Goal: Task Accomplishment & Management: Manage account settings

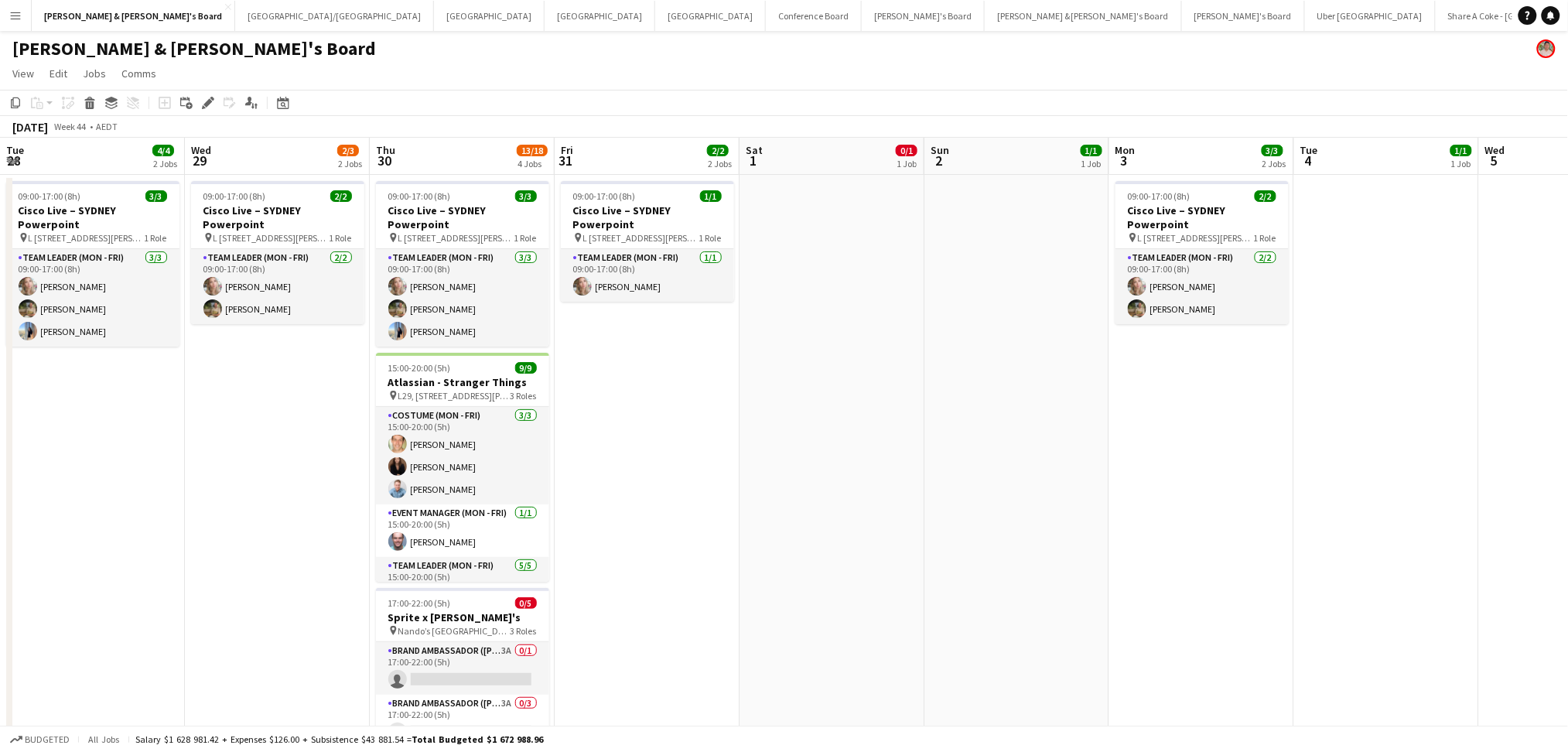
scroll to position [0, 700]
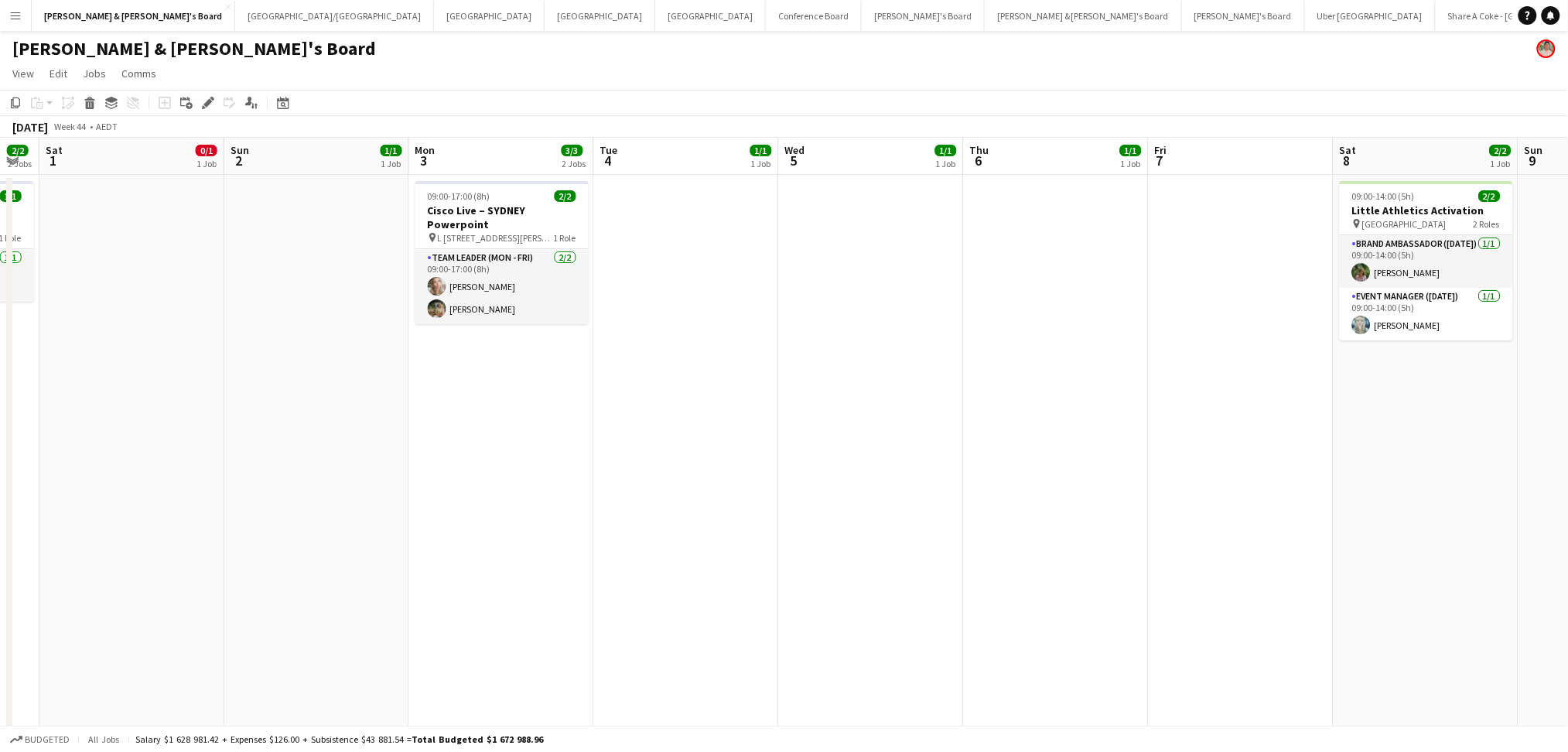
drag, startPoint x: 983, startPoint y: 440, endPoint x: 711, endPoint y: 438, distance: 272.0
click at [1151, 428] on app-calendar-viewport "Tue 28 4/4 2 Jobs Wed 29 2/3 2 Jobs Thu 30 13/18 4 Jobs Fri 31 2/2 2 Jobs Sat 1…" at bounding box center [784, 586] width 1568 height 895
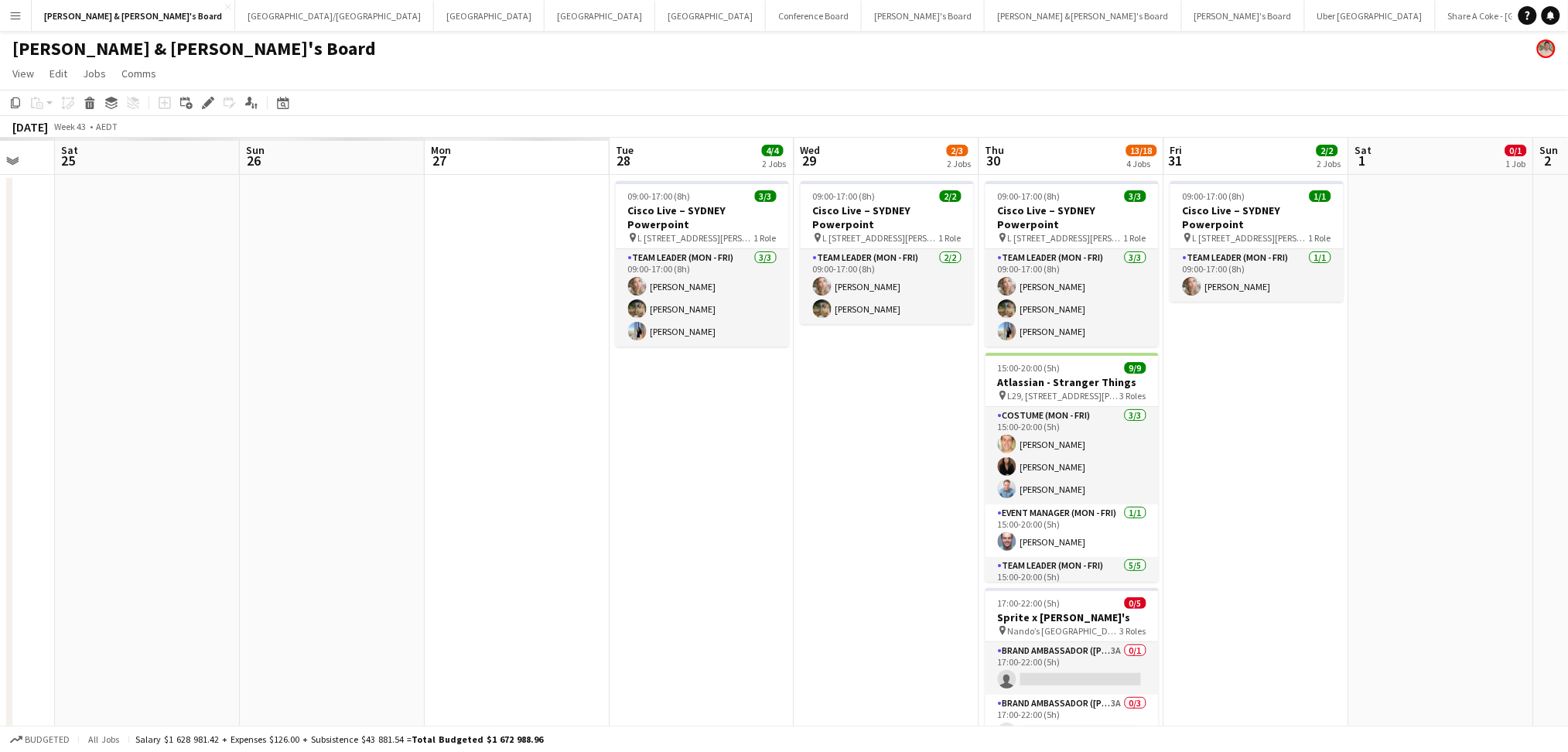
drag, startPoint x: 318, startPoint y: 480, endPoint x: 980, endPoint y: 484, distance: 662.0
click at [1018, 484] on app-calendar-viewport "Thu 23 Fri 24 Sat 25 Sun 26 Mon 27 Tue 28 4/4 2 Jobs Wed 29 2/3 2 Jobs Thu 30 1…" at bounding box center [784, 586] width 1568 height 895
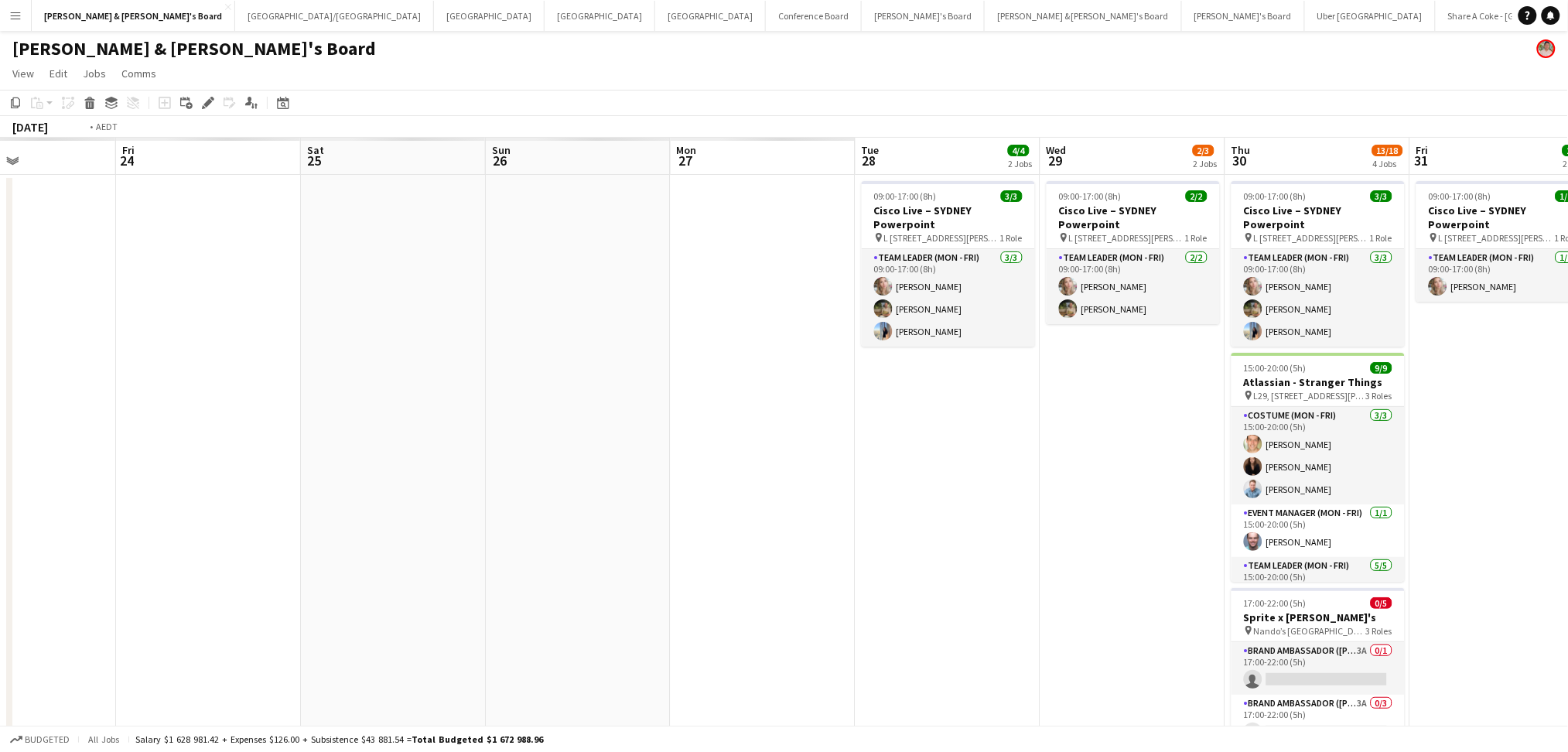
drag, startPoint x: 249, startPoint y: 505, endPoint x: 737, endPoint y: 513, distance: 488.1
click at [1061, 491] on app-calendar-viewport "Tue 21 Wed 22 Thu 23 Fri 24 Sat 25 Sun 26 Mon 27 Tue 28 4/4 2 Jobs Wed 29 2/3 2…" at bounding box center [784, 586] width 1568 height 895
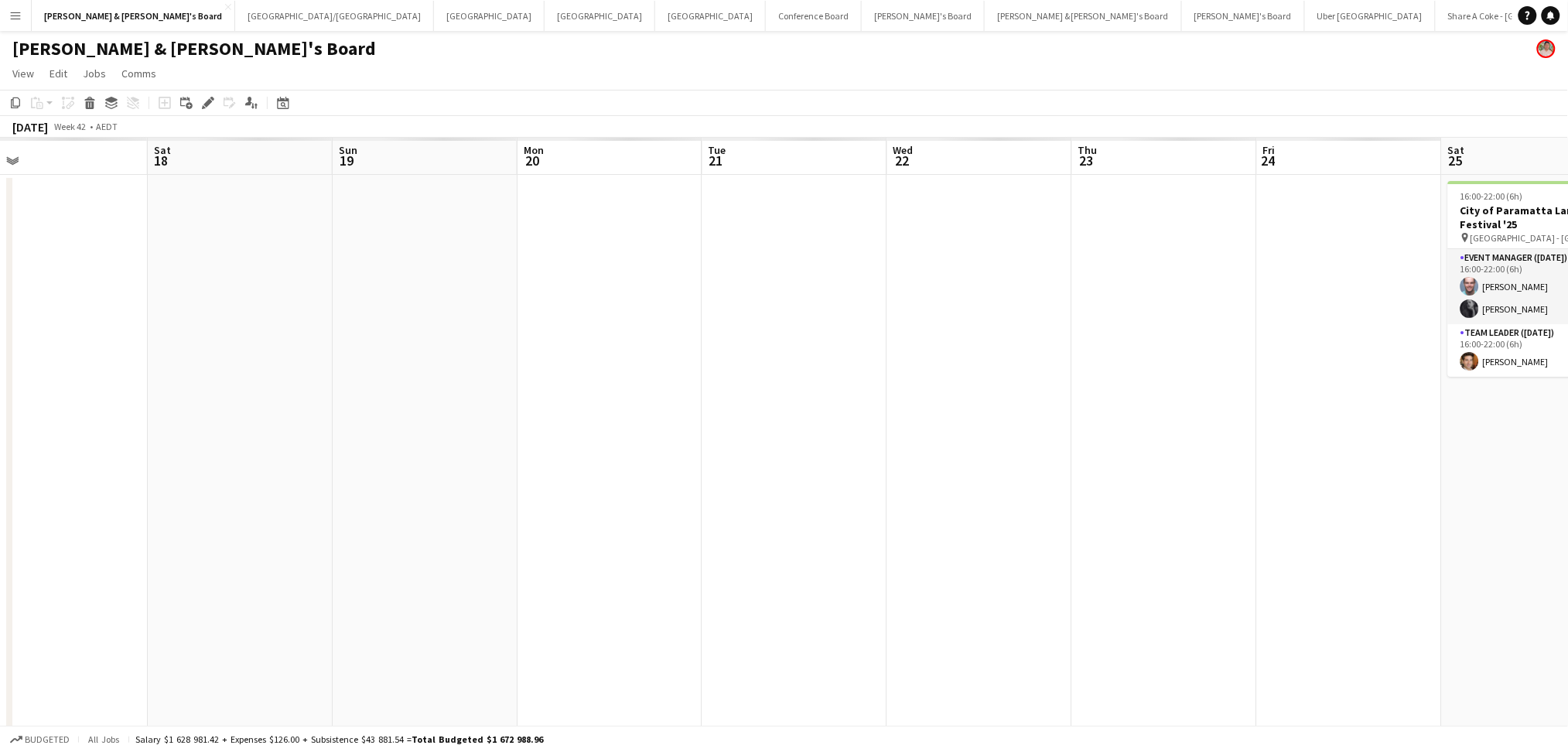
drag, startPoint x: 529, startPoint y: 557, endPoint x: 987, endPoint y: 499, distance: 461.7
click at [1100, 502] on app-calendar-viewport "Wed 15 Thu 16 Fri 17 Sat 18 Sun 19 Mon 20 Tue 21 Wed 22 Thu 23 Fri 24 Sat 25 4/…" at bounding box center [784, 586] width 1568 height 895
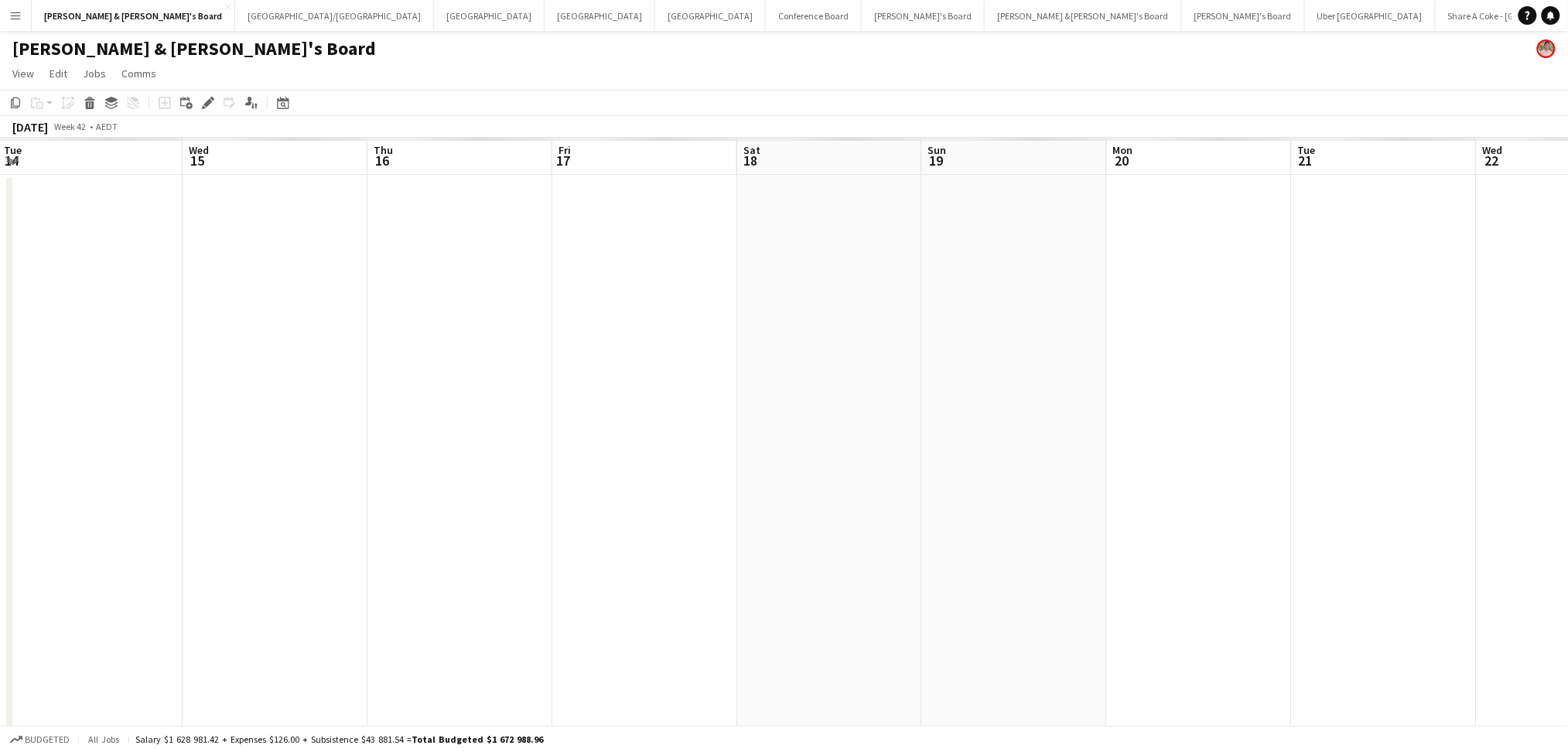
drag, startPoint x: 491, startPoint y: 484, endPoint x: 691, endPoint y: 474, distance: 200.2
click at [690, 475] on app-calendar-viewport "Mon 13 Tue 14 Wed 15 Thu 16 Fri 17 Sat 18 Sun 19 Mon 20 Tue 21 Wed 22 Thu 23 7/…" at bounding box center [784, 586] width 1568 height 895
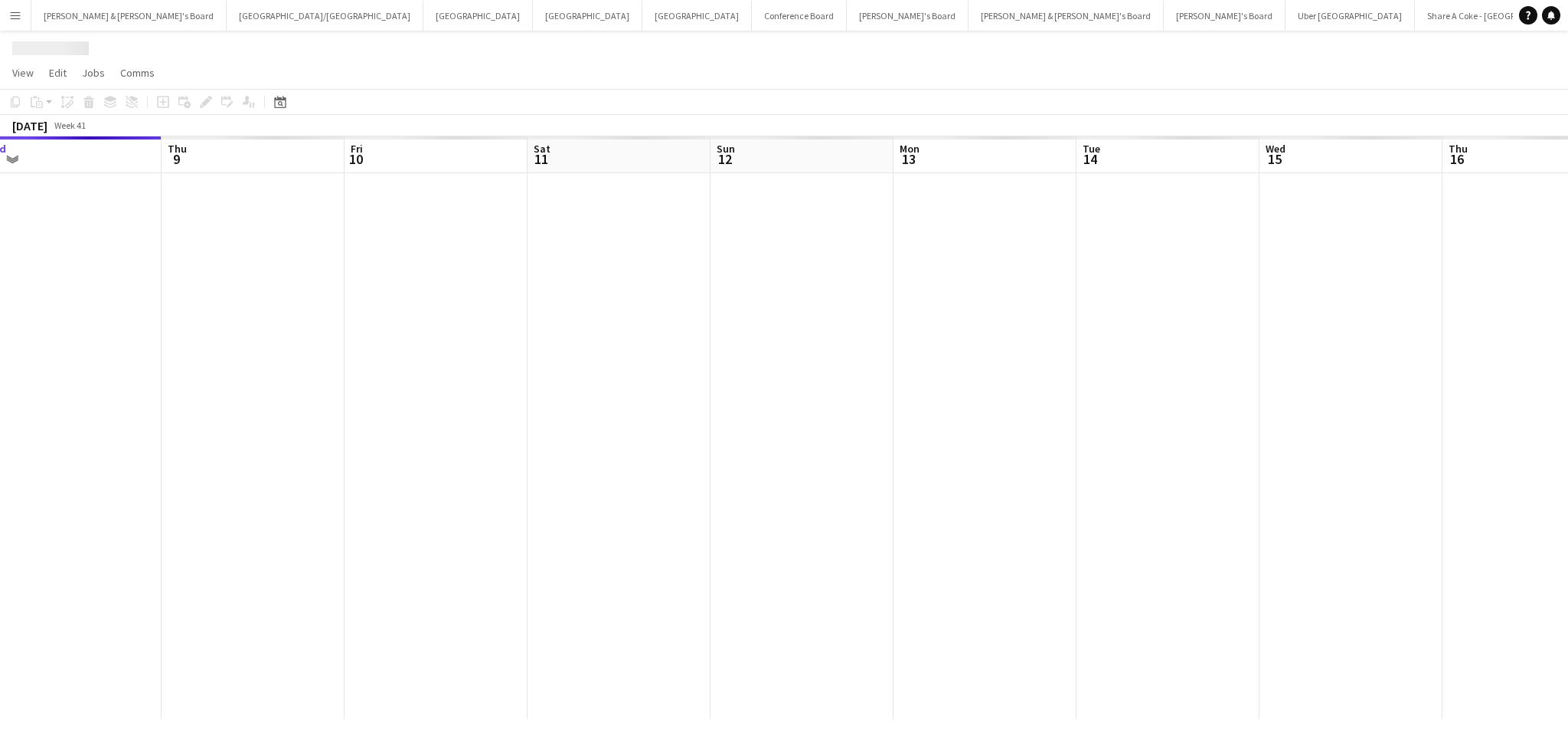
drag, startPoint x: 1247, startPoint y: 494, endPoint x: 650, endPoint y: 472, distance: 597.4
click at [653, 473] on app-calendar-viewport "Sun 5 Mon 6 Tue 7 Wed 8 Thu 9 Fri 10 Sat 11 Sun 12 Mon 13 Tue 14 Wed 15 Thu 16 …" at bounding box center [784, 428] width 1568 height 582
drag, startPoint x: 1091, startPoint y: 497, endPoint x: 458, endPoint y: 504, distance: 633.0
click at [460, 504] on app-calendar-viewport "Sat 11 Sun 12 Mon 13 Tue 14 Wed 15 Thu 16 Fri 17 Sat 18 Sun 19 Mon 20 Tue 21 We…" at bounding box center [784, 428] width 1568 height 582
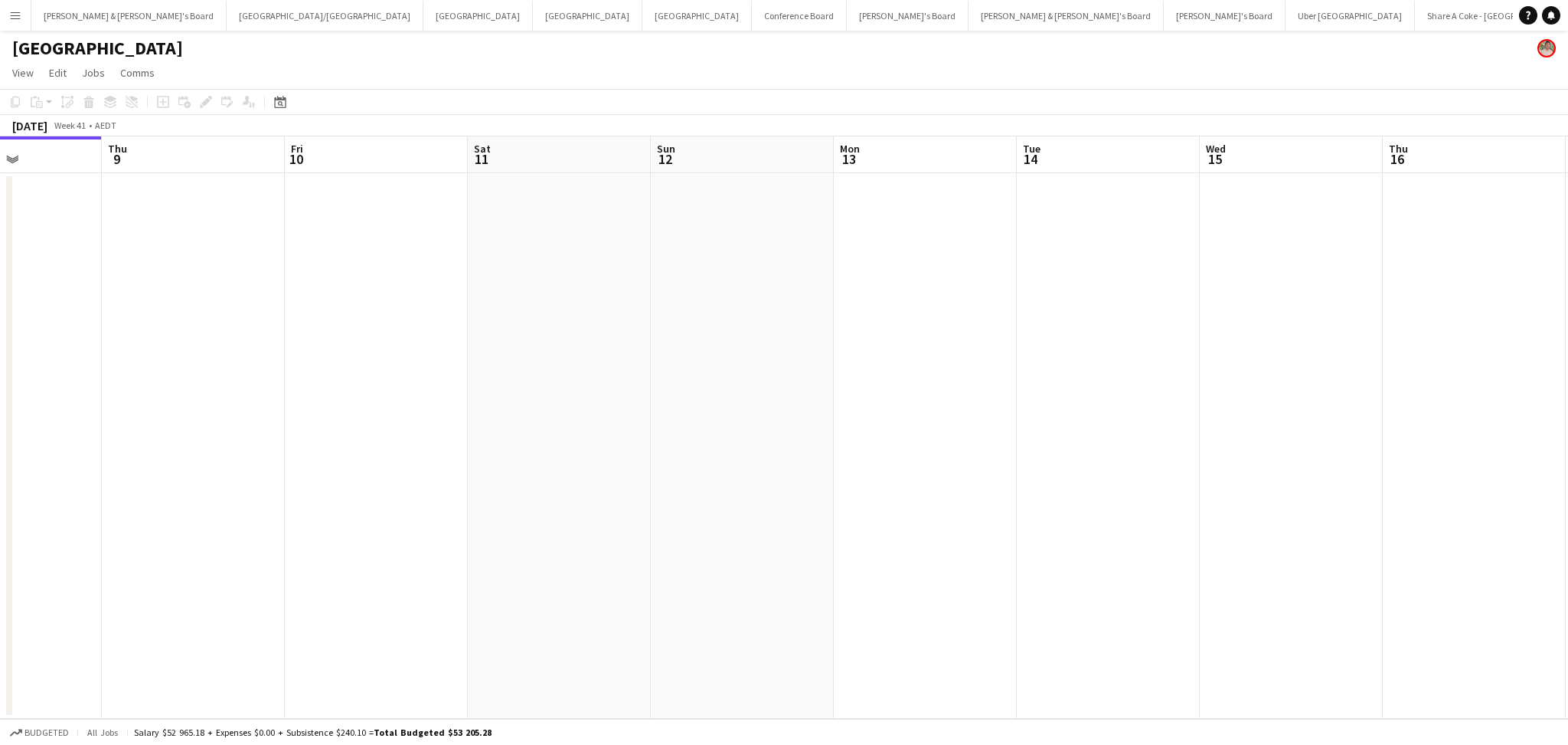
drag, startPoint x: 1142, startPoint y: 525, endPoint x: 510, endPoint y: 479, distance: 633.7
click at [510, 479] on app-calendar-viewport "Sun 5 Mon 6 Tue 7 Wed 8 Thu 9 Fri 10 Sat 11 Sun 12 Mon 13 Tue 14 Wed 15 Thu 16 …" at bounding box center [784, 428] width 1568 height 582
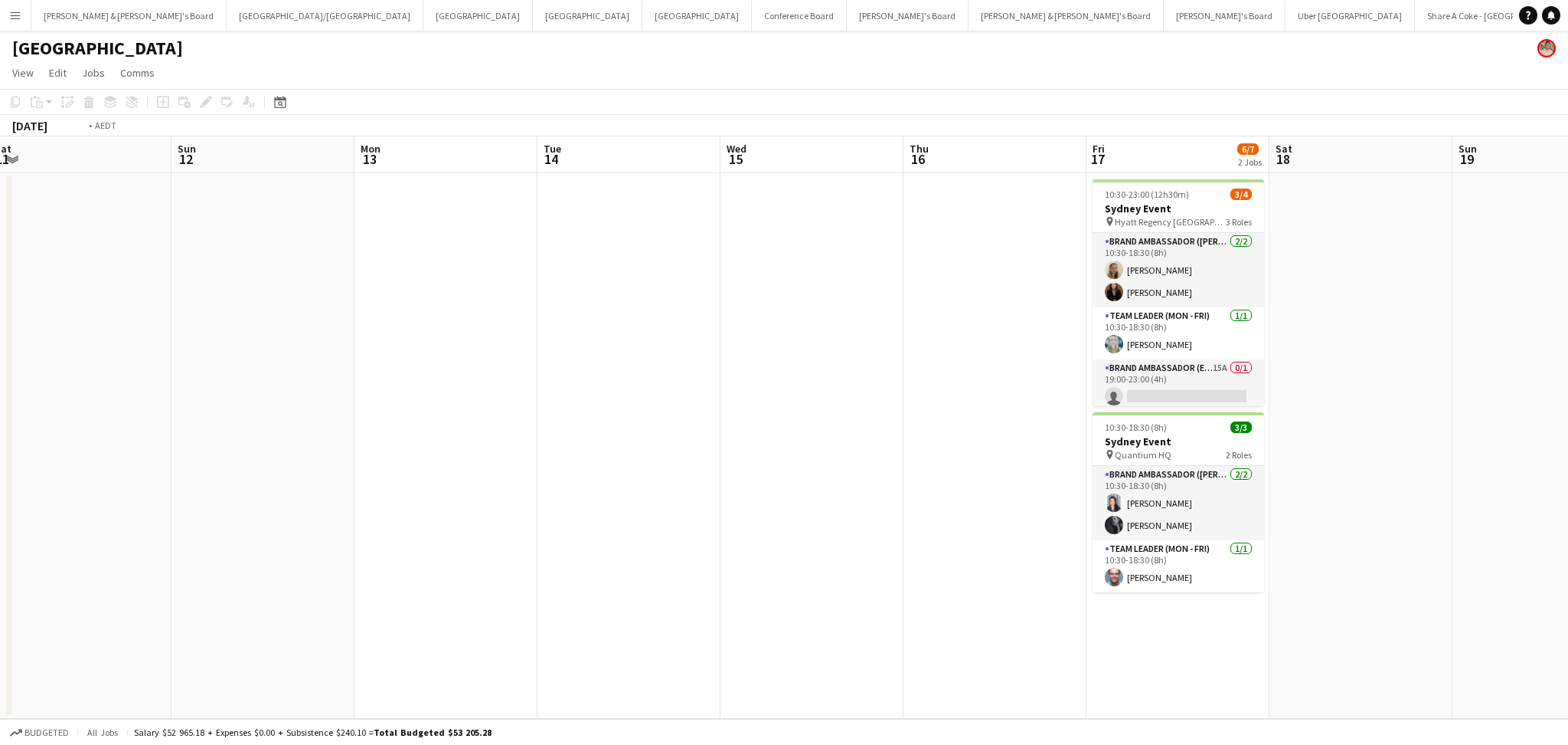
drag, startPoint x: 966, startPoint y: 510, endPoint x: 486, endPoint y: 470, distance: 481.7
click at [486, 470] on app-calendar-viewport "Thu 9 Fri 10 Sat 11 Sun 12 Mon 13 Tue 14 Wed 15 Thu 16 Fri 17 6/7 2 Jobs Sat 18…" at bounding box center [784, 428] width 1568 height 582
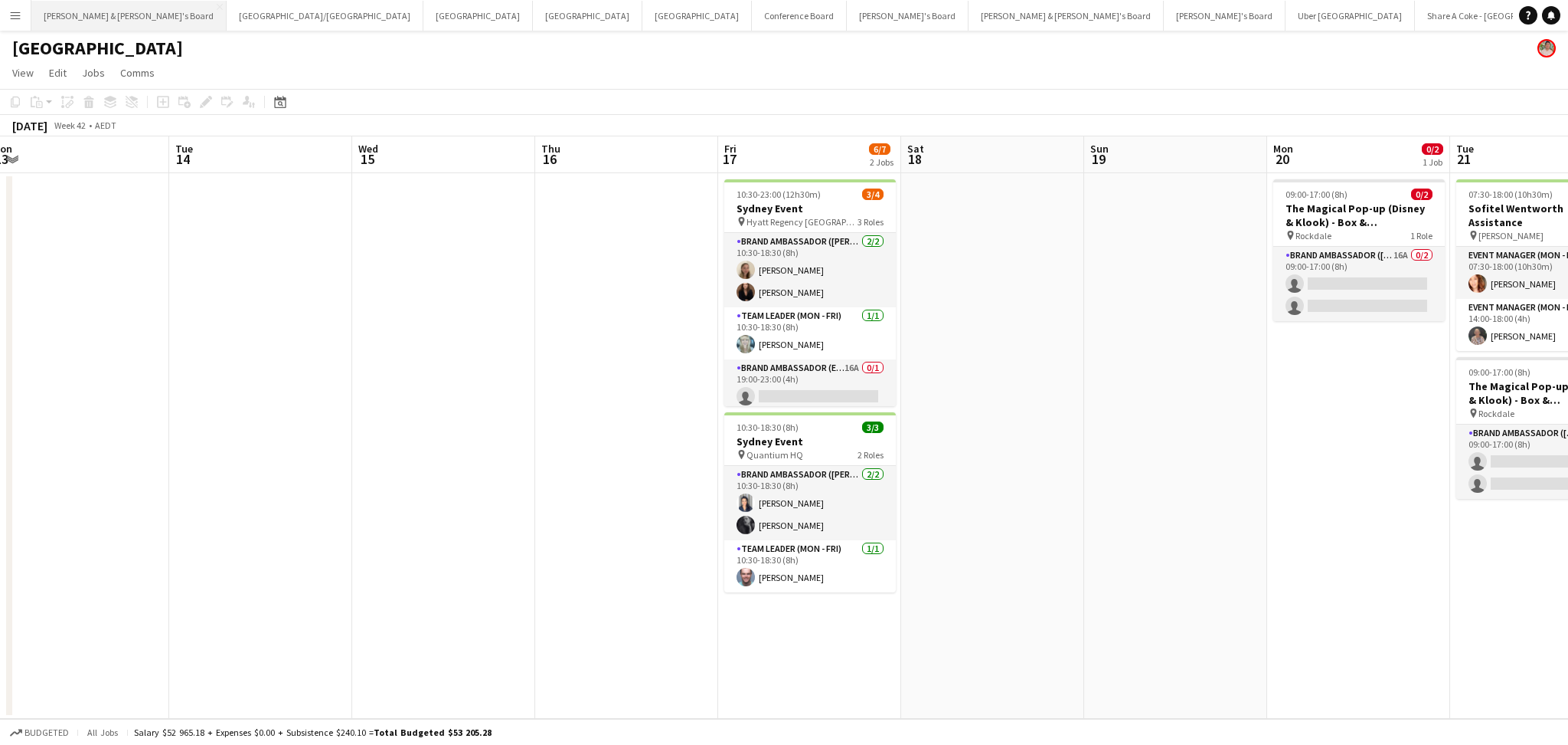
click at [99, 18] on button "James & Arrence's Board Close" at bounding box center [128, 16] width 195 height 30
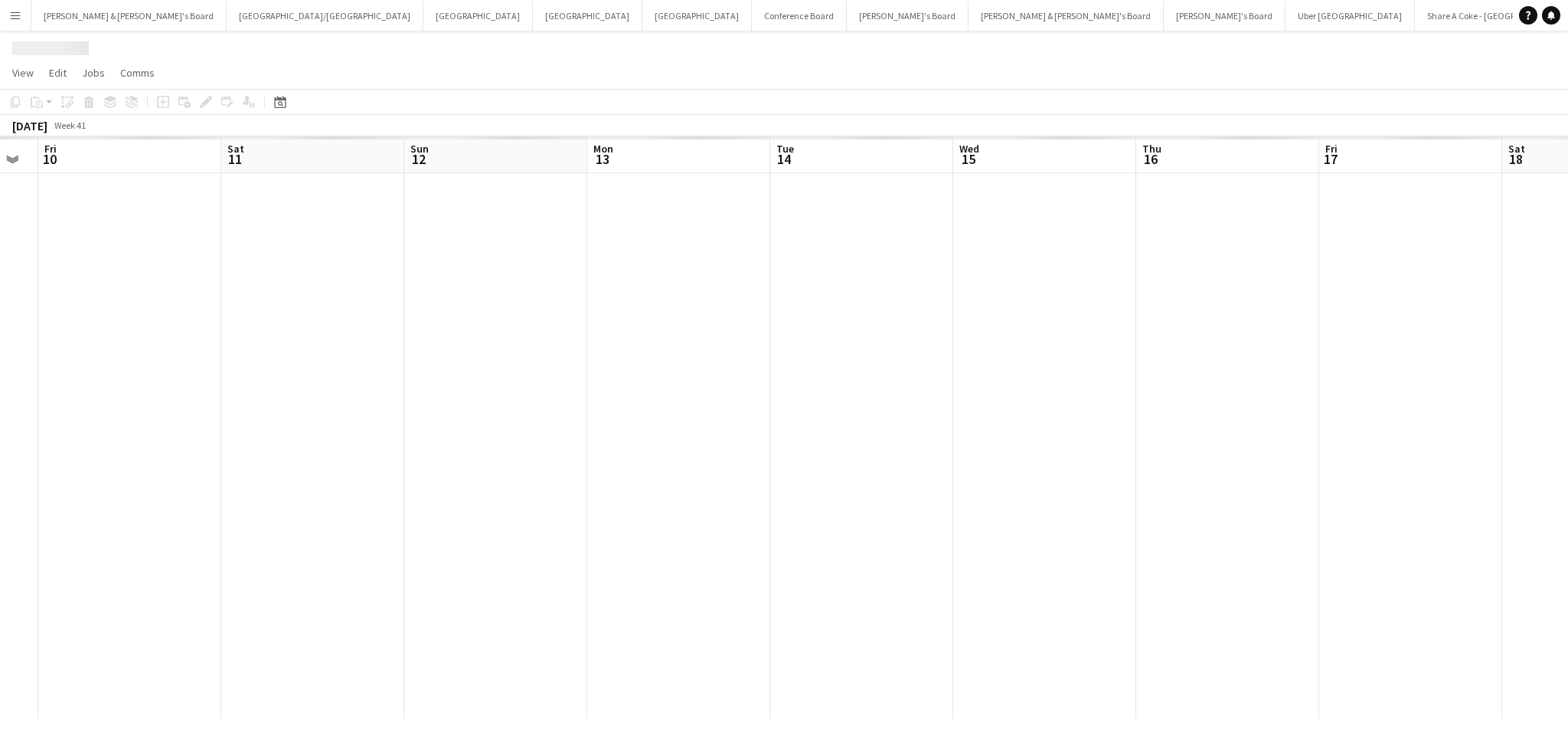
drag, startPoint x: 1075, startPoint y: 532, endPoint x: 552, endPoint y: 498, distance: 524.1
click at [553, 498] on app-calendar-viewport "Tue 7 Wed 8 Thu 9 Fri 10 Sat 11 Sun 12 Mon 13 Tue 14 Wed 15 Thu 16 Fri 17 Sat 1…" at bounding box center [784, 428] width 1568 height 582
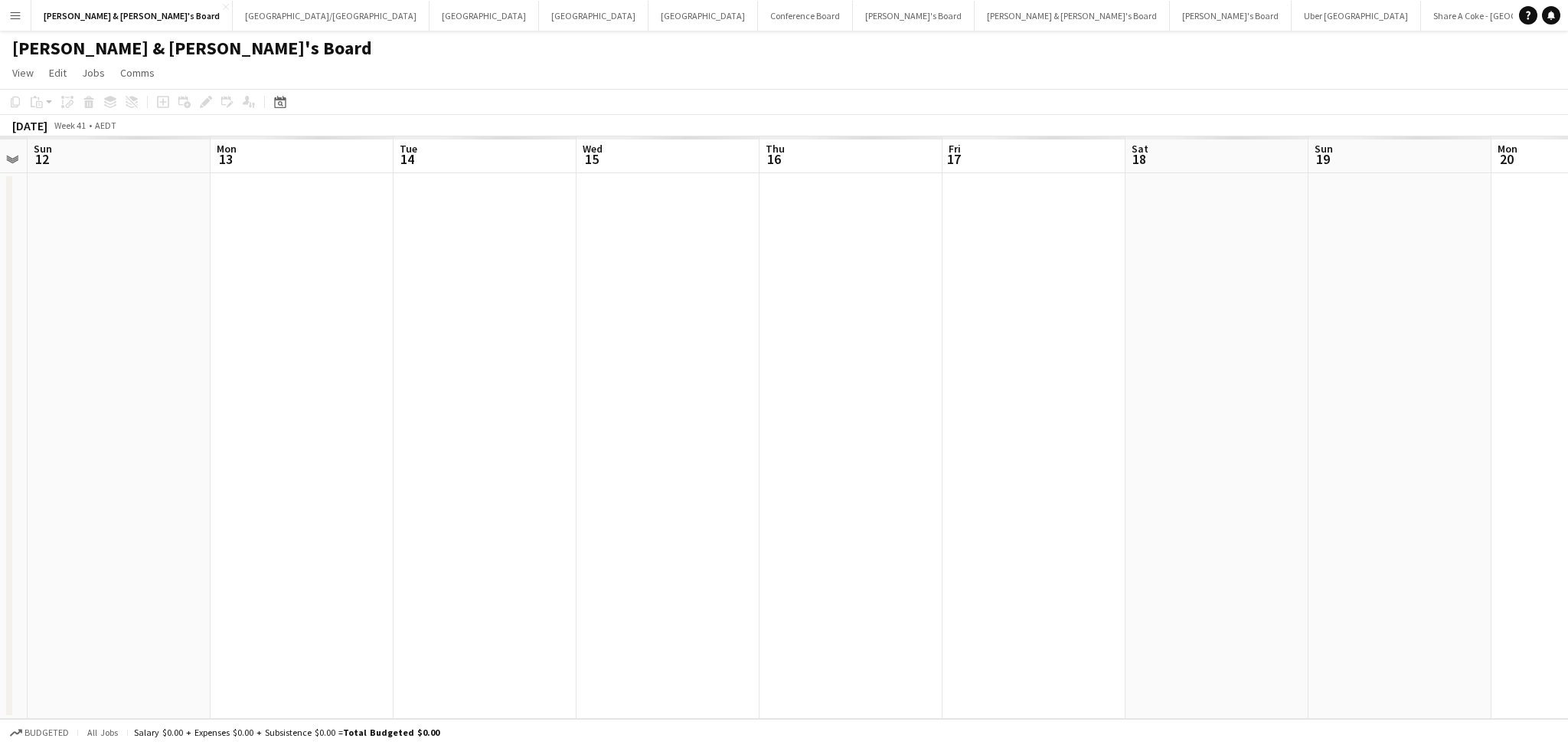
drag, startPoint x: 851, startPoint y: 545, endPoint x: 563, endPoint y: 518, distance: 289.3
click at [563, 518] on app-calendar-viewport "Thu 9 Fri 10 Sat 11 Sun 12 Mon 13 Tue 14 Wed 15 Thu 16 Fri 17 Sat 18 Sun 19 Mon…" at bounding box center [784, 428] width 1568 height 582
drag, startPoint x: 902, startPoint y: 560, endPoint x: 681, endPoint y: 549, distance: 221.3
click at [681, 549] on app-calendar-viewport "Thu 9 Fri 10 Sat 11 Sun 12 Mon 13 Tue 14 Wed 15 Thu 16 Fri 17 Sat 18 Sun 19 Mon…" at bounding box center [784, 428] width 1568 height 582
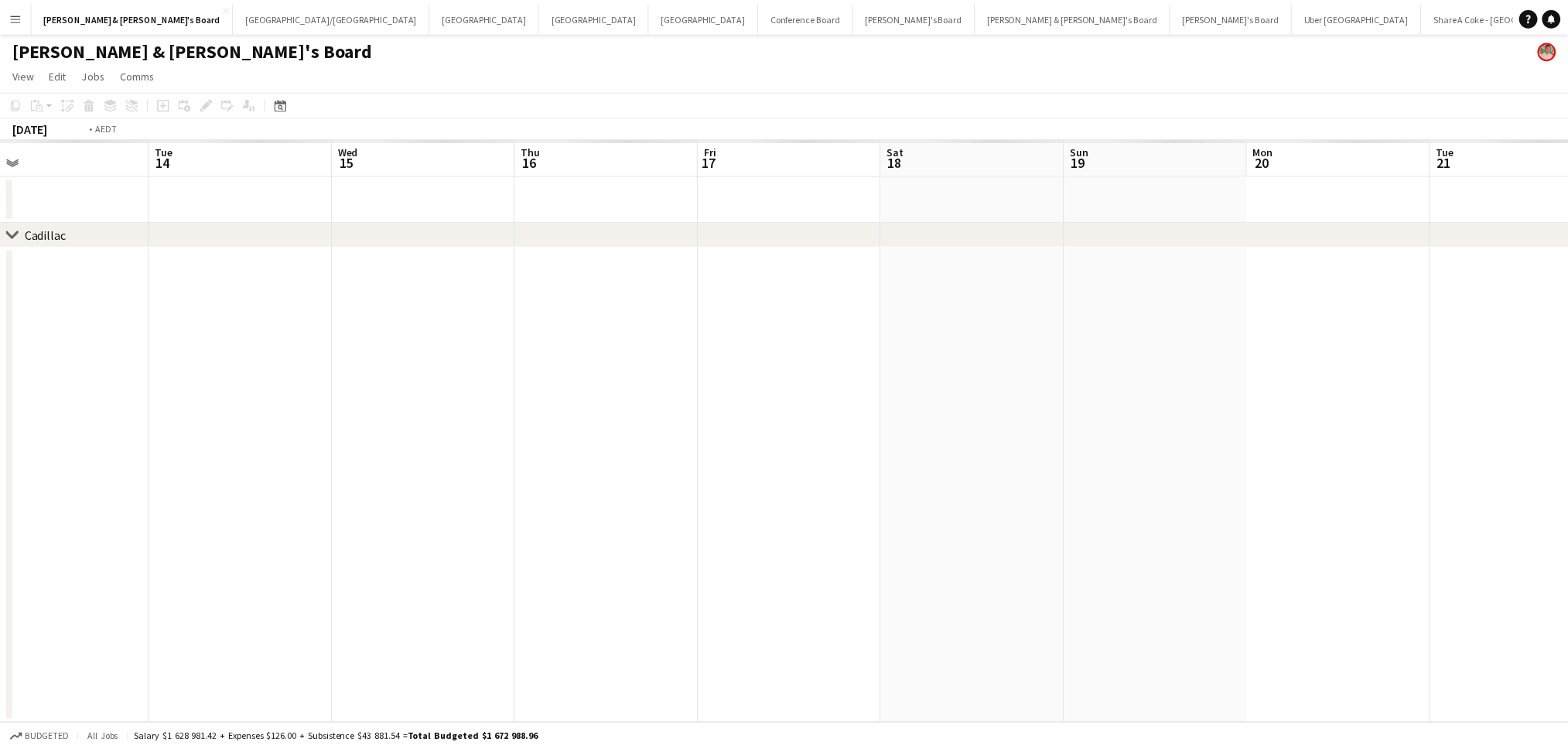
scroll to position [0, 683]
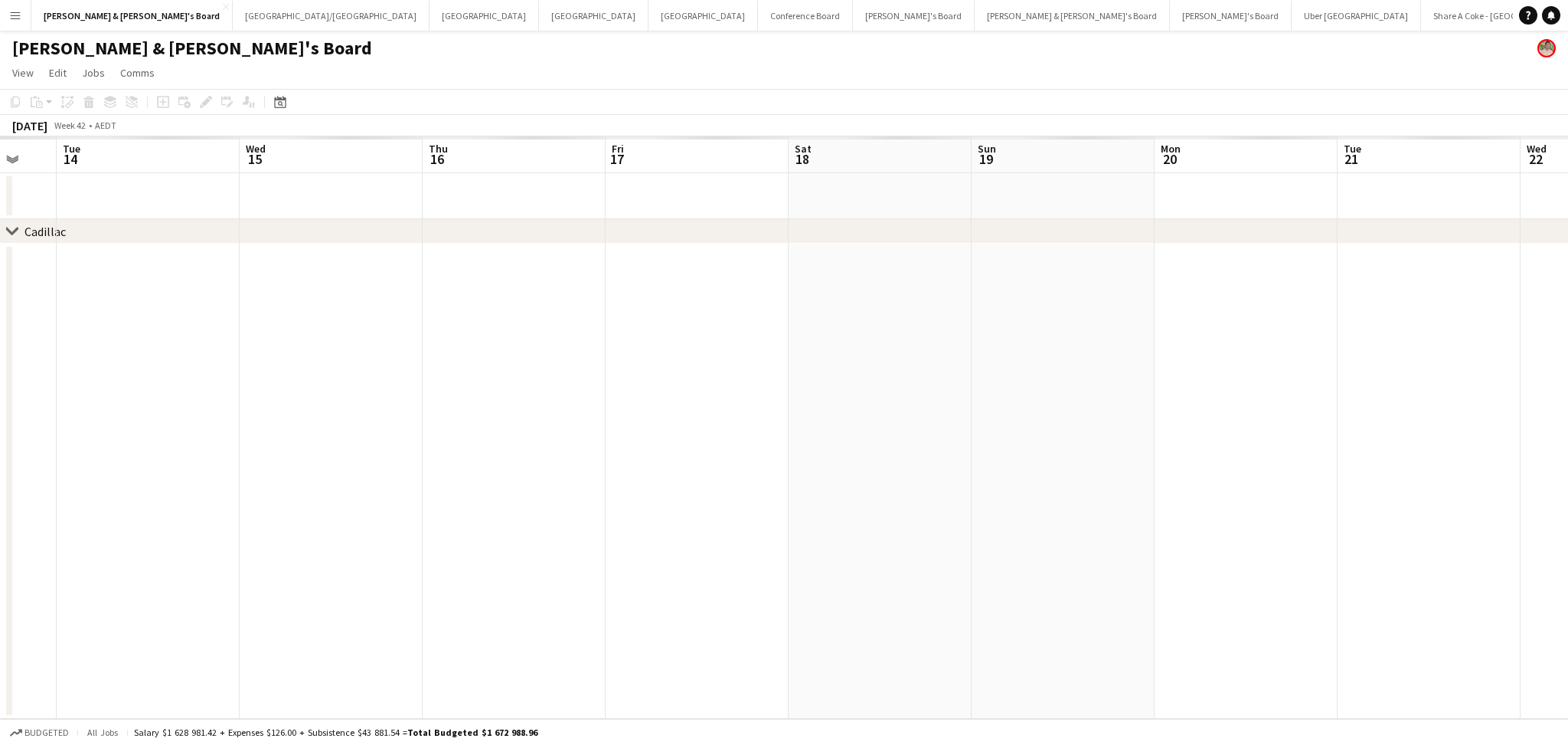
drag, startPoint x: 944, startPoint y: 533, endPoint x: 788, endPoint y: 538, distance: 156.1
click at [788, 538] on app-calendar-viewport "Fri 10 Sat 11 Sun 12 Mon 13 Tue 14 Wed 15 Thu 16 Fri 17 Sat 18 Sun 19 Mon 20 Tu…" at bounding box center [784, 428] width 1568 height 582
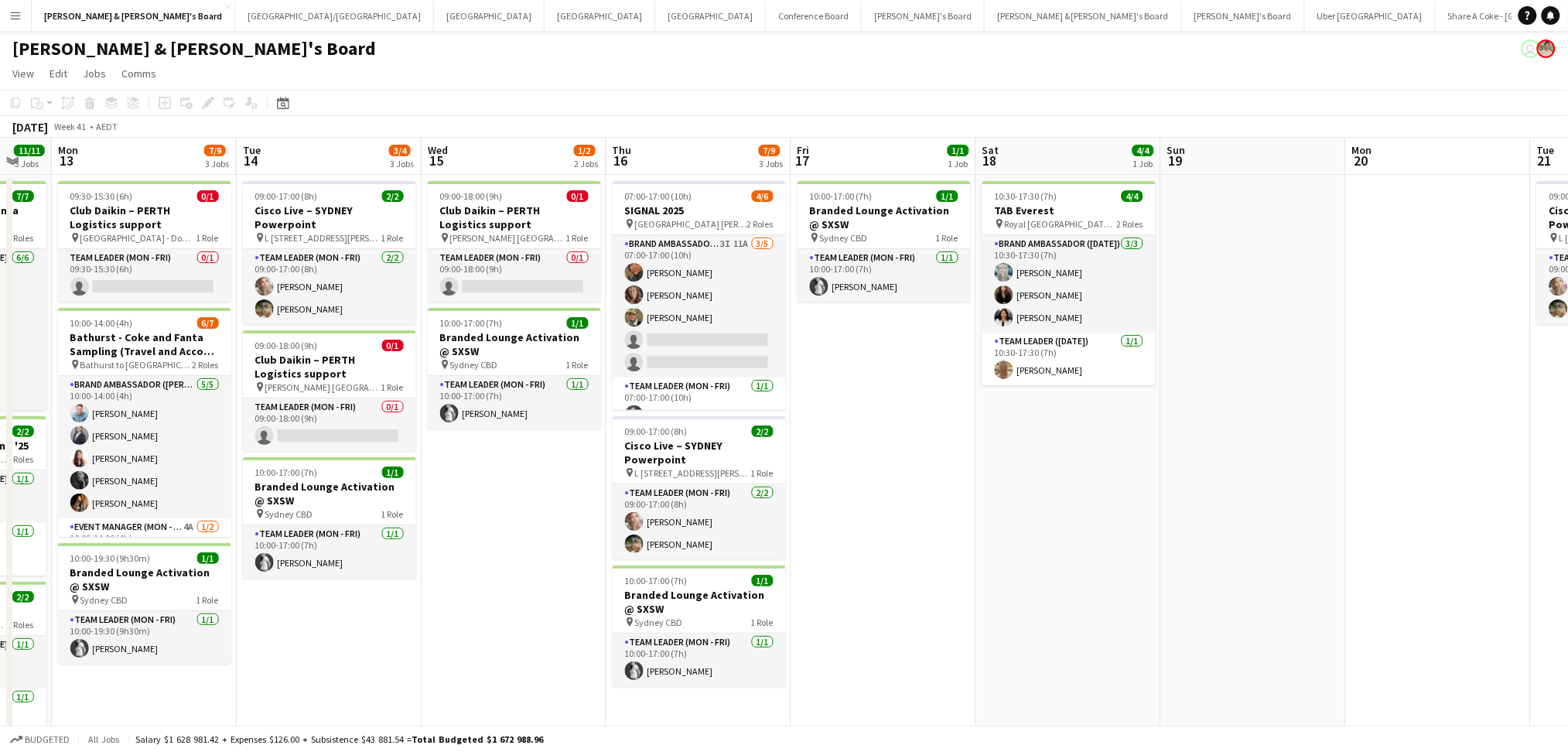
scroll to position [0, 364]
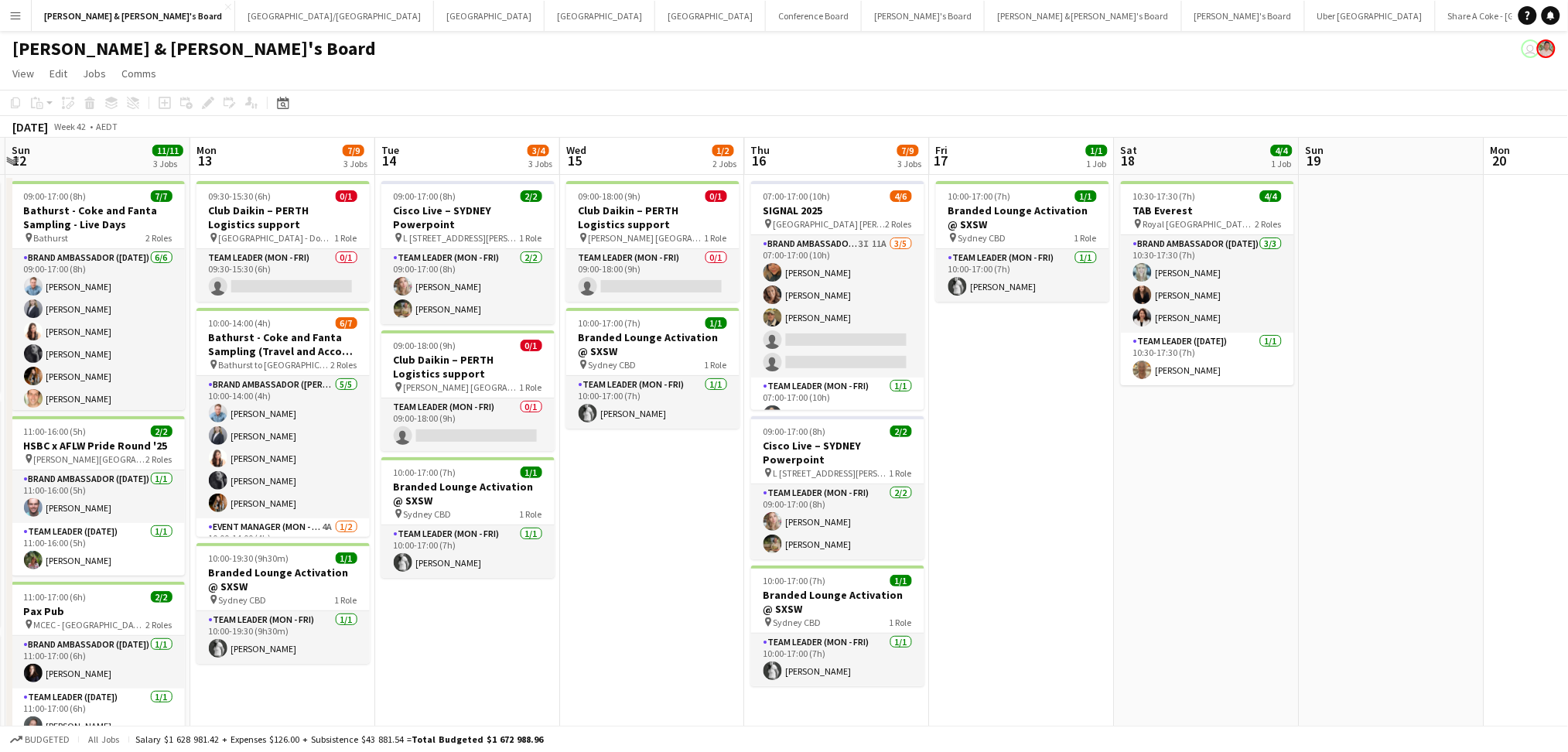
drag, startPoint x: 334, startPoint y: 623, endPoint x: 653, endPoint y: 623, distance: 319.0
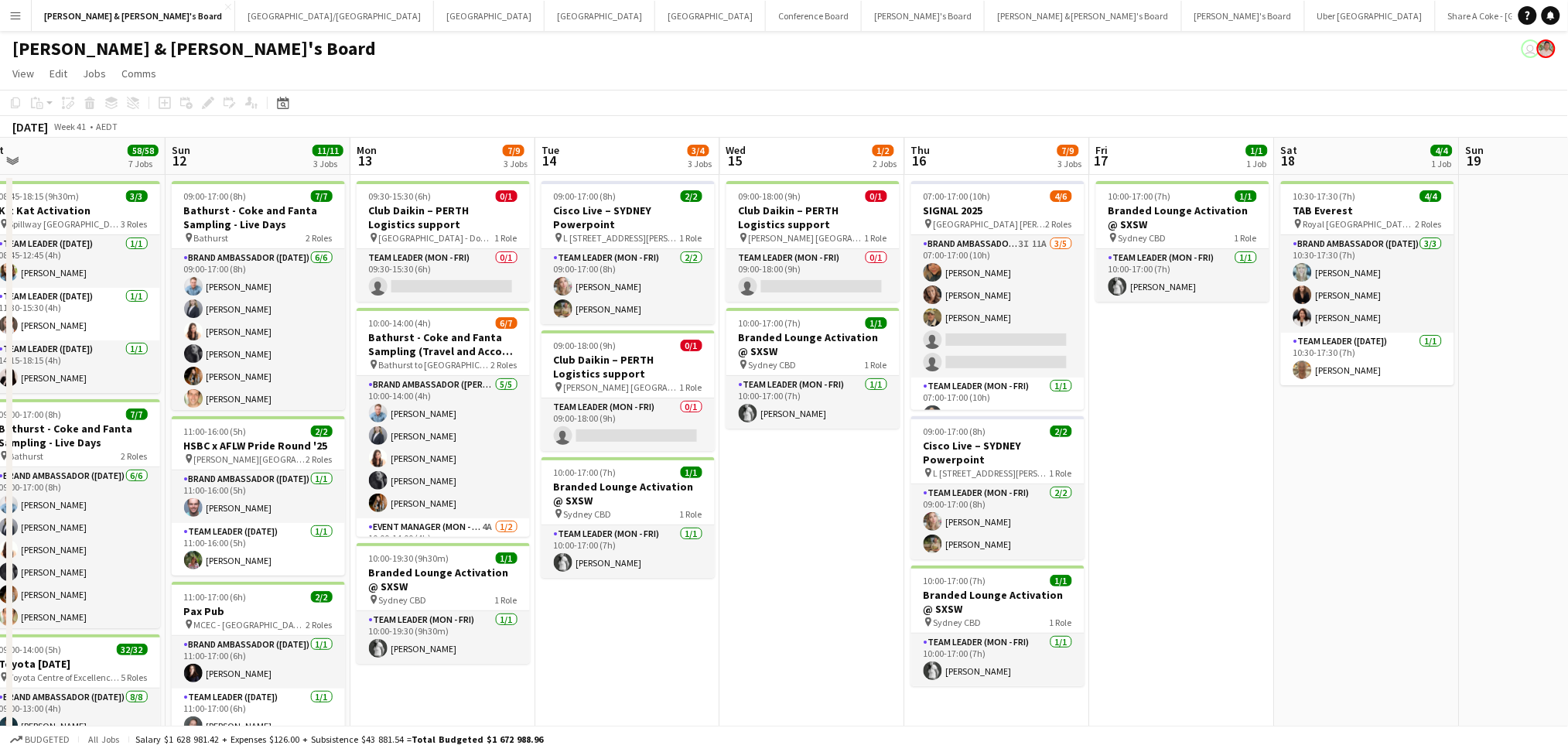
scroll to position [0, 380]
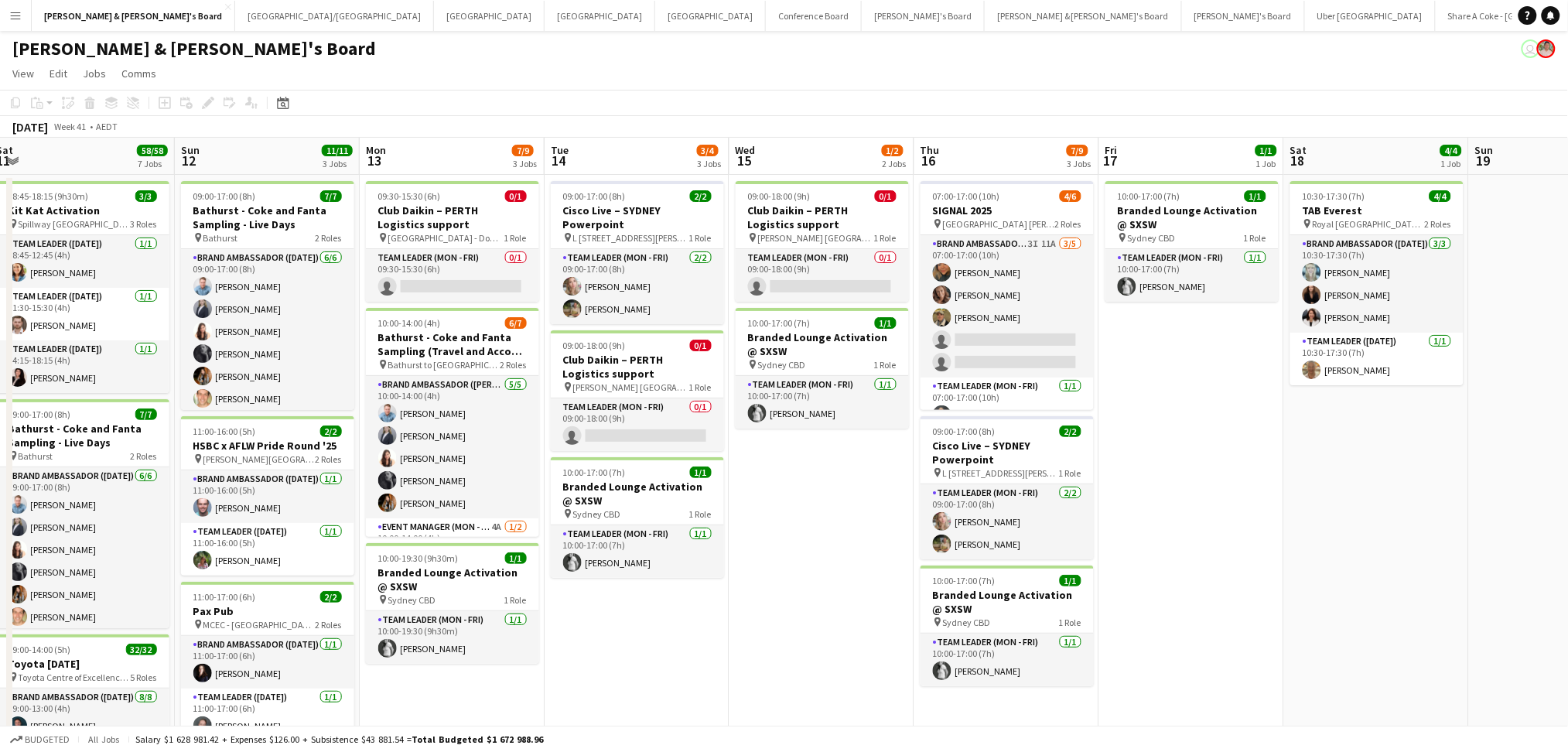
drag, startPoint x: 595, startPoint y: 660, endPoint x: 765, endPoint y: 682, distance: 171.4
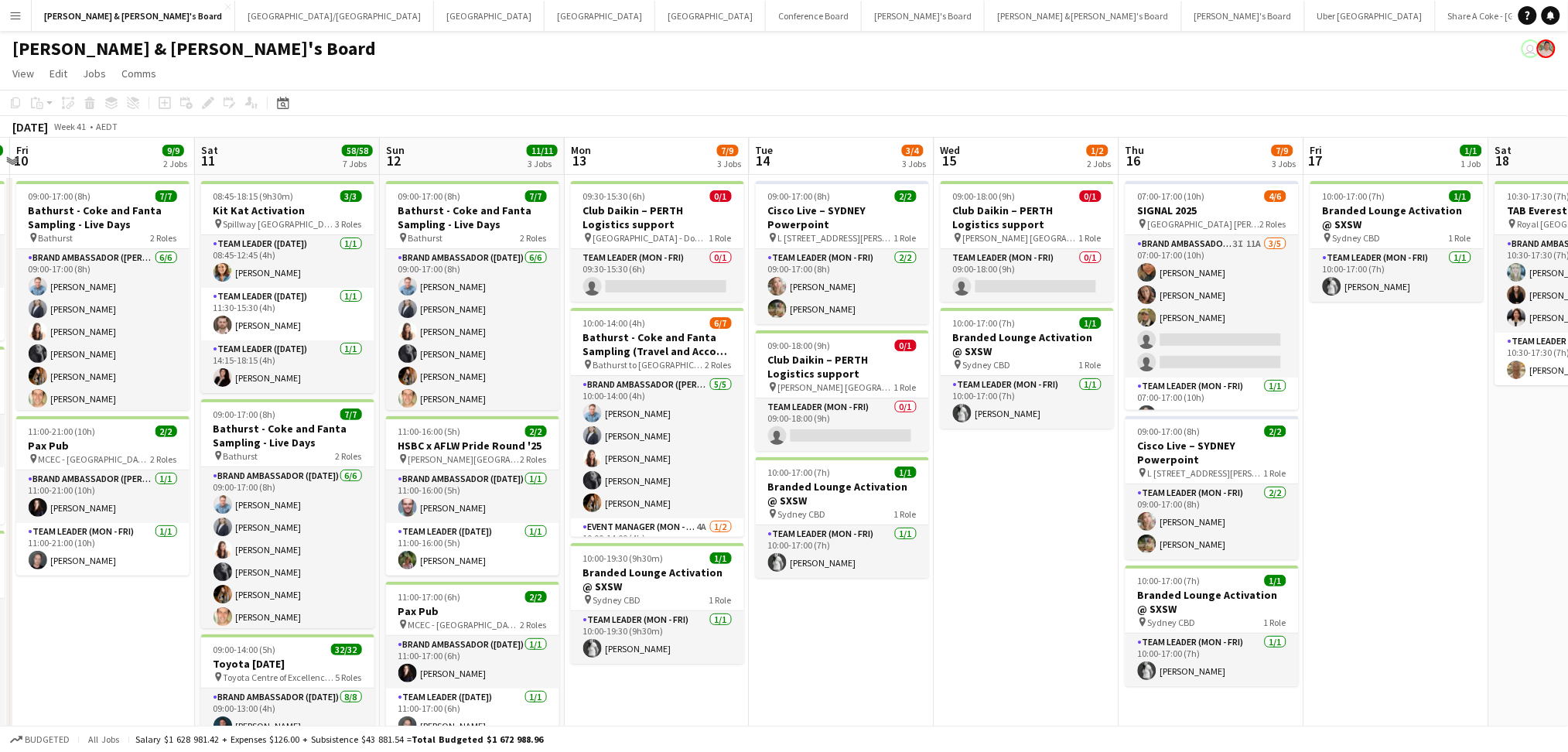
scroll to position [0, 352]
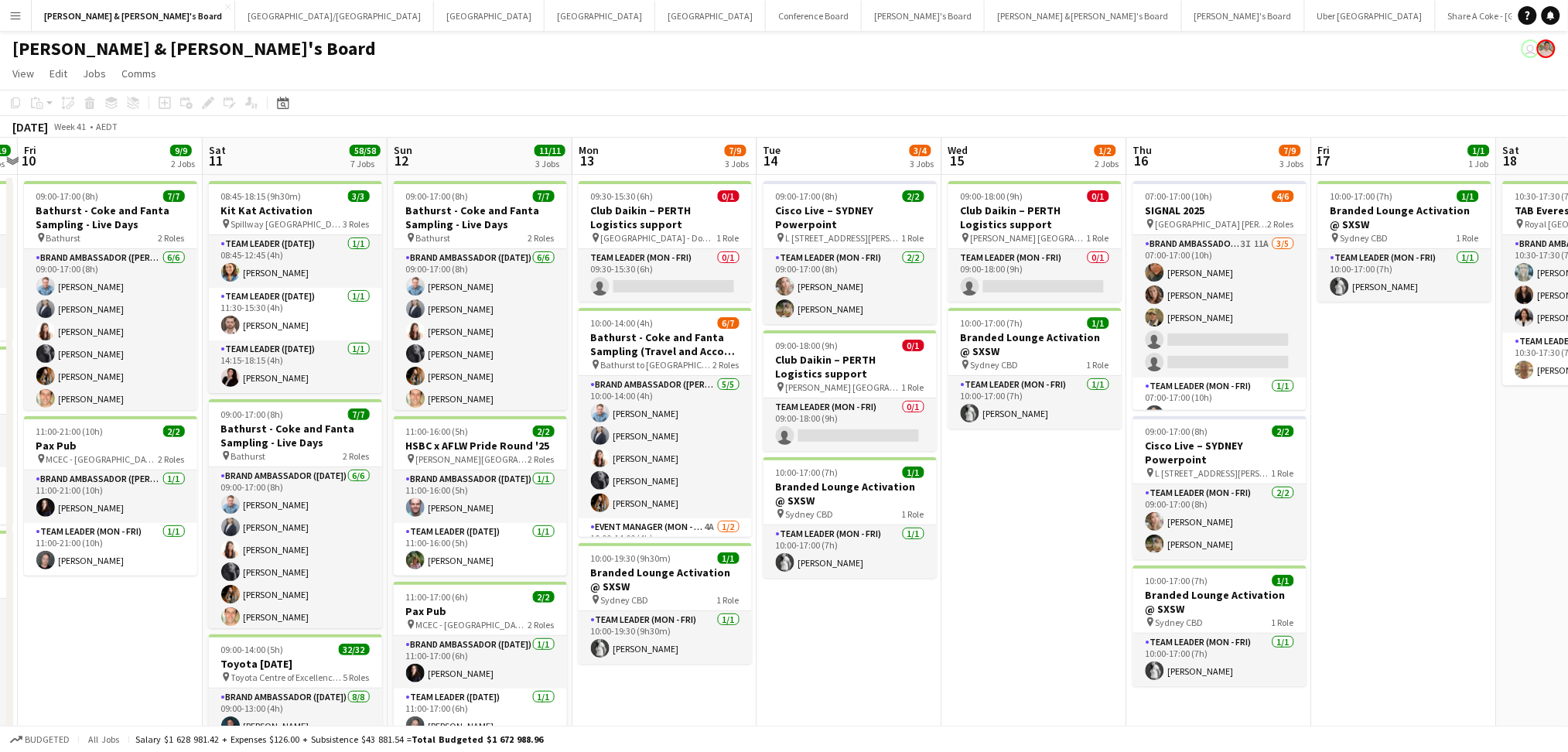
drag, startPoint x: 657, startPoint y: 671, endPoint x: 870, endPoint y: 672, distance: 213.0
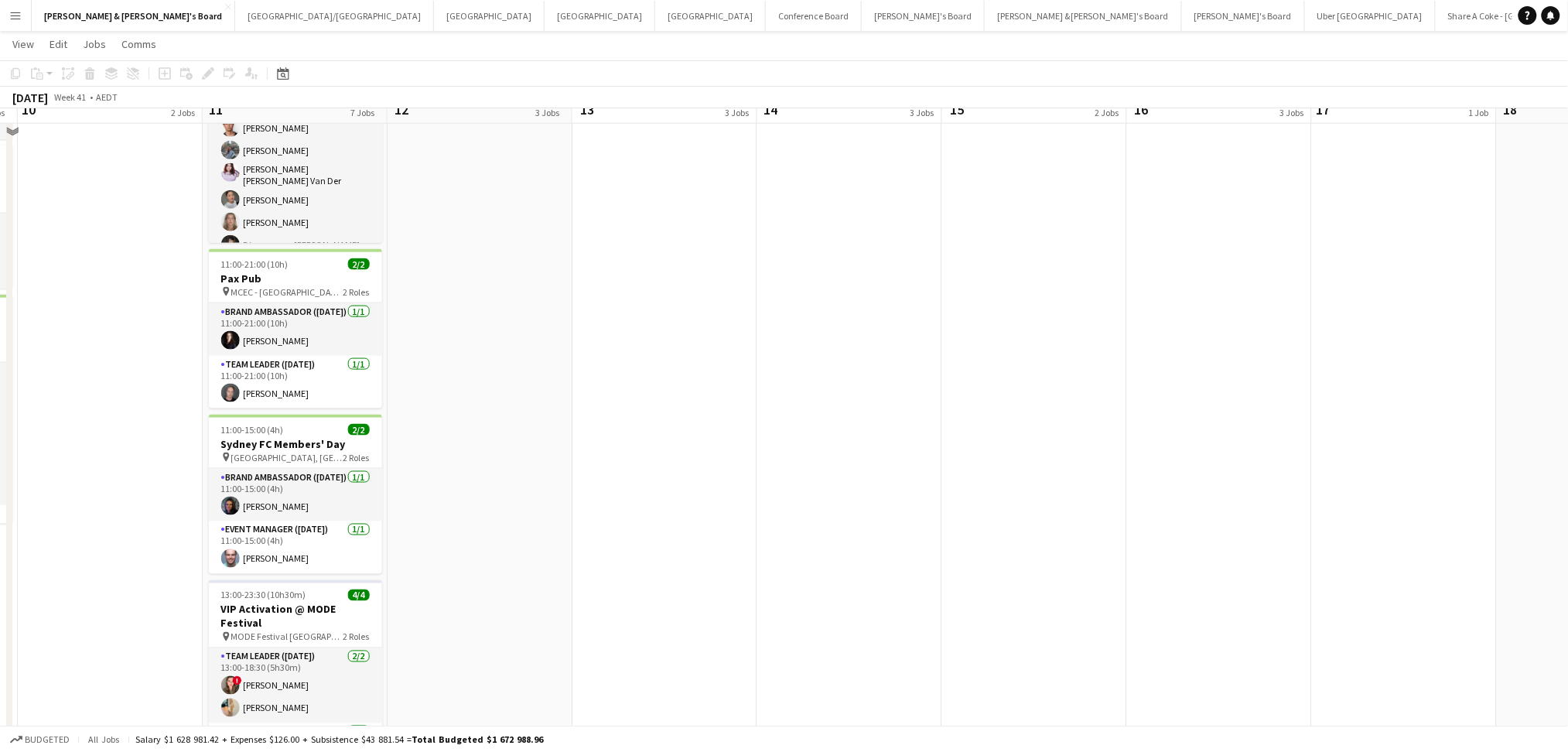
scroll to position [103, 0]
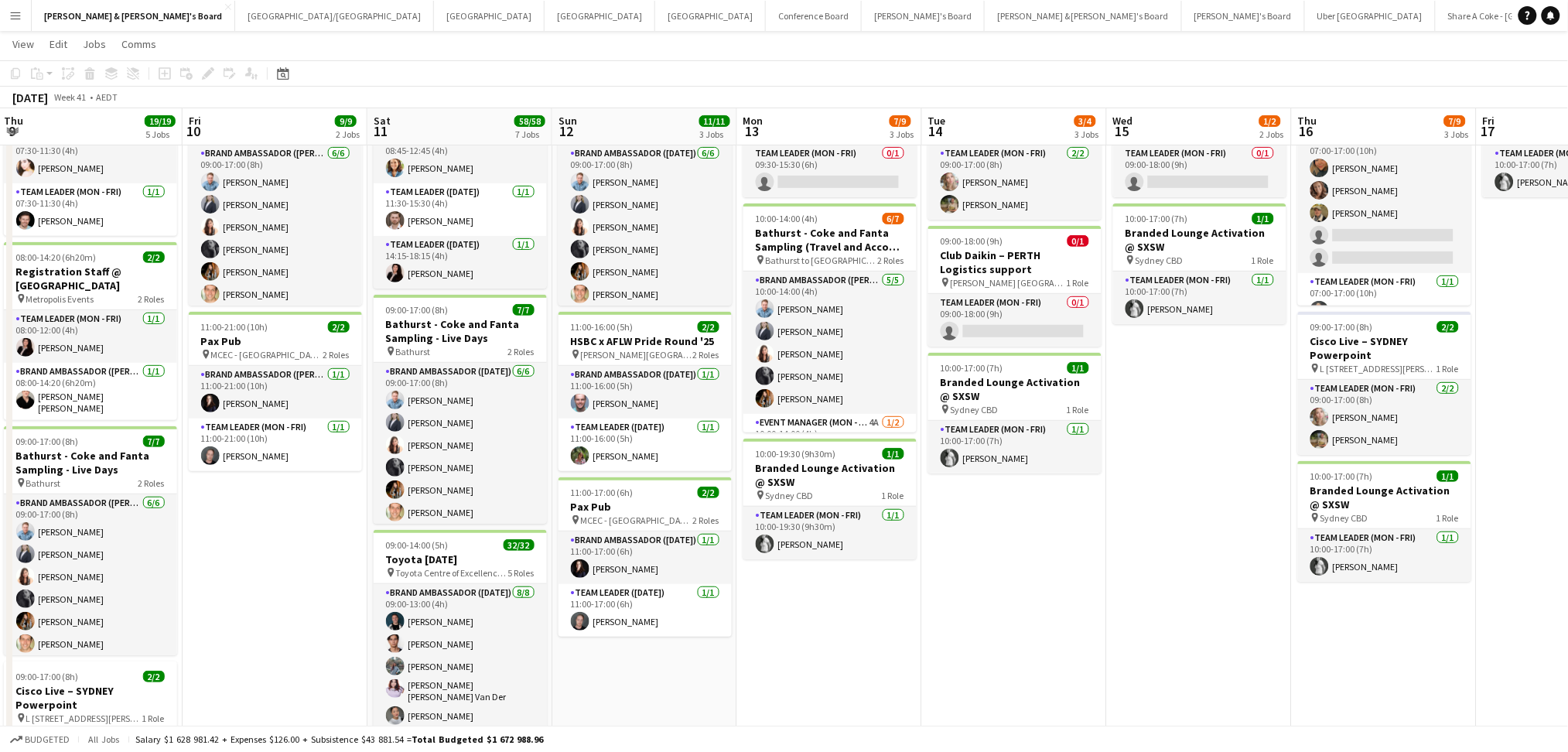
drag, startPoint x: 76, startPoint y: 588, endPoint x: 452, endPoint y: 596, distance: 376.1
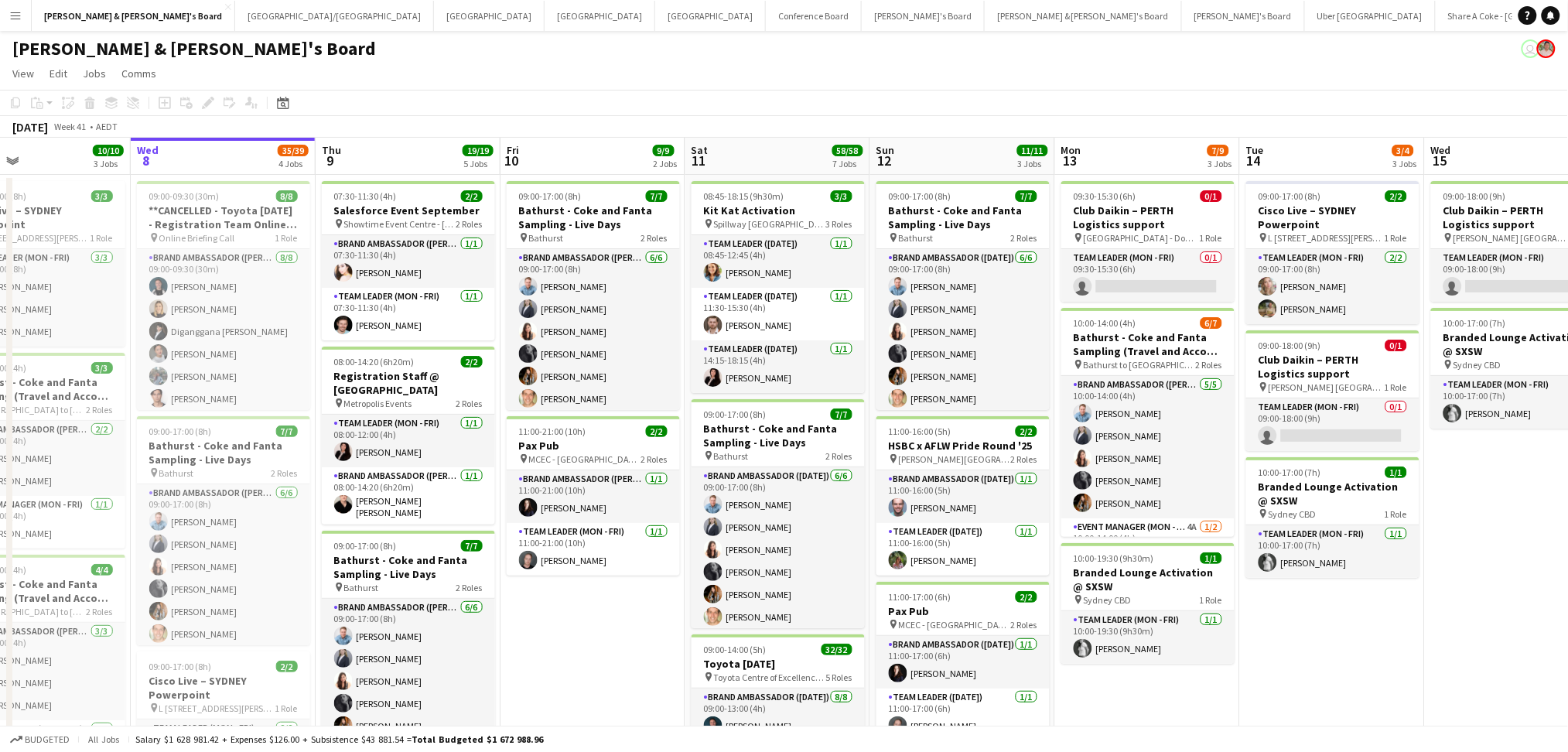
scroll to position [0, 423]
drag, startPoint x: 459, startPoint y: 634, endPoint x: 568, endPoint y: 644, distance: 109.5
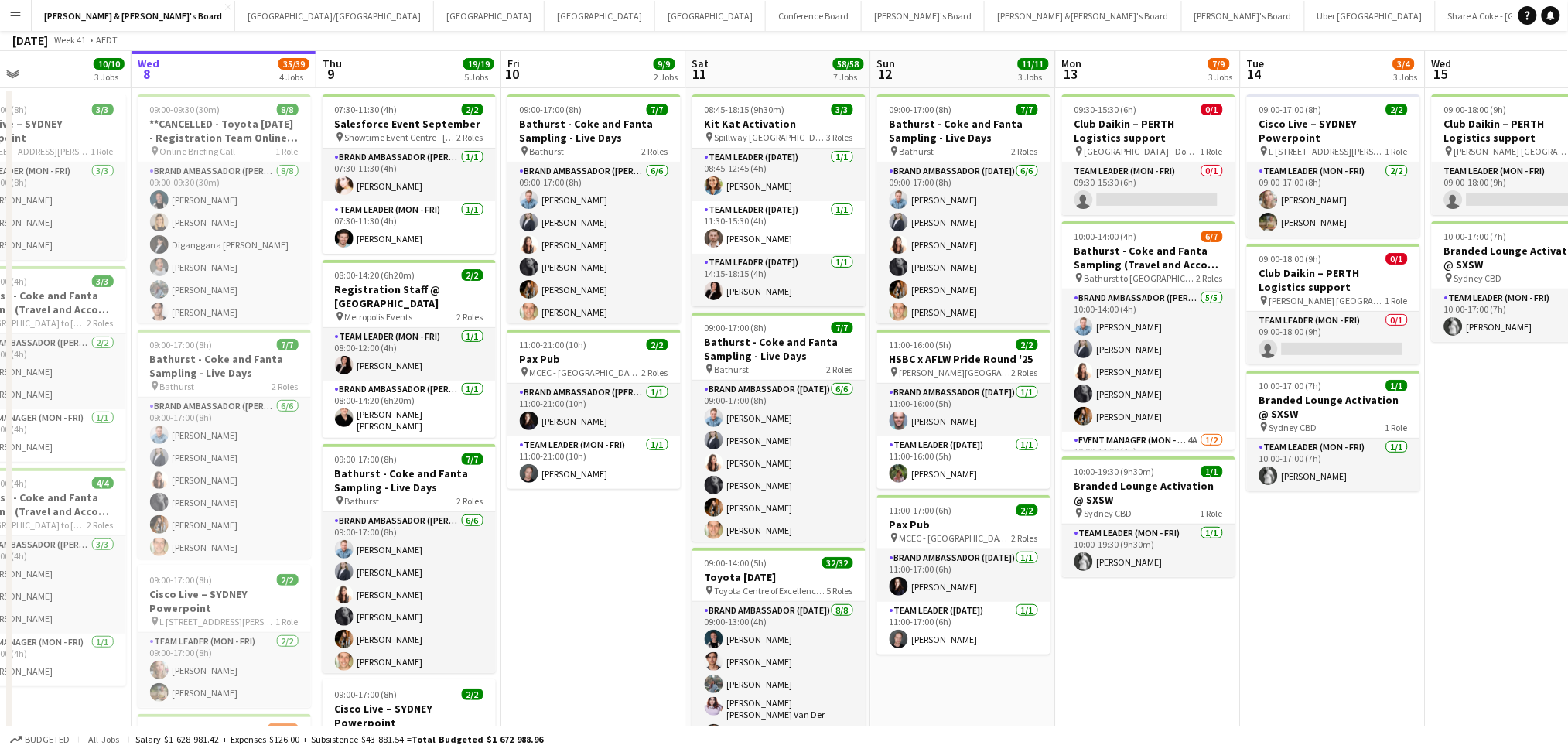
scroll to position [0, 0]
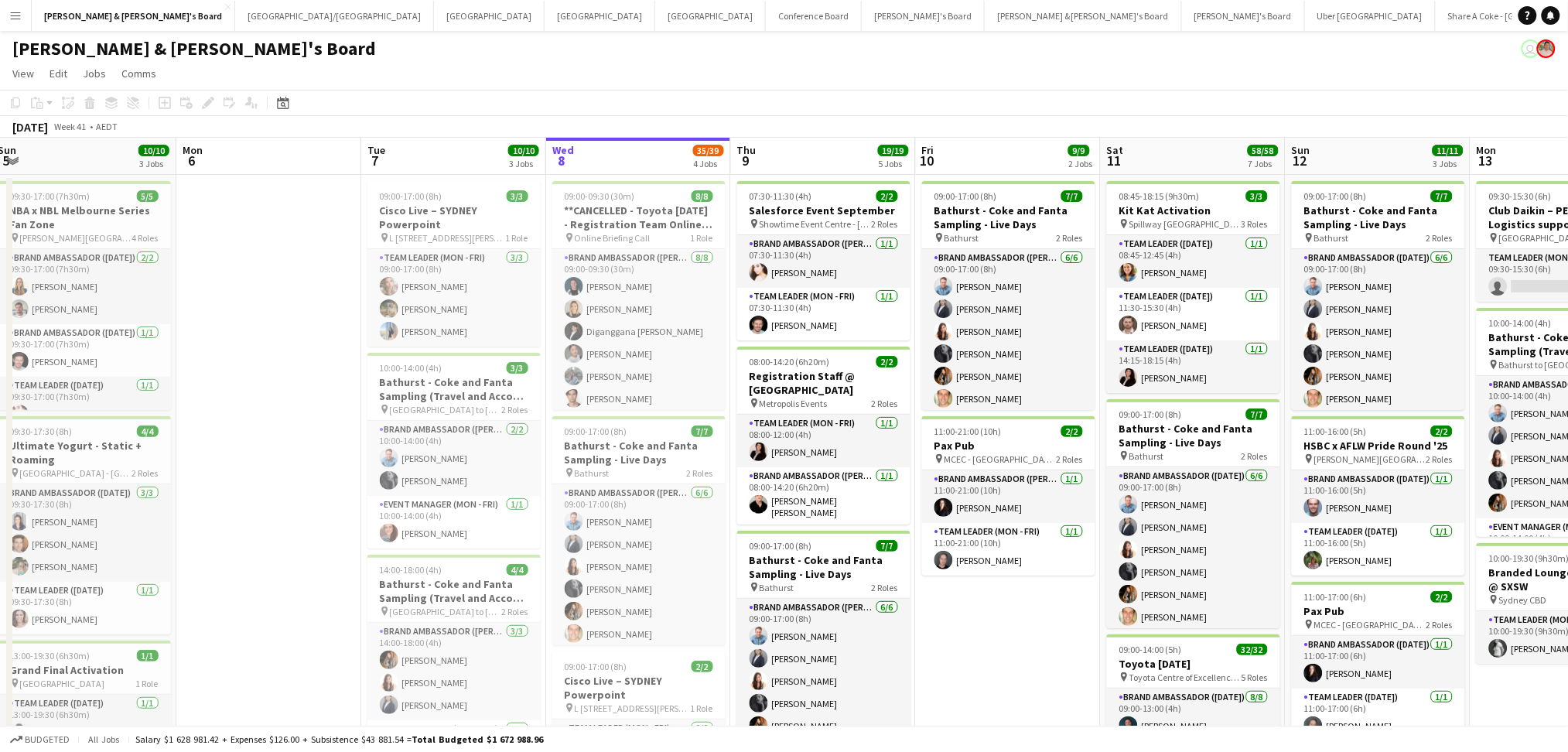
drag, startPoint x: 568, startPoint y: 644, endPoint x: 1030, endPoint y: 660, distance: 462.3
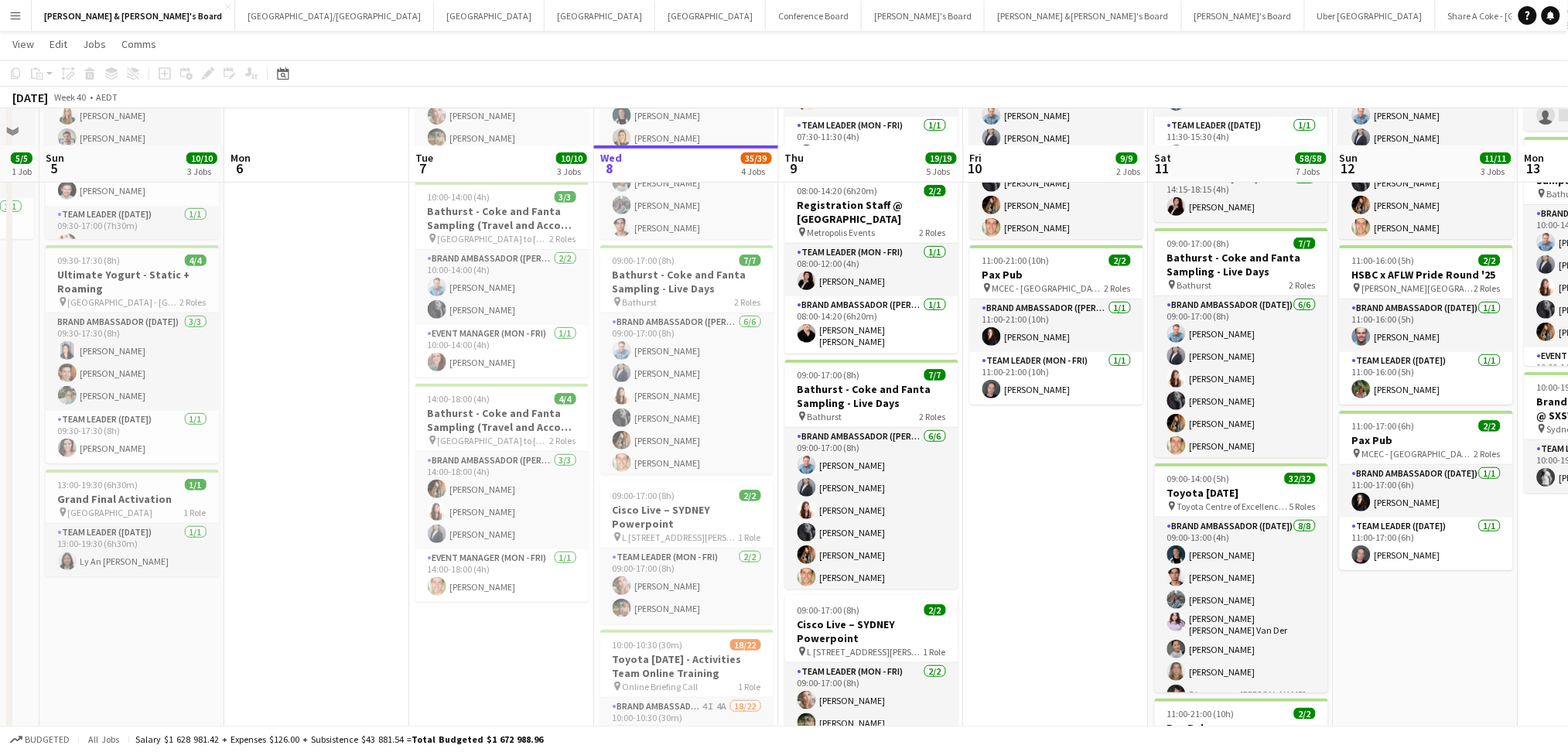
scroll to position [206, 0]
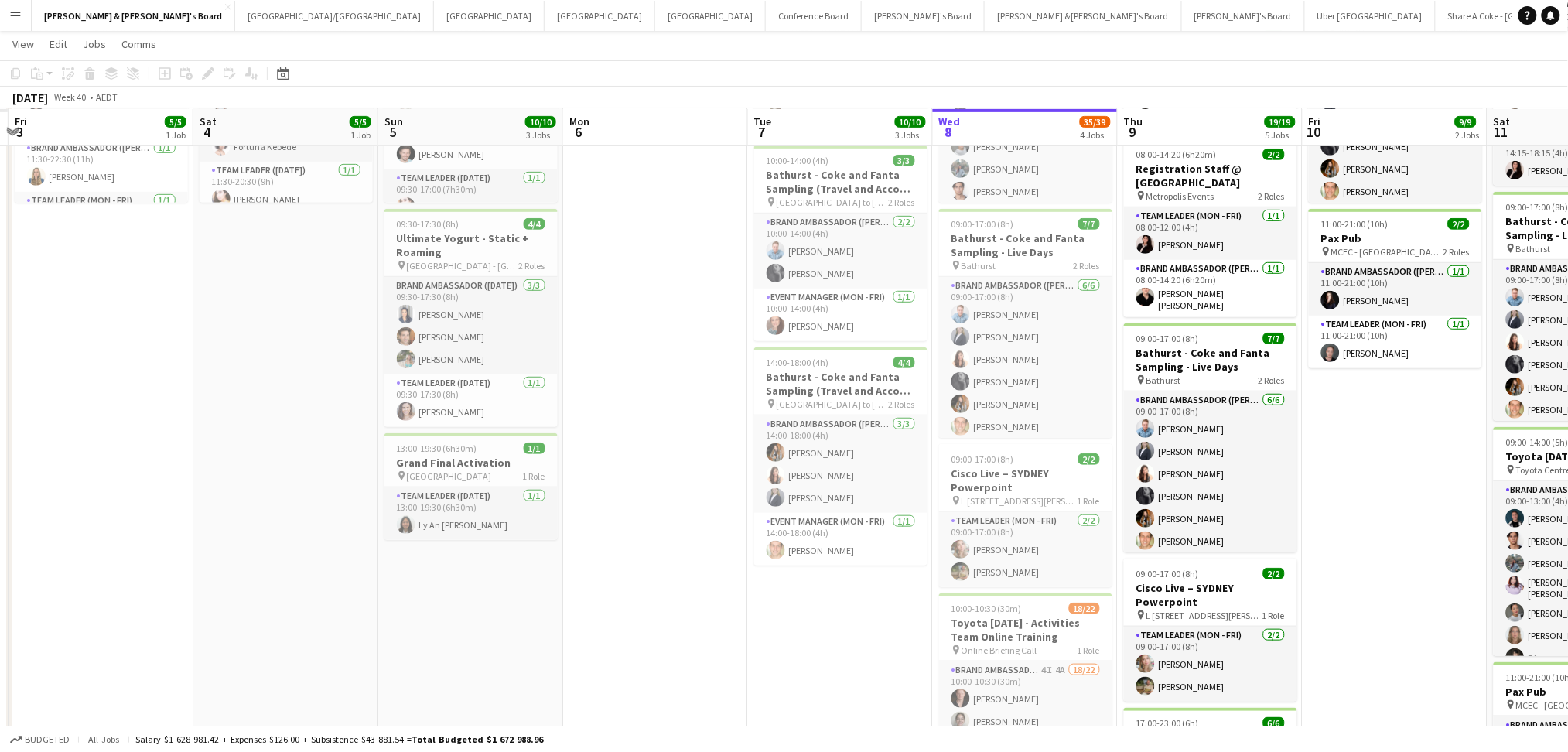
drag, startPoint x: 352, startPoint y: 552, endPoint x: 693, endPoint y: 562, distance: 341.1
click at [693, 562] on app-calendar-viewport "Wed 1 Thu 2 Fri 3 5/5 1 Job Sat 4 5/5 1 Job Sun 5 10/10 3 Jobs Mon 6 Tue 7 10/1…" at bounding box center [784, 768] width 1568 height 1825
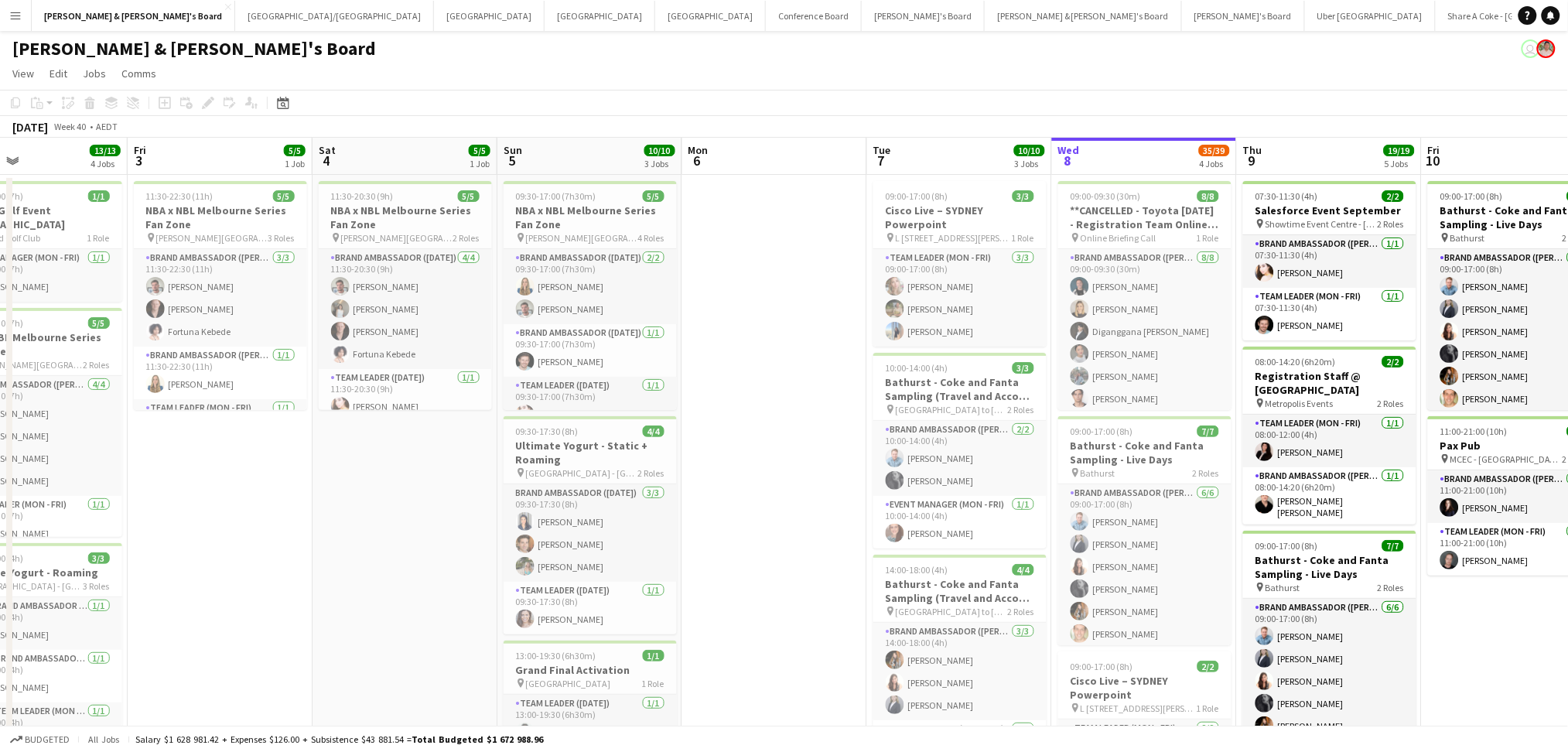
scroll to position [0, 426]
drag, startPoint x: 650, startPoint y: 561, endPoint x: 769, endPoint y: 556, distance: 119.1
click at [586, 310] on app-card-role "Brand Ambassador (Sunday) 2/2 09:30-17:00 (7h30m) Agnes Szentannai Evan Michalak" at bounding box center [591, 286] width 173 height 75
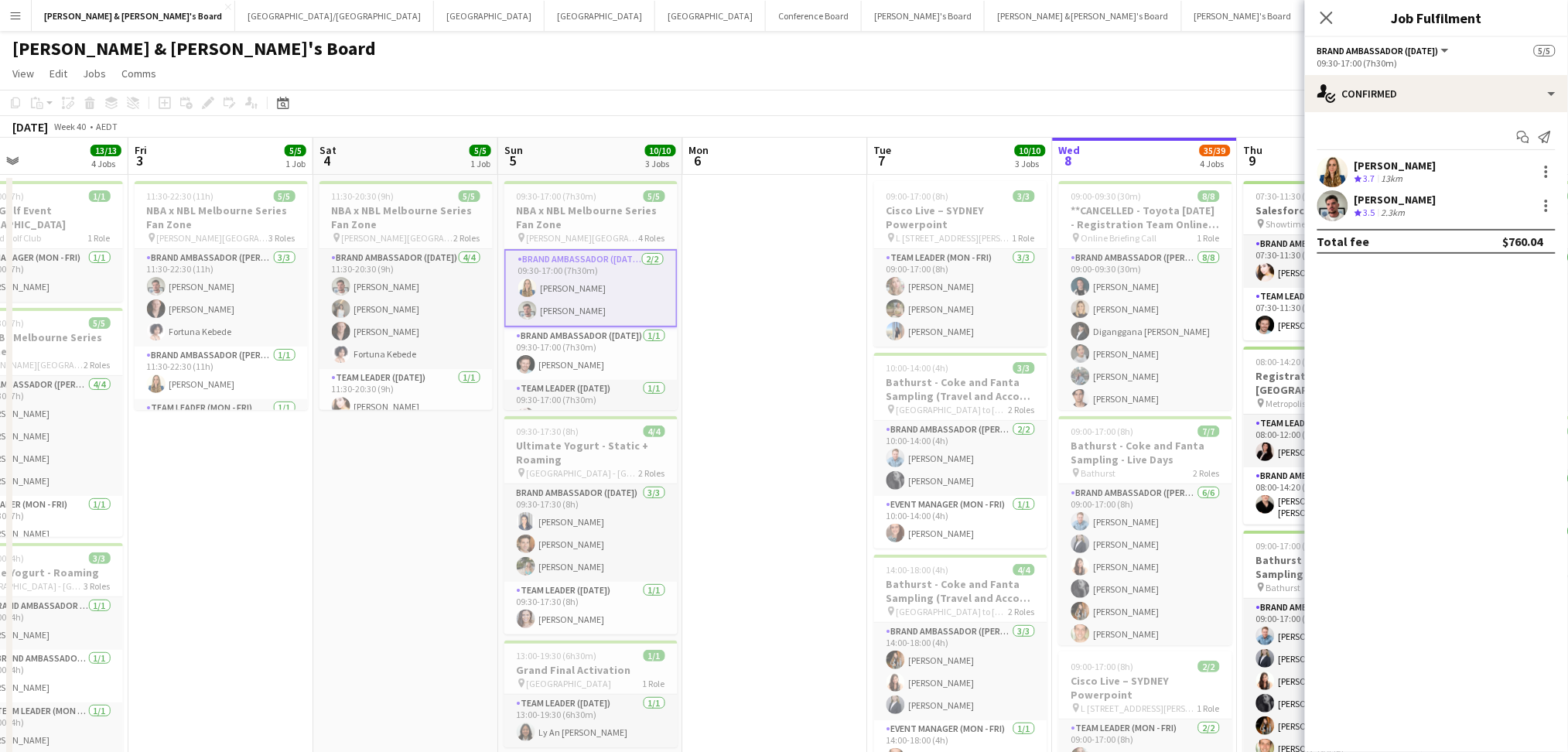
click at [1369, 212] on span "3.5" at bounding box center [1369, 212] width 12 height 12
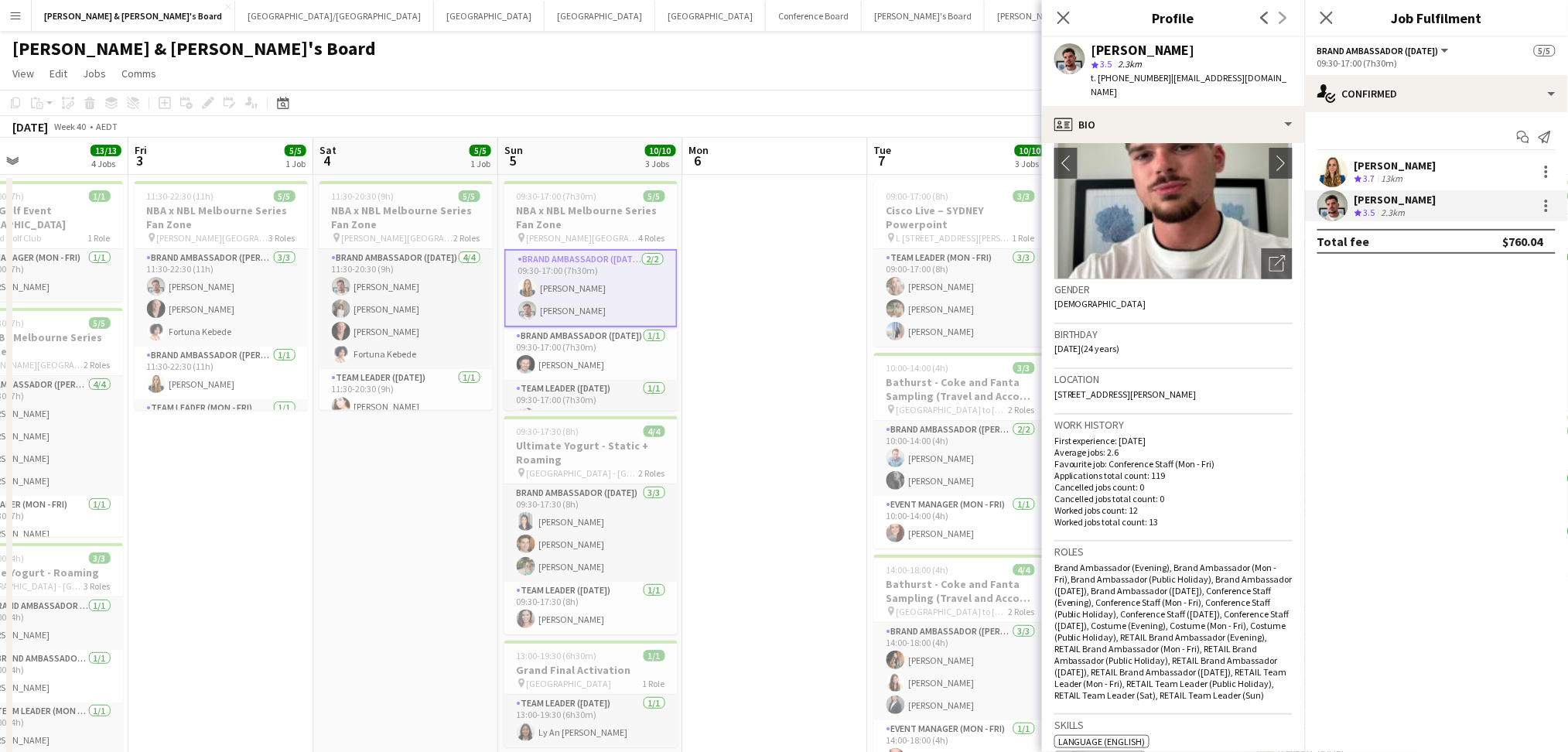
scroll to position [515, 0]
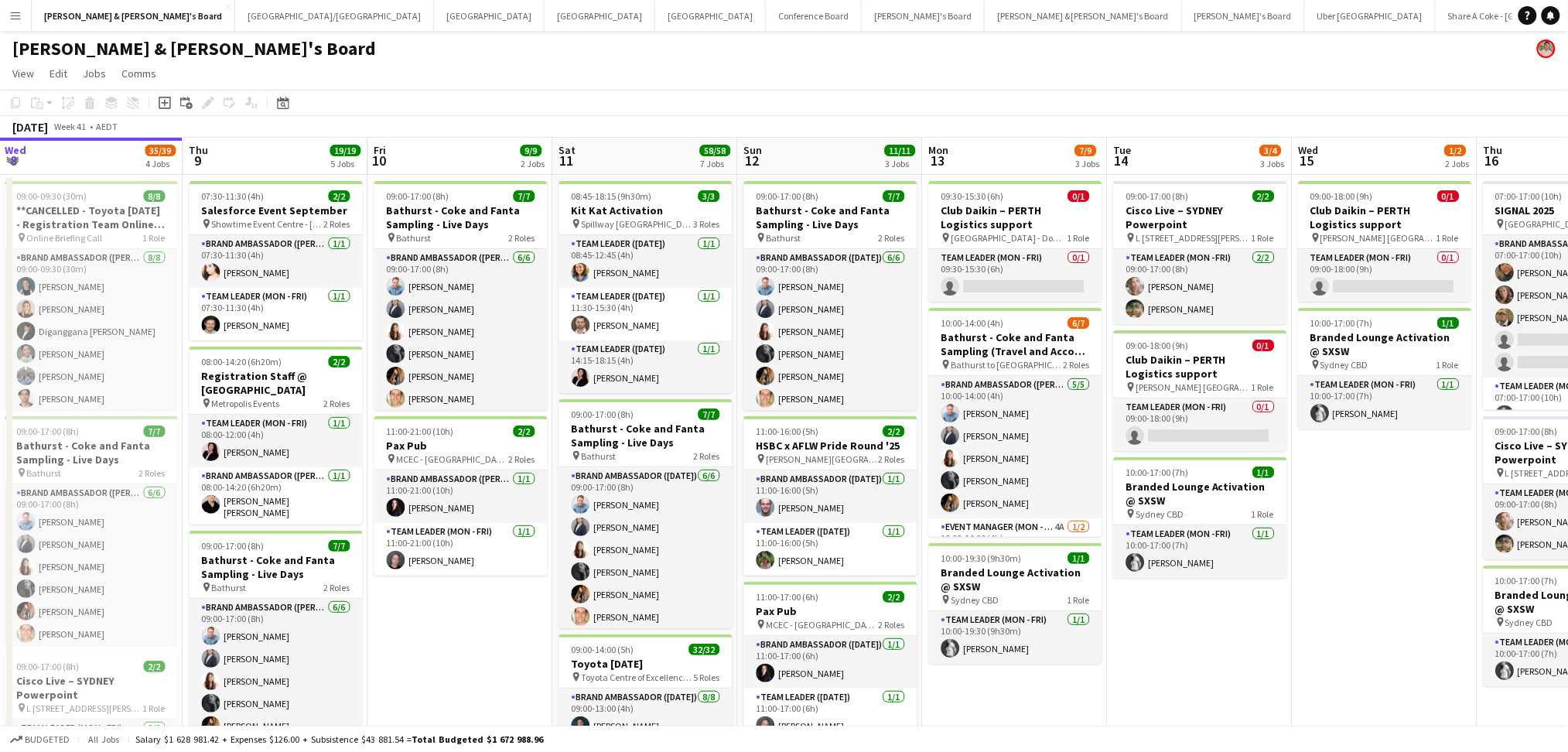
scroll to position [0, 408]
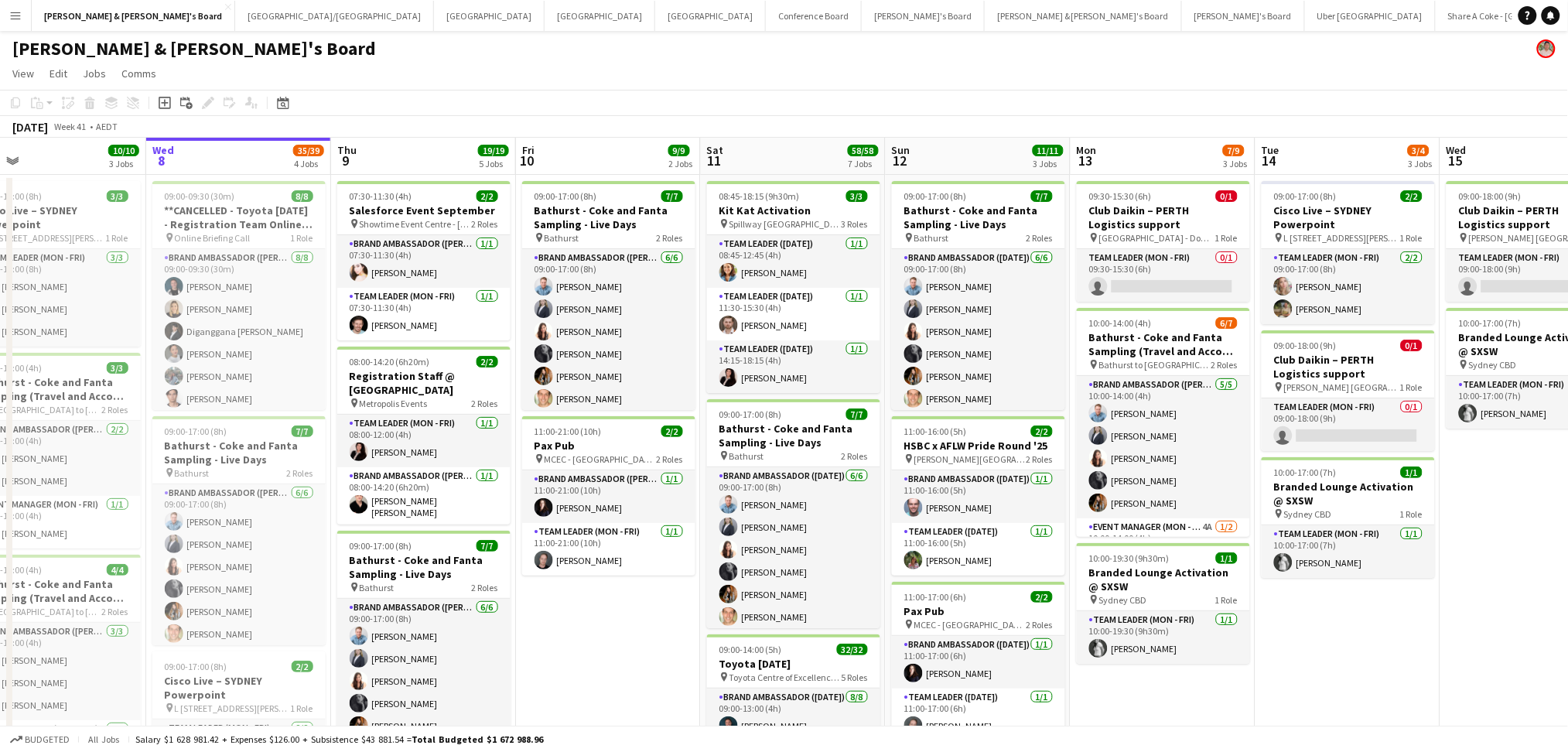
drag, startPoint x: 1469, startPoint y: 656, endPoint x: 563, endPoint y: 622, distance: 906.6
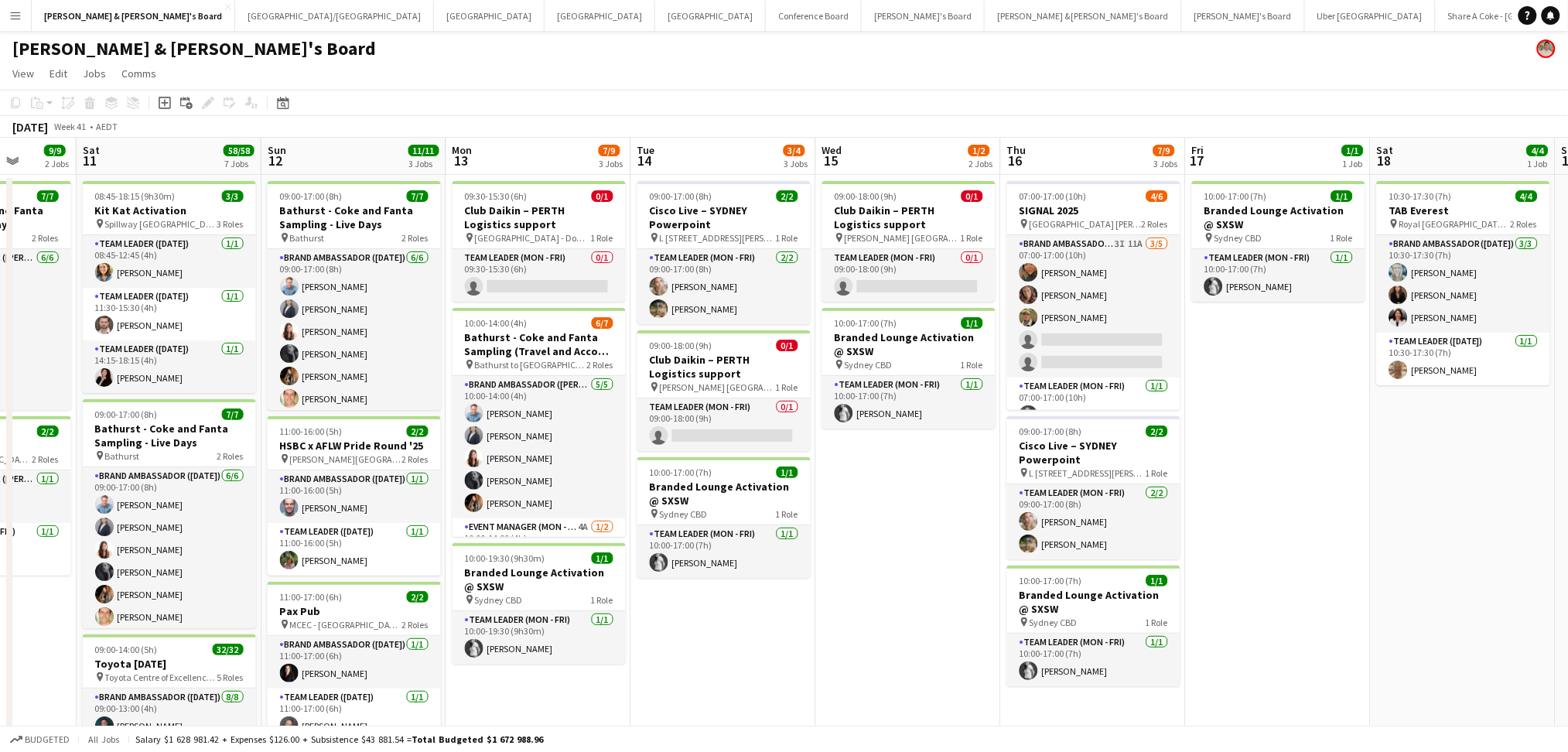
scroll to position [0, 504]
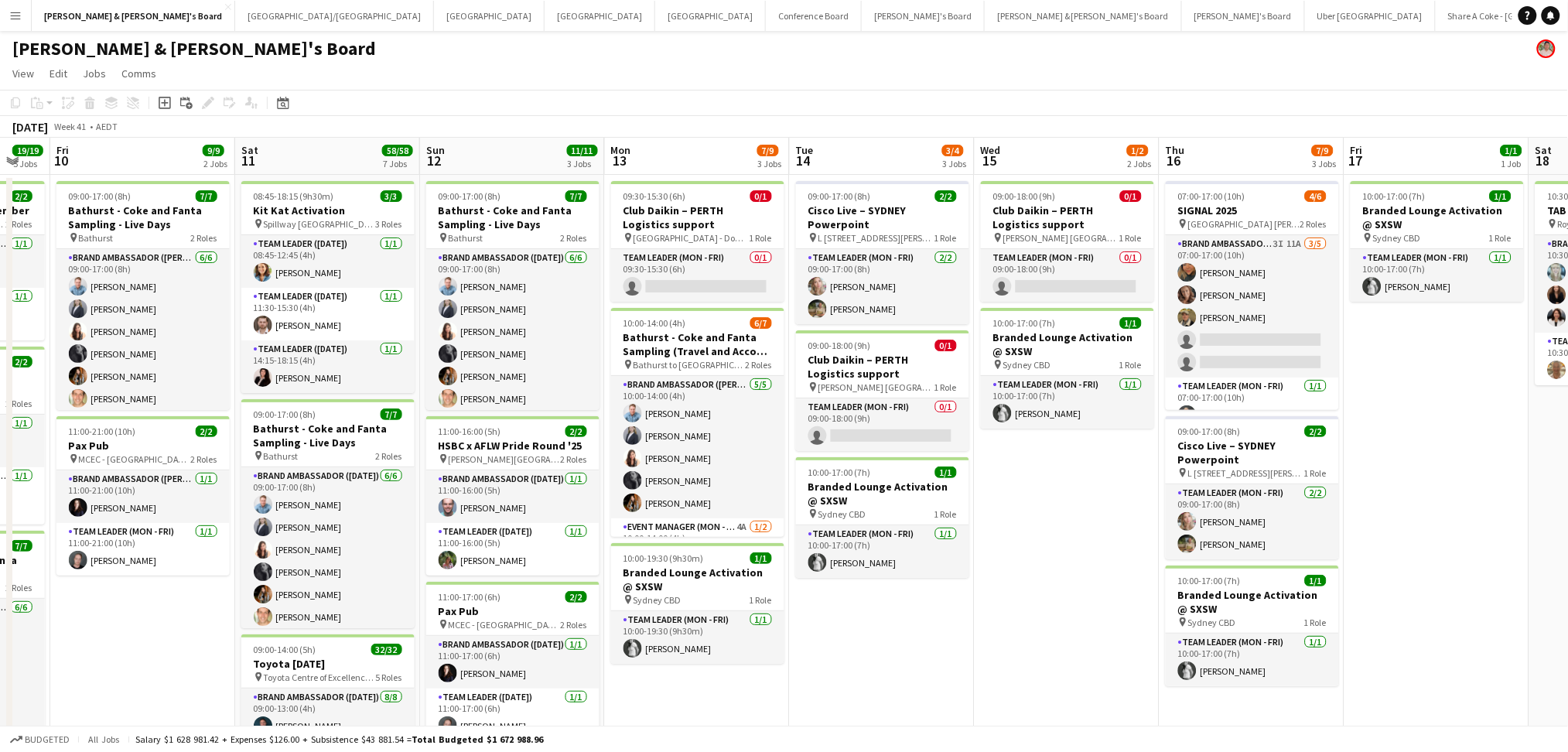
drag, startPoint x: 1362, startPoint y: 708, endPoint x: 896, endPoint y: 661, distance: 468.4
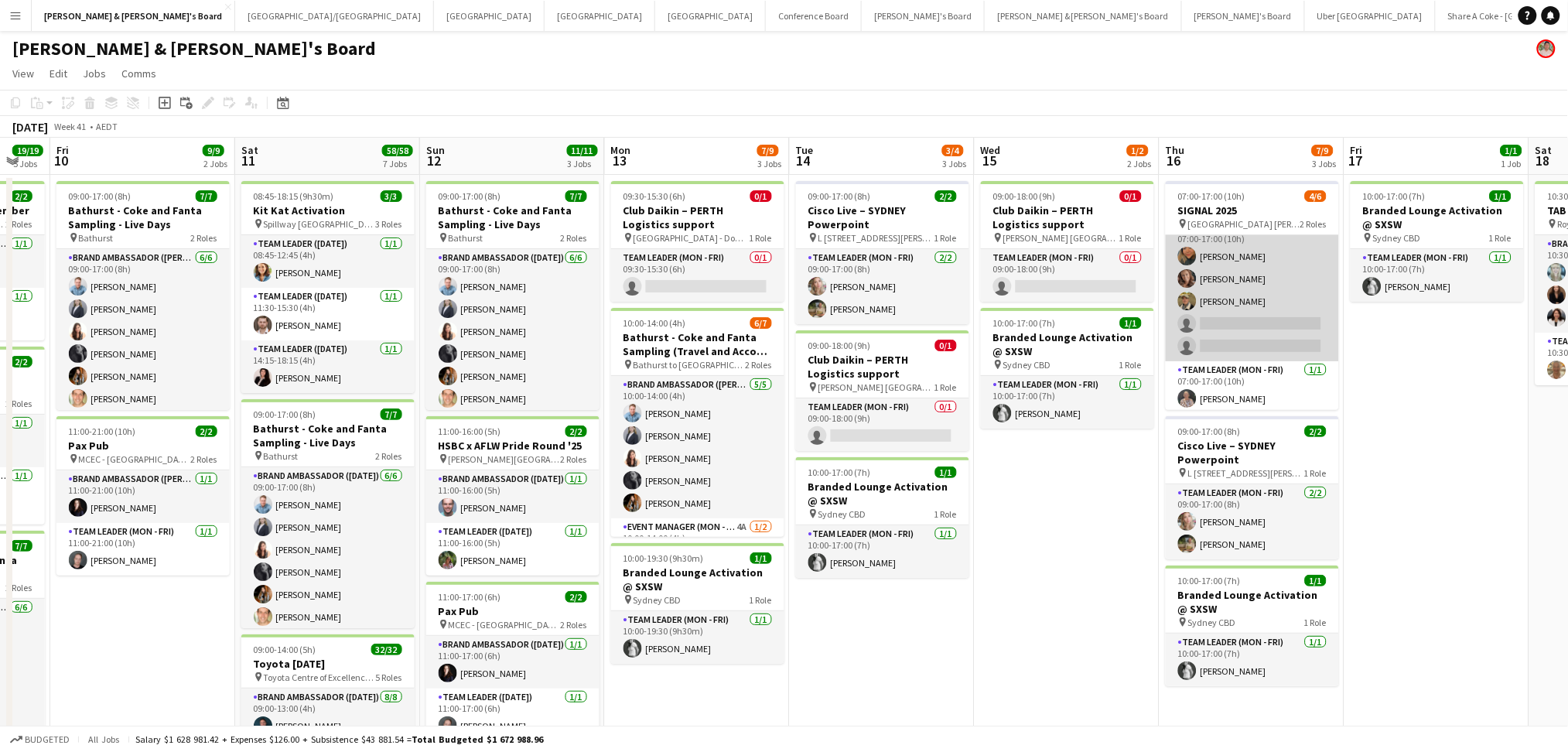
scroll to position [21, 0]
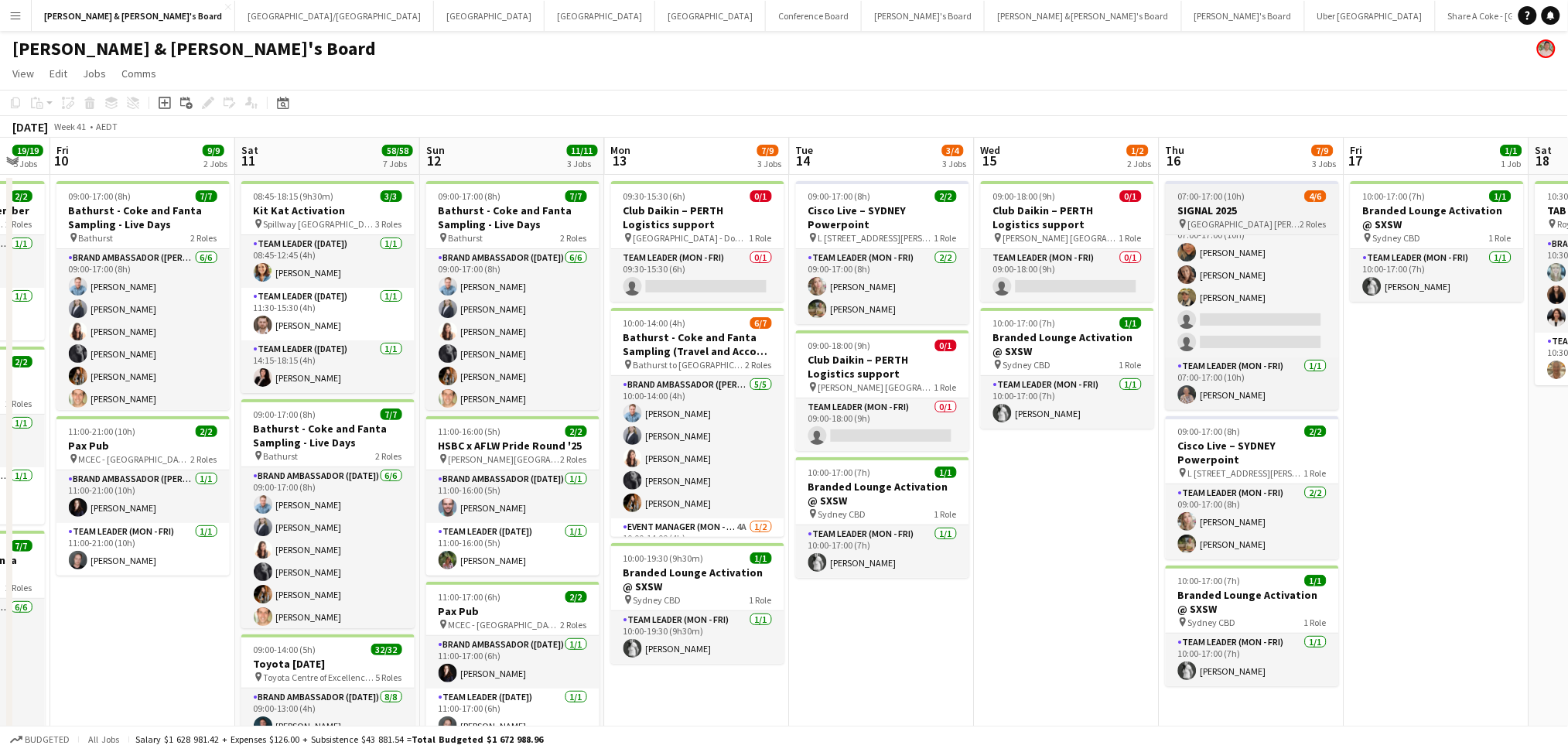
click at [1266, 215] on h3 "SIGNAL 2025" at bounding box center [1252, 211] width 173 height 14
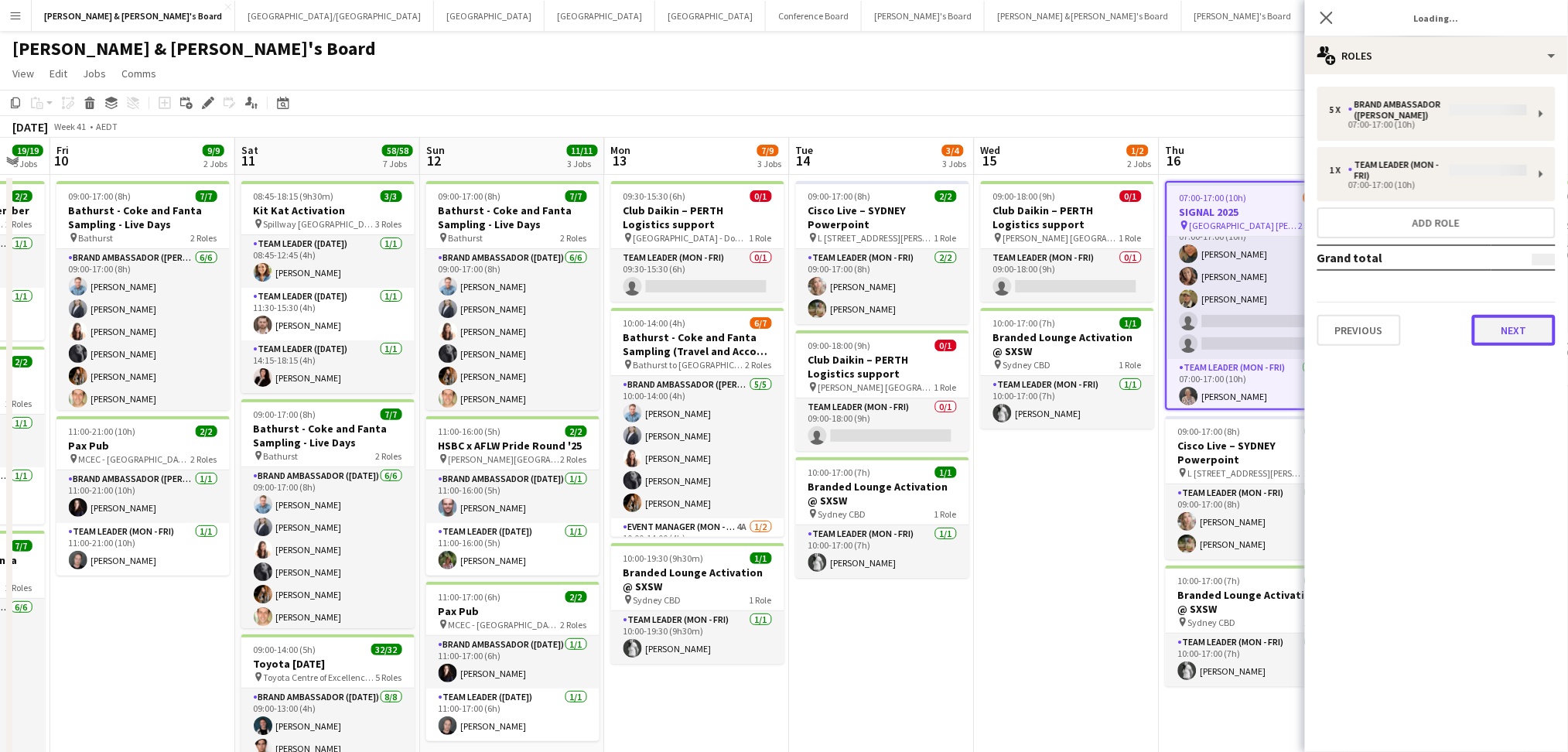
type input "**********"
click at [1524, 314] on button "Next" at bounding box center [1513, 330] width 83 height 31
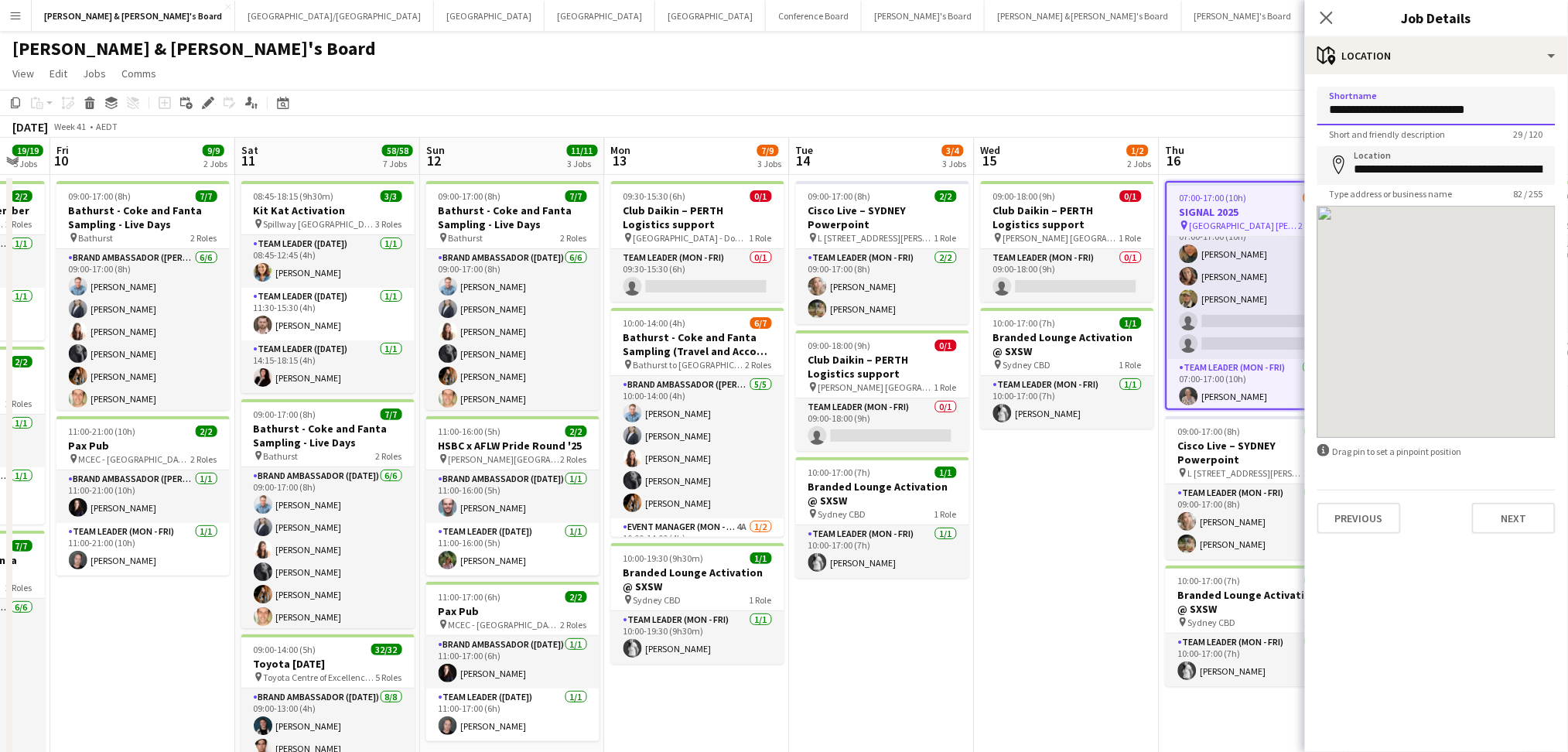
click at [1424, 101] on input "**********" at bounding box center [1436, 105] width 238 height 38
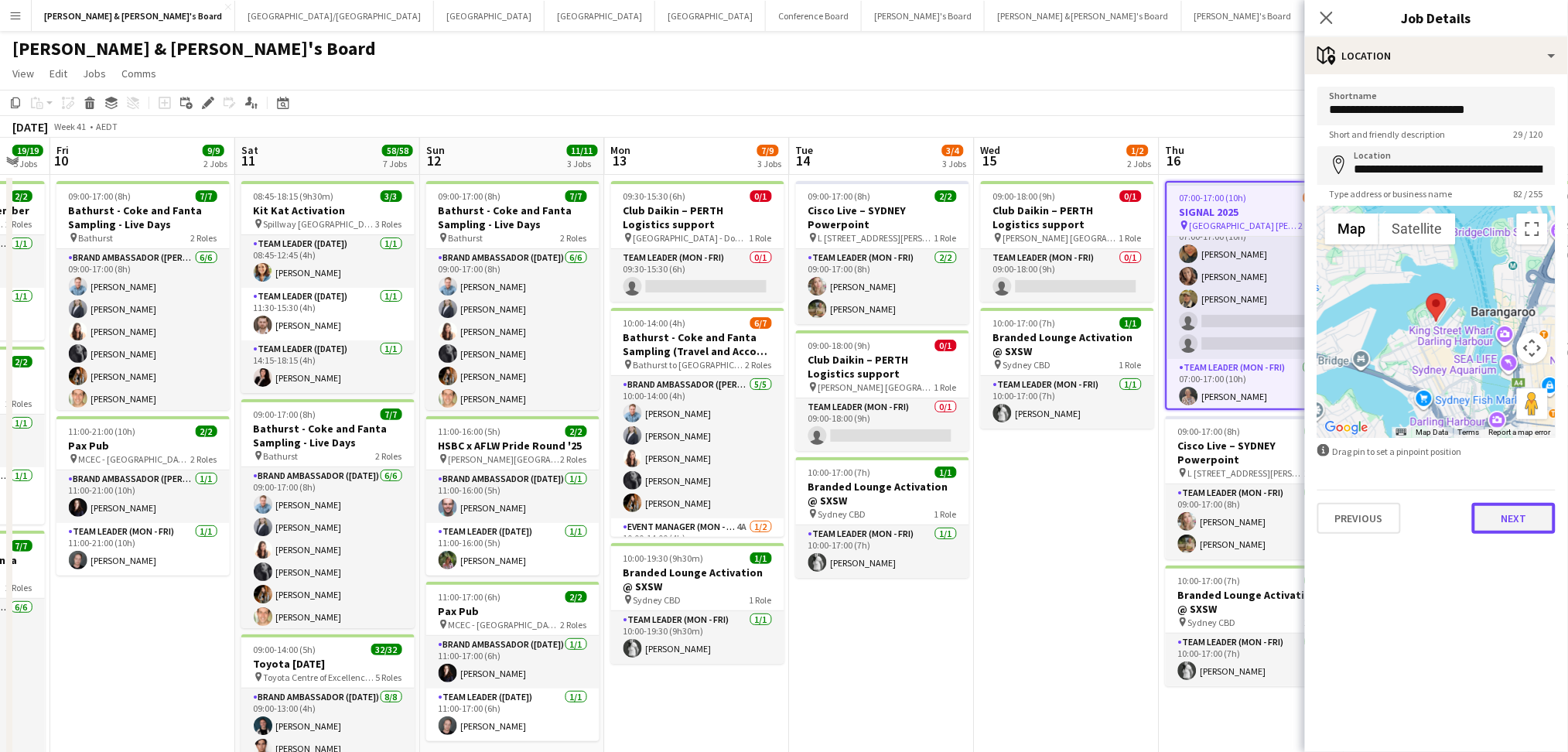
click at [1539, 525] on button "Next" at bounding box center [1513, 518] width 83 height 31
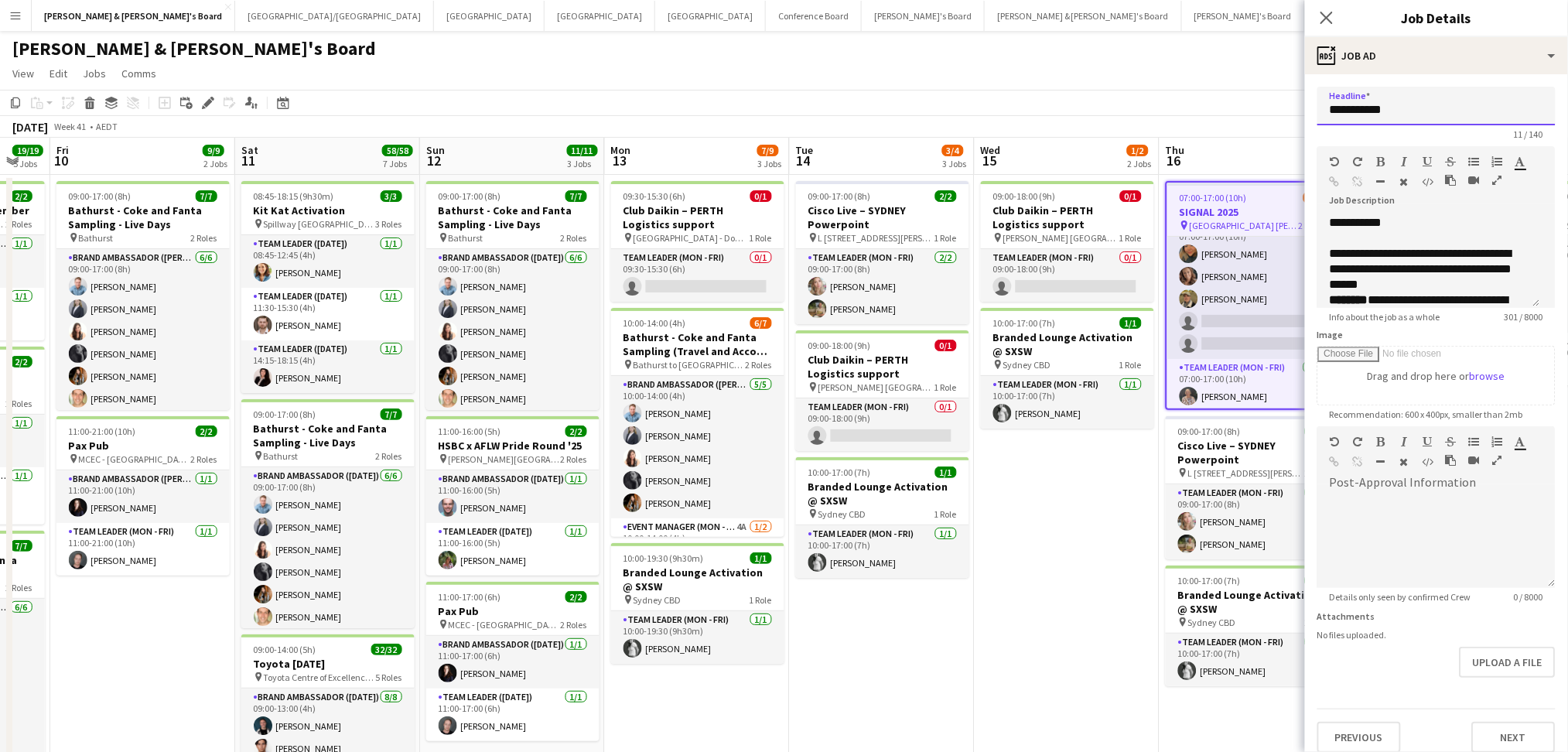
click at [1394, 109] on input "**********" at bounding box center [1436, 105] width 238 height 38
click at [1497, 732] on button "Next" at bounding box center [1513, 737] width 83 height 31
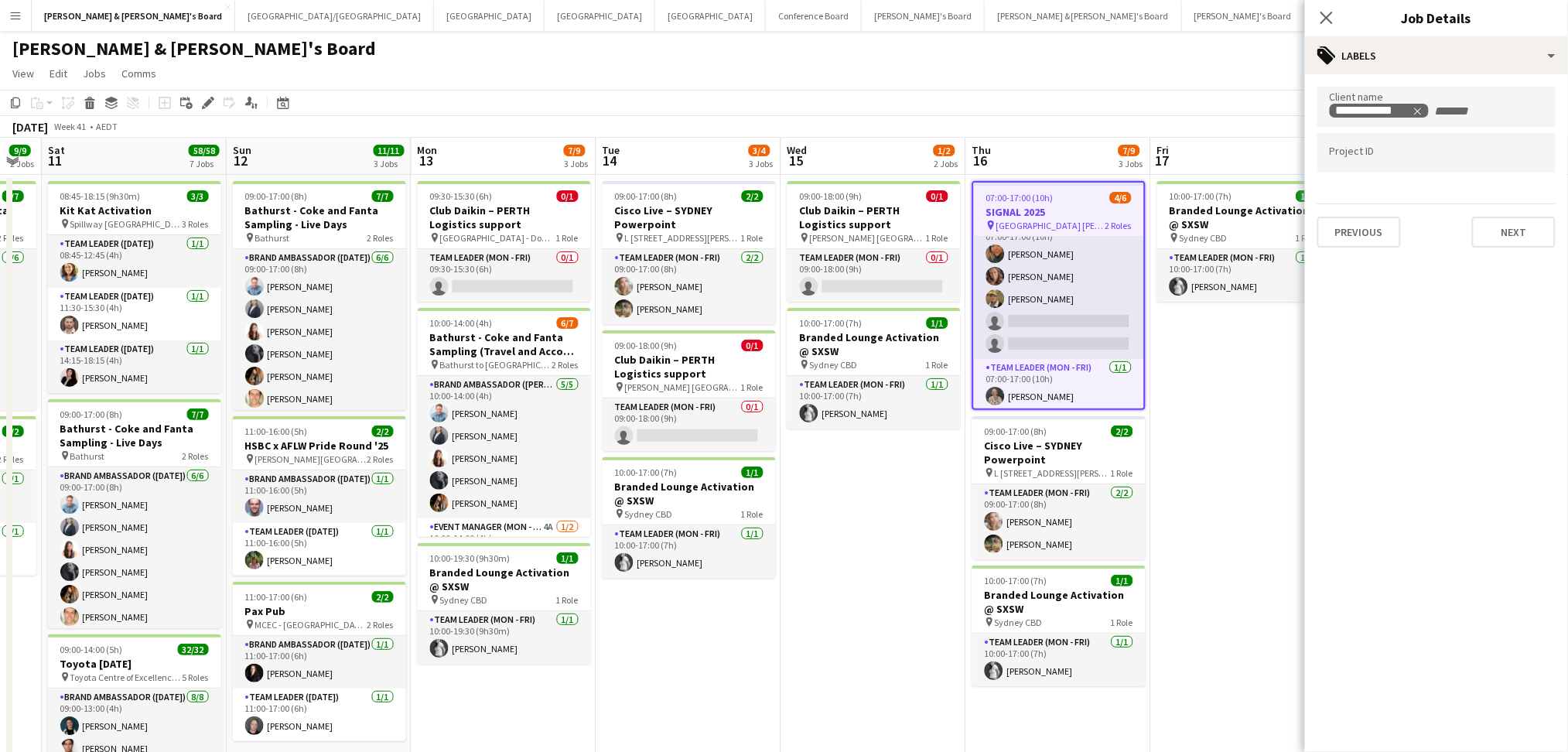
drag, startPoint x: 1148, startPoint y: 536, endPoint x: 899, endPoint y: 496, distance: 252.2
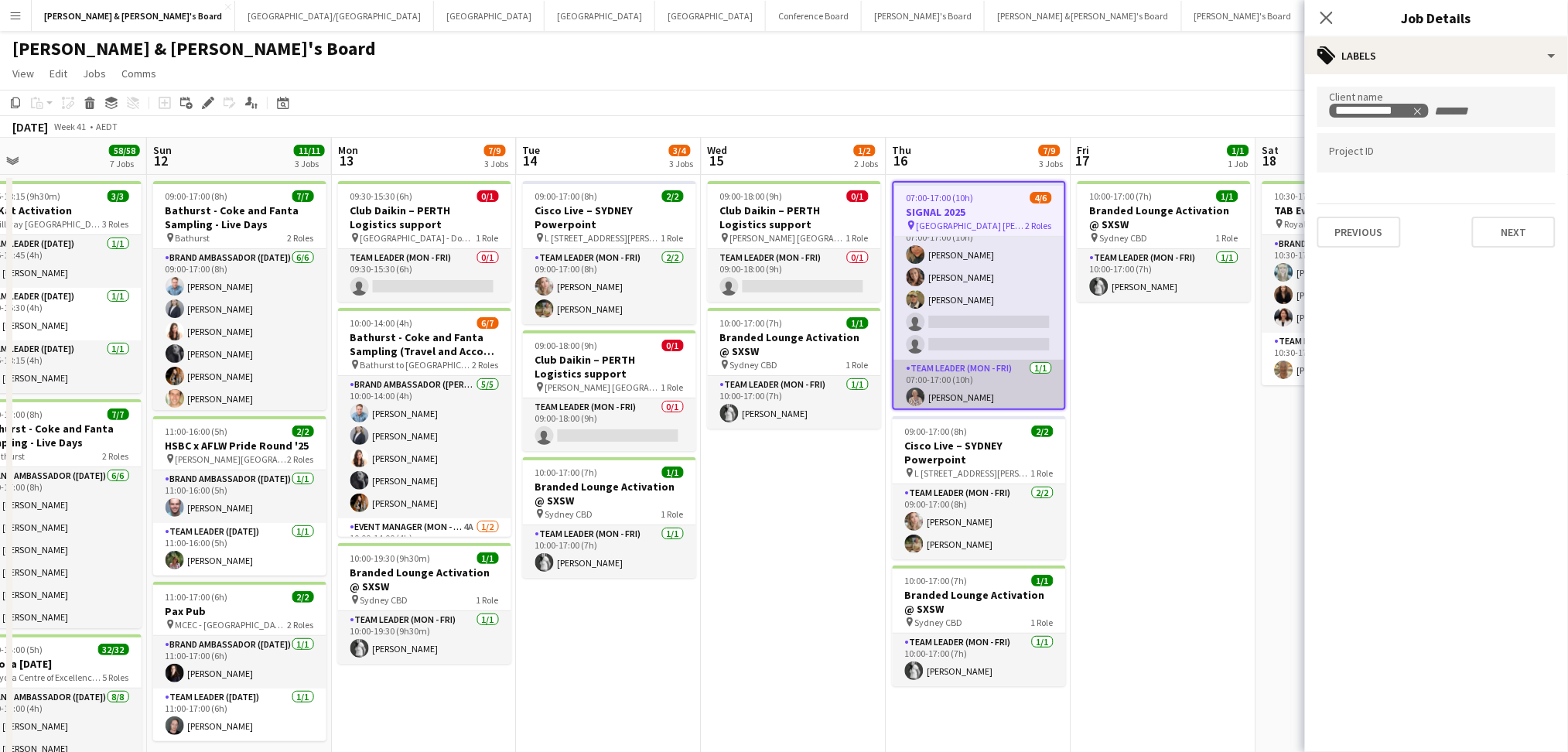
scroll to position [22, 0]
drag, startPoint x: 927, startPoint y: 383, endPoint x: 1326, endPoint y: 177, distance: 449.0
click at [927, 383] on app-card-role "Team Leader (Mon - Fri) 1/1 07:00-17:00 (10h) Kathryn Molloy" at bounding box center [979, 384] width 170 height 53
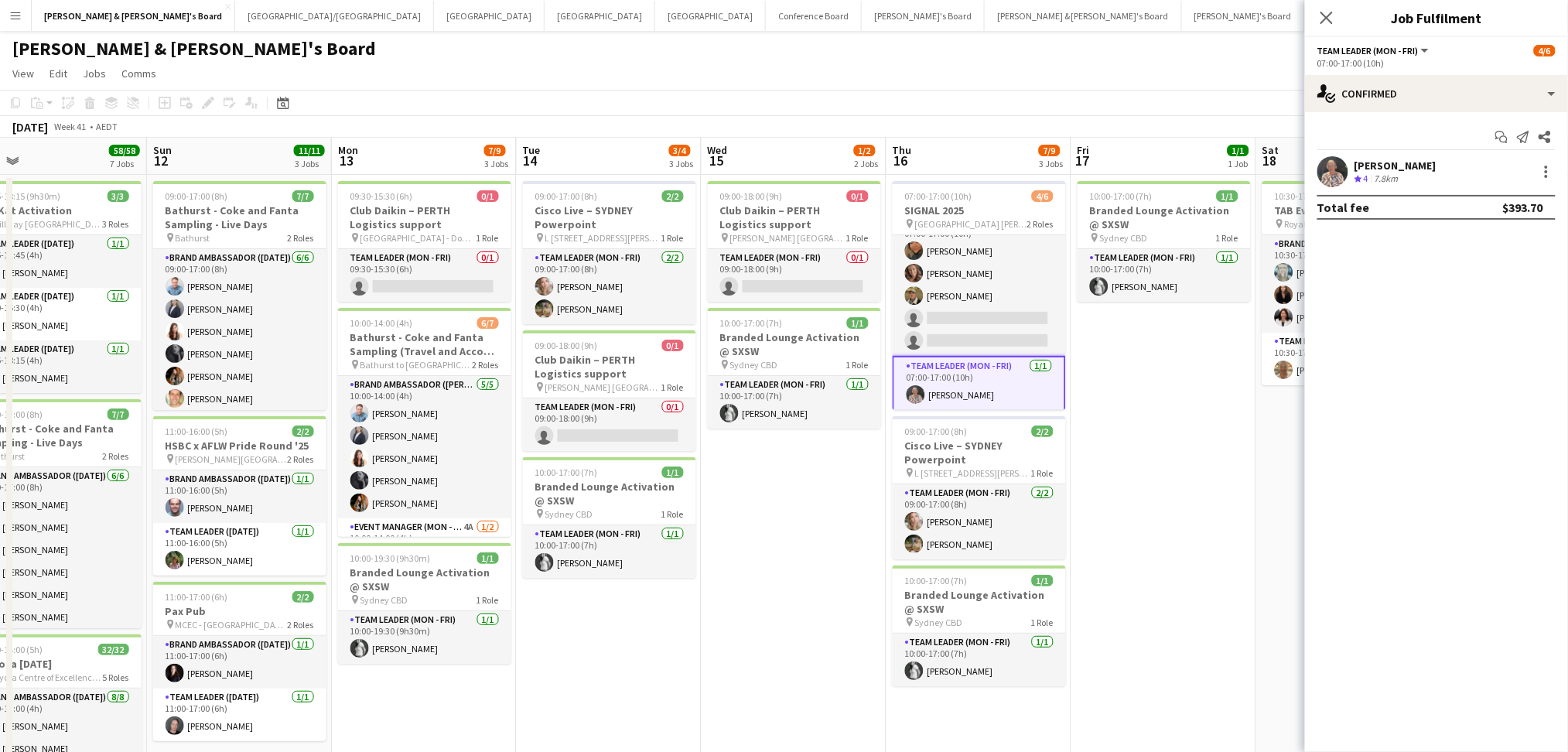
click at [1386, 172] on div "7.8km" at bounding box center [1386, 178] width 30 height 13
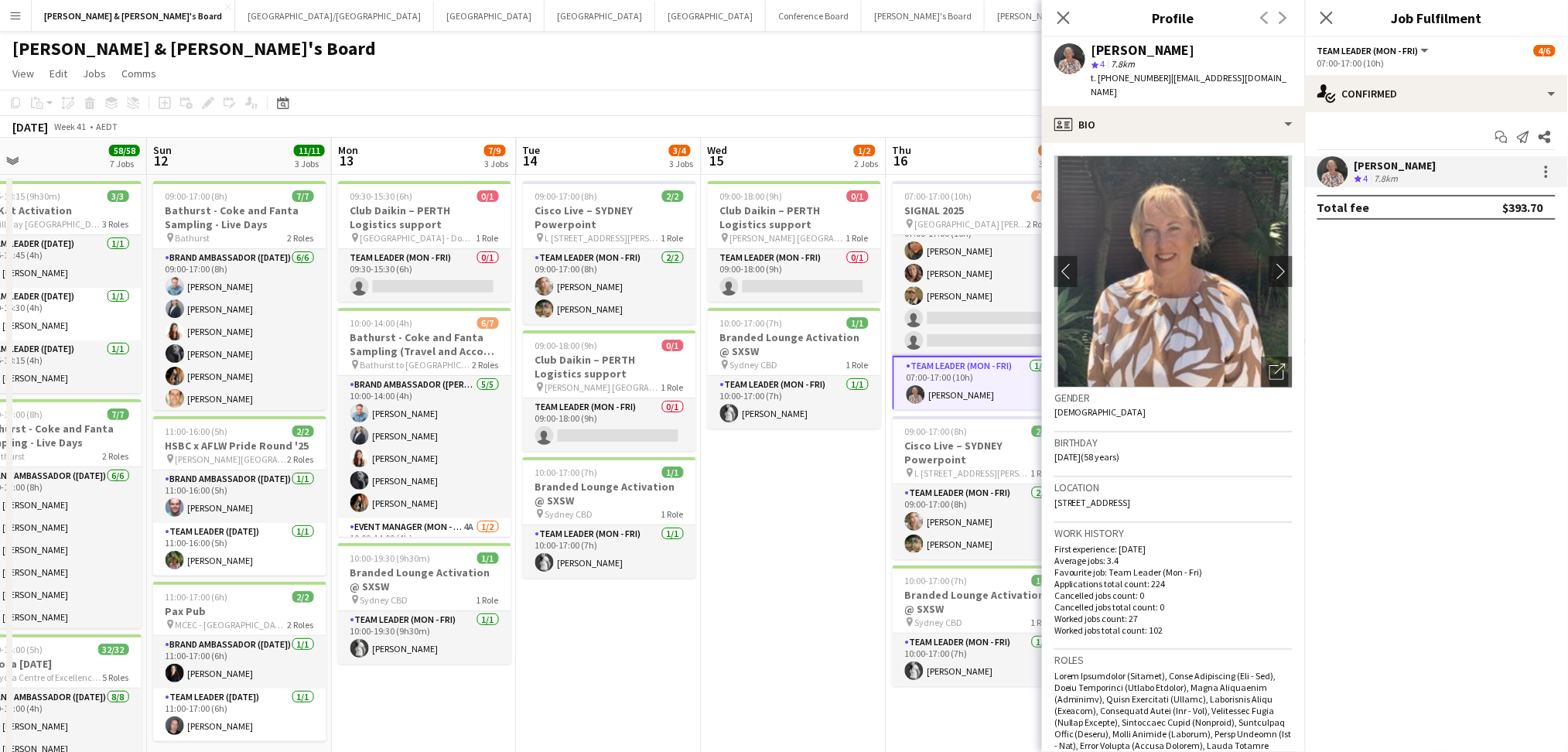
drag, startPoint x: 1092, startPoint y: 48, endPoint x: 1181, endPoint y: 50, distance: 89.0
click at [1188, 51] on div "Kathryn Molloy" at bounding box center [1191, 50] width 201 height 14
copy div "Kathryn Molloy"
drag, startPoint x: 1112, startPoint y: 77, endPoint x: 1153, endPoint y: 85, distance: 41.8
click at [1153, 85] on div "t. +61407921183 | katziekidz@icloud.com" at bounding box center [1191, 85] width 201 height 27
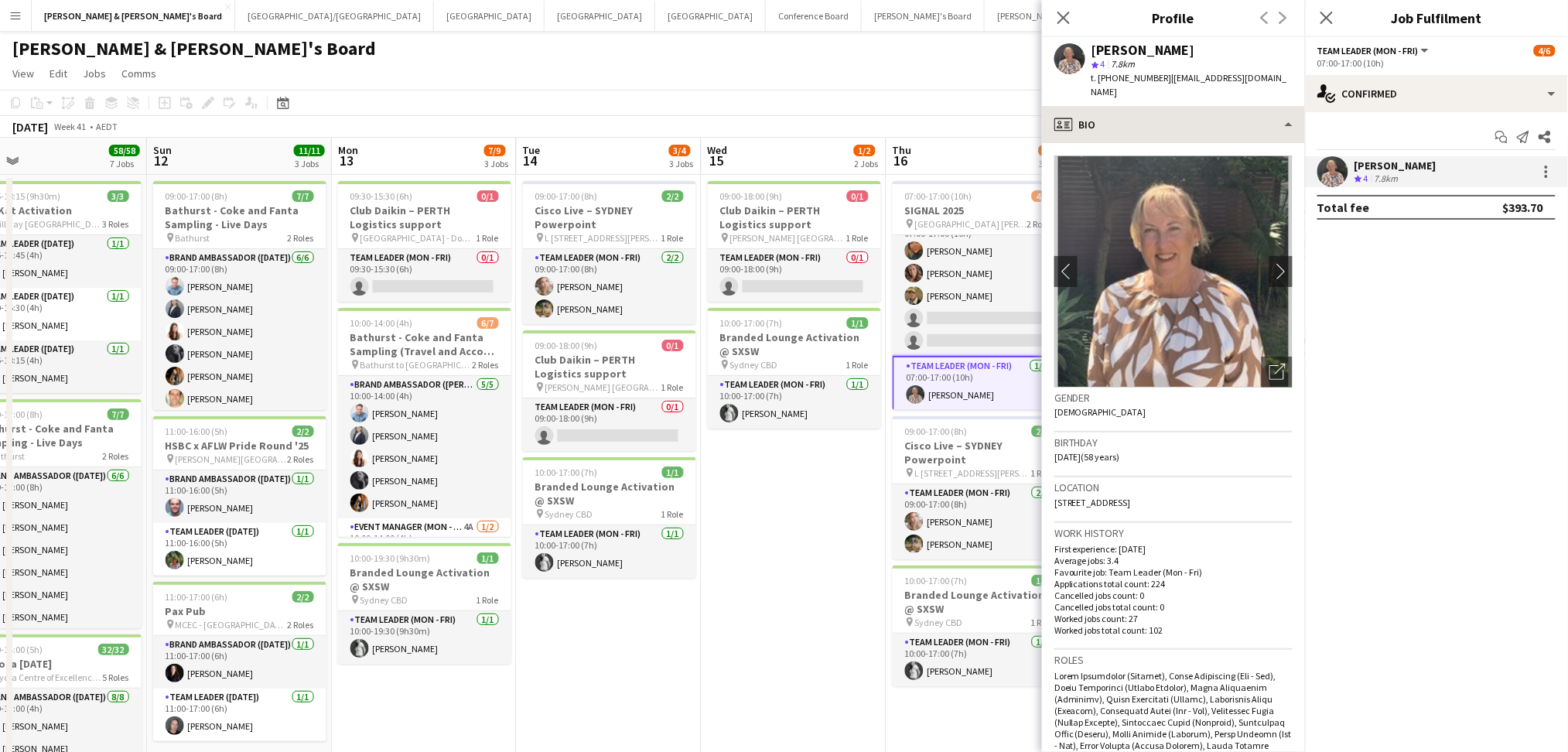
copy span "407921183"
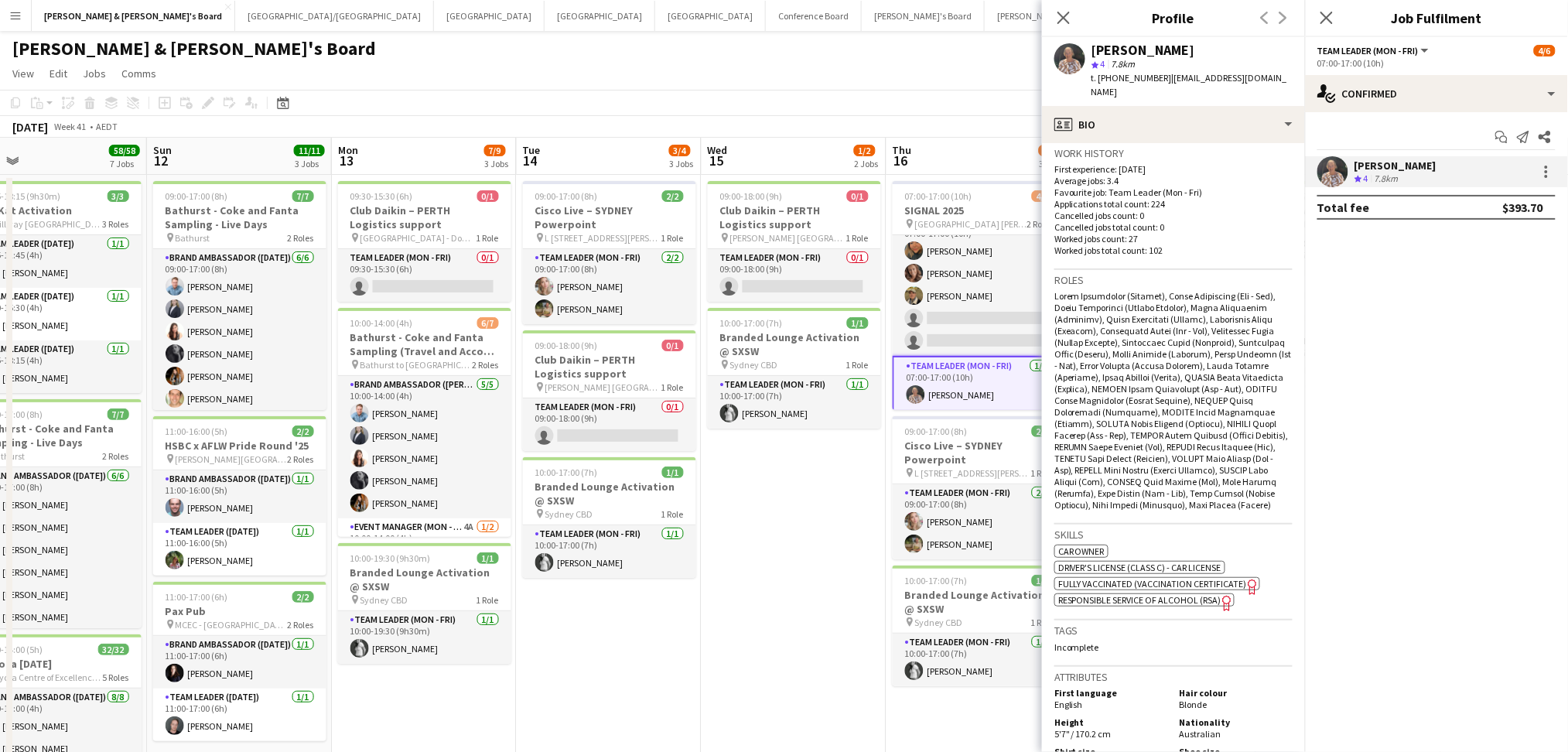
scroll to position [619, 0]
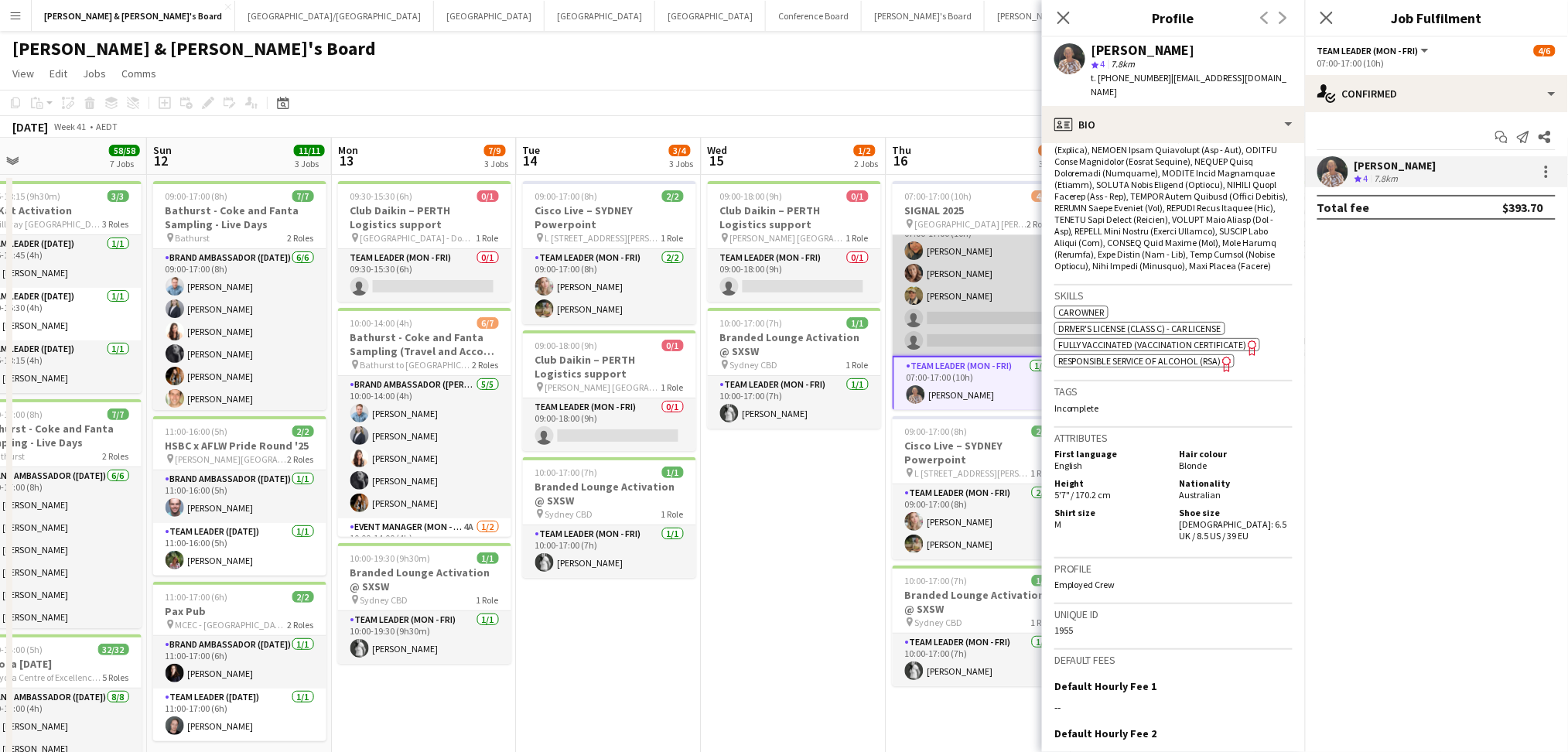
click at [929, 263] on app-card-role "Brand Ambassador (Mon - Fri) 3I 11A 3/5 07:00-17:00 (10h) Roberta Rodrigues Mei…" at bounding box center [978, 284] width 173 height 142
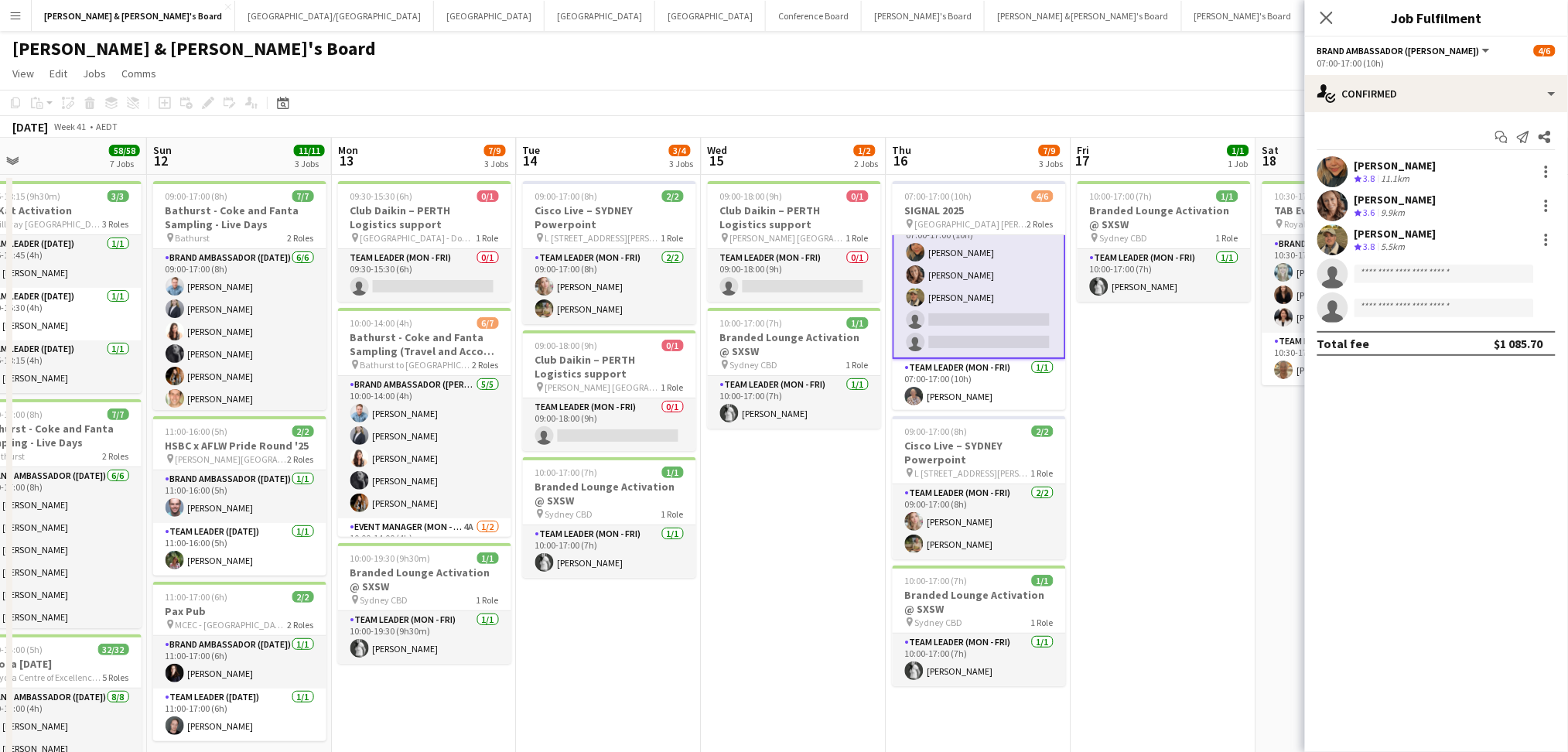
click at [1363, 167] on div "Roberta Rodrigues Meireles" at bounding box center [1396, 165] width 82 height 14
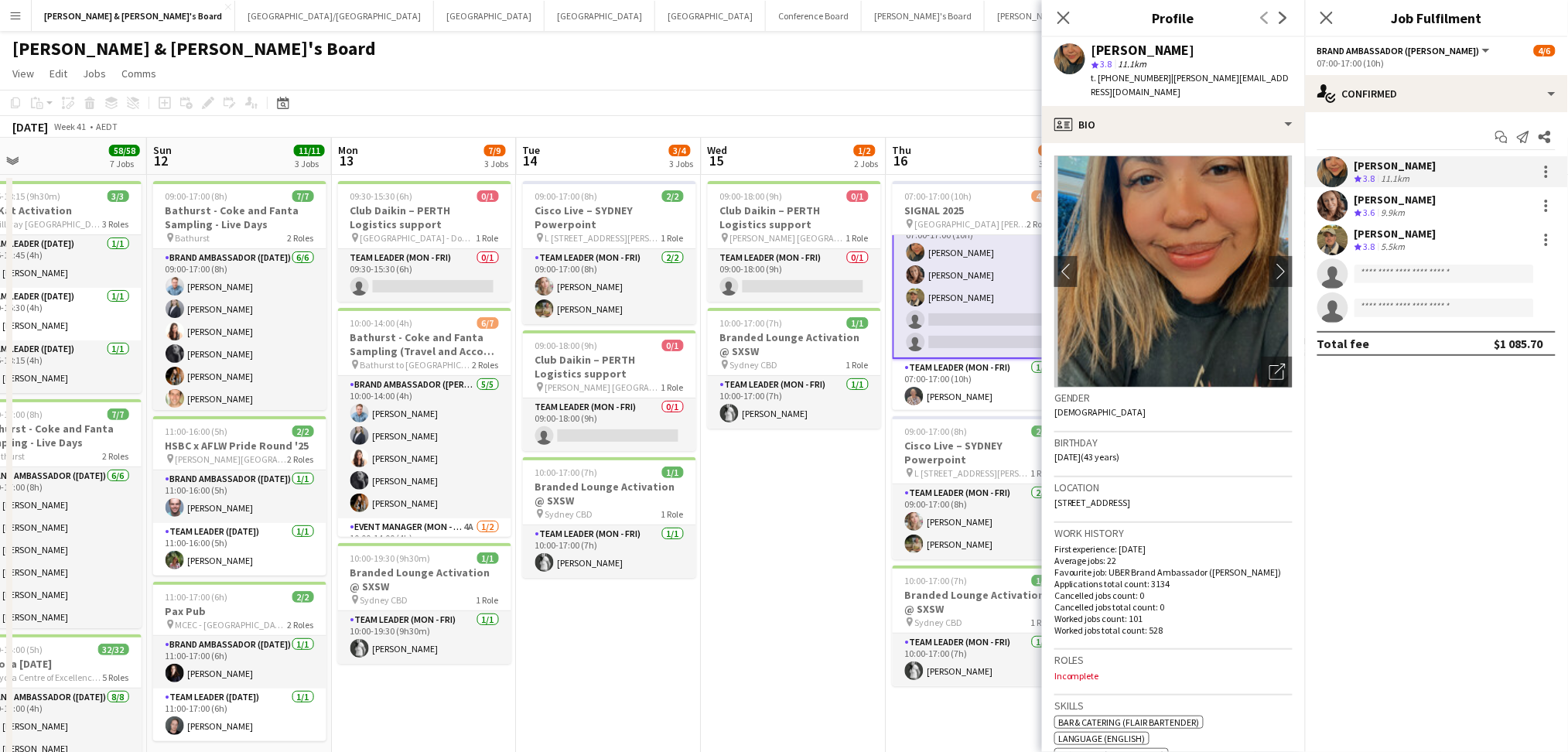
drag, startPoint x: 1095, startPoint y: 49, endPoint x: 1268, endPoint y: 49, distance: 173.0
click at [1268, 49] on div "Roberta Rodrigues Meireles" at bounding box center [1191, 50] width 201 height 14
copy div "Roberta Rodrigues Meireles"
drag, startPoint x: 1112, startPoint y: 76, endPoint x: 1157, endPoint y: 79, distance: 45.1
click at [1157, 79] on span "t. +610452428753" at bounding box center [1131, 77] width 80 height 12
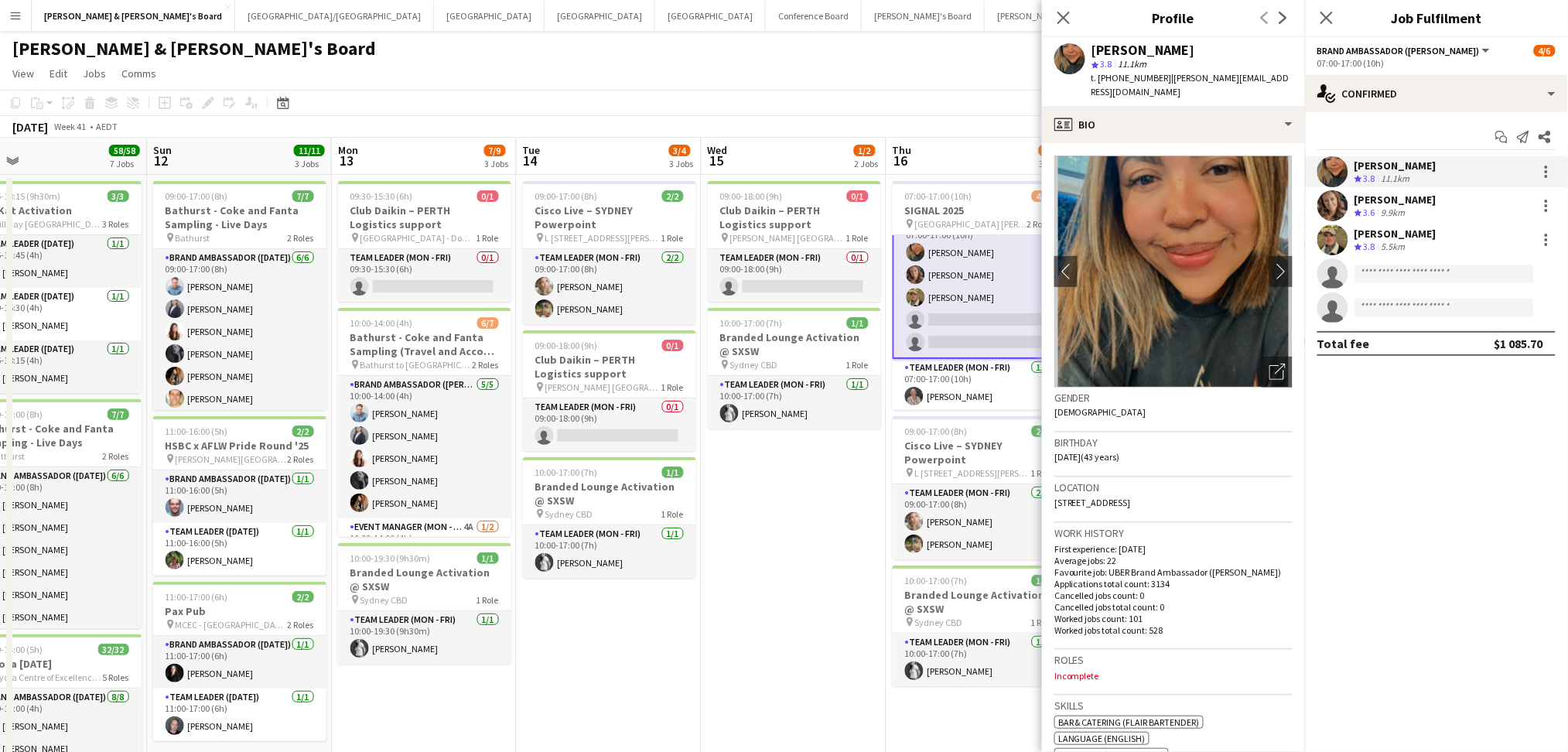
copy span "0452428753"
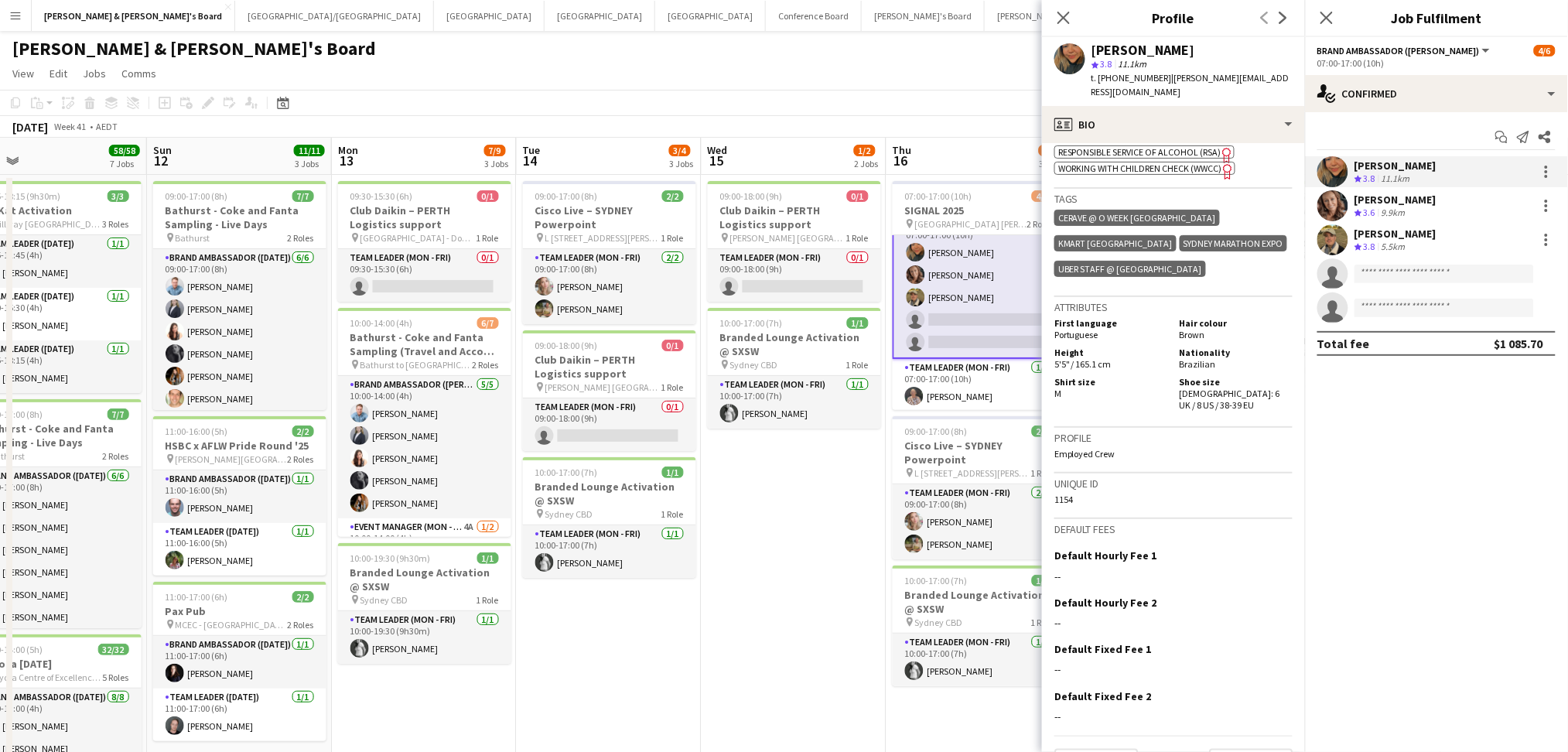
click at [1418, 205] on div "Rachel Zappia" at bounding box center [1396, 200] width 82 height 14
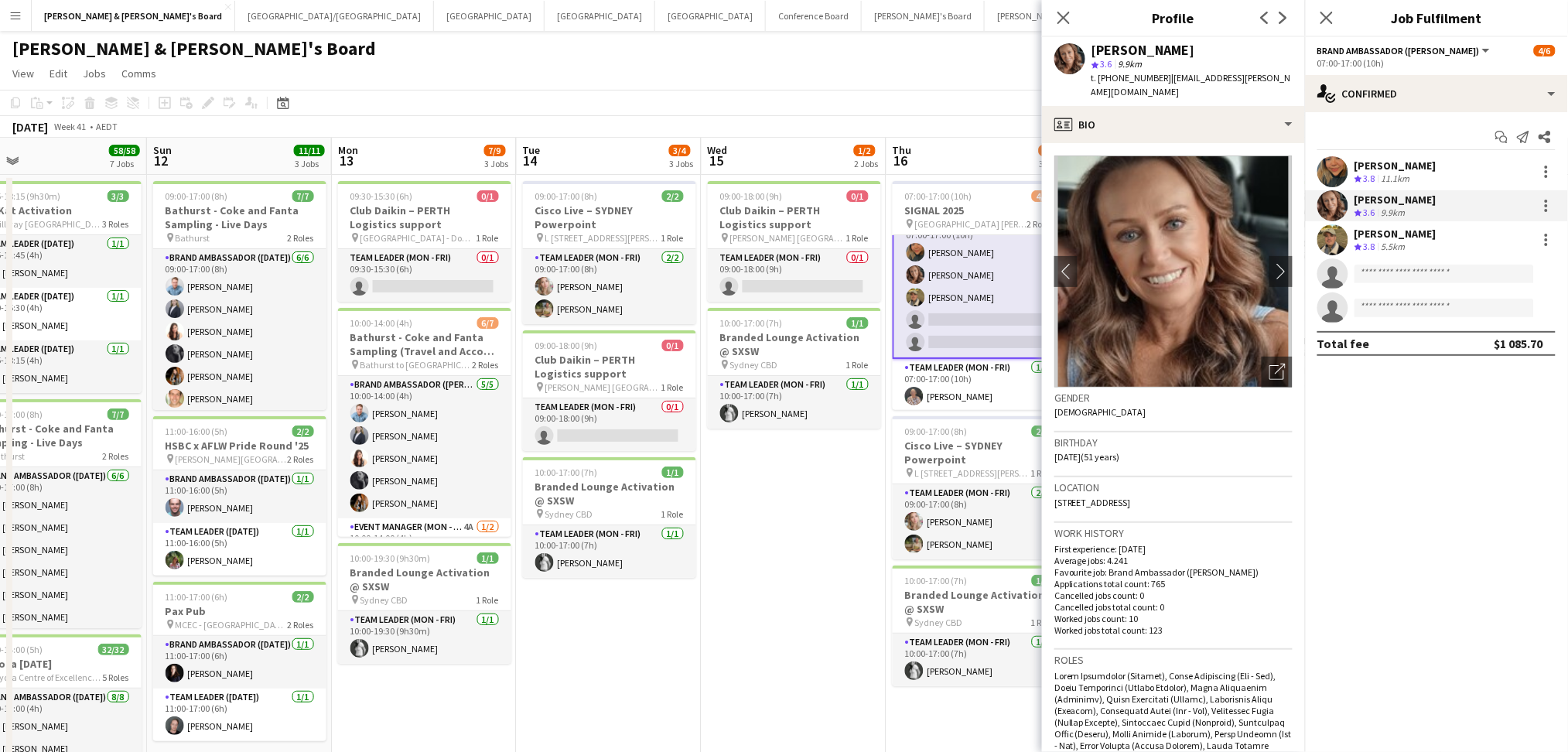
drag, startPoint x: 1092, startPoint y: 50, endPoint x: 1219, endPoint y: 47, distance: 127.0
click at [1219, 47] on div "Rachel Zappia" at bounding box center [1191, 50] width 201 height 14
copy div "Rachel Zappia"
drag, startPoint x: 1115, startPoint y: 75, endPoint x: 1155, endPoint y: 83, distance: 40.8
click at [1155, 83] on span "t. +61417656671" at bounding box center [1131, 77] width 80 height 12
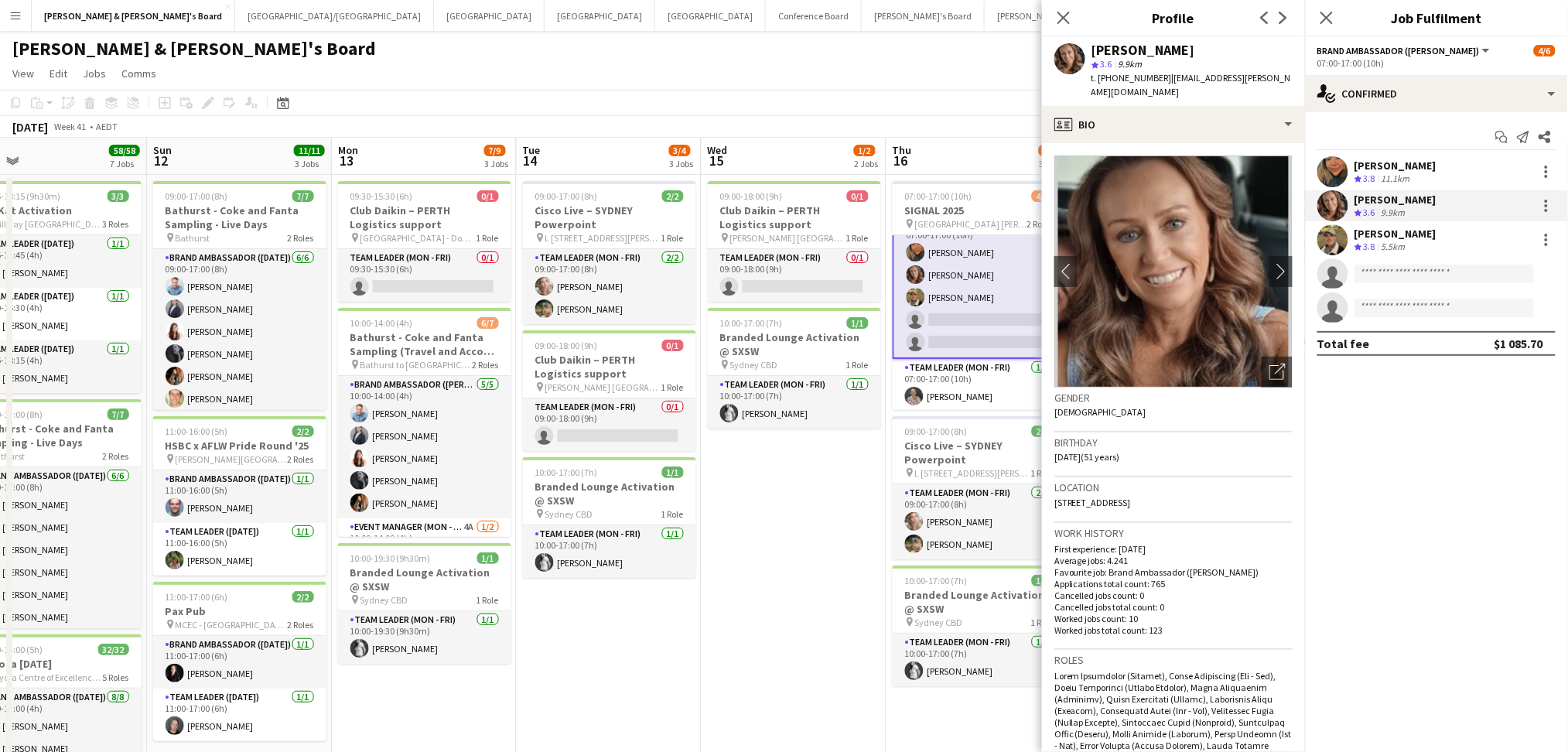
copy span "417656671"
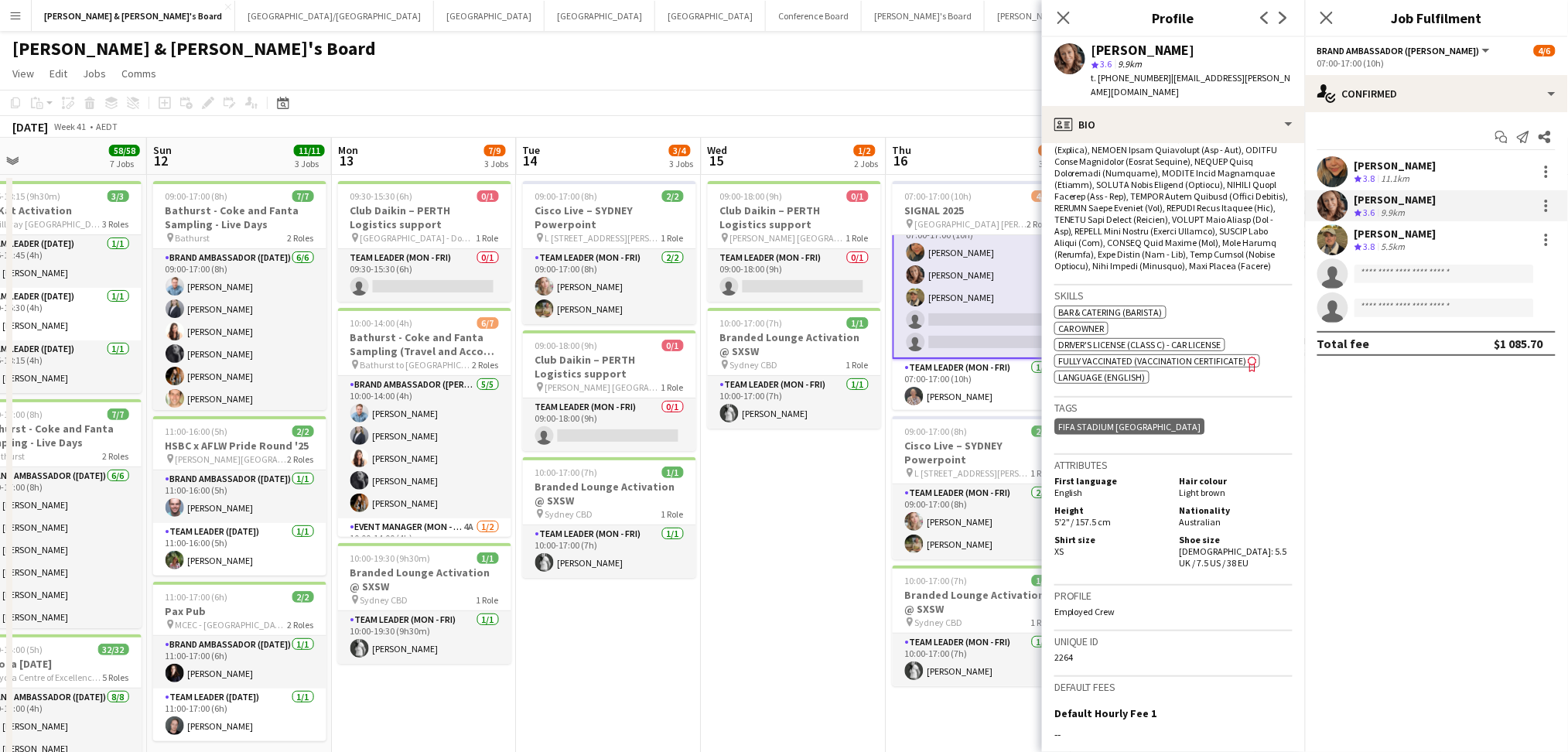
click at [1374, 251] on span "3.8" at bounding box center [1369, 247] width 12 height 12
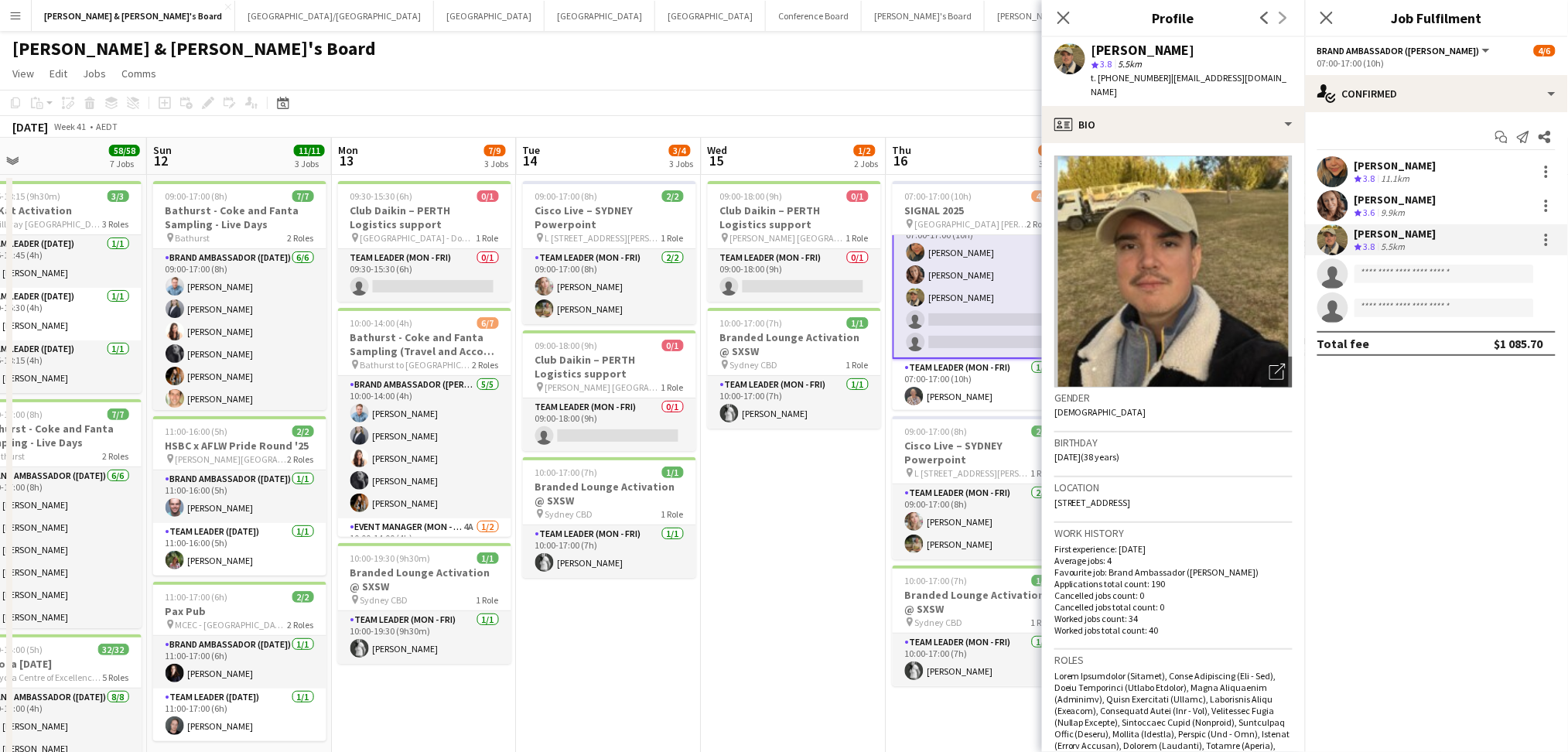
drag, startPoint x: 1092, startPoint y: 44, endPoint x: 1214, endPoint y: 47, distance: 122.0
click at [1214, 47] on div "Juan Fernando Gil" at bounding box center [1191, 50] width 201 height 14
copy div "Juan Fernando Gil"
drag, startPoint x: 1114, startPoint y: 77, endPoint x: 1154, endPoint y: 76, distance: 40.0
click at [1154, 76] on span "t. +61475062608" at bounding box center [1131, 77] width 80 height 12
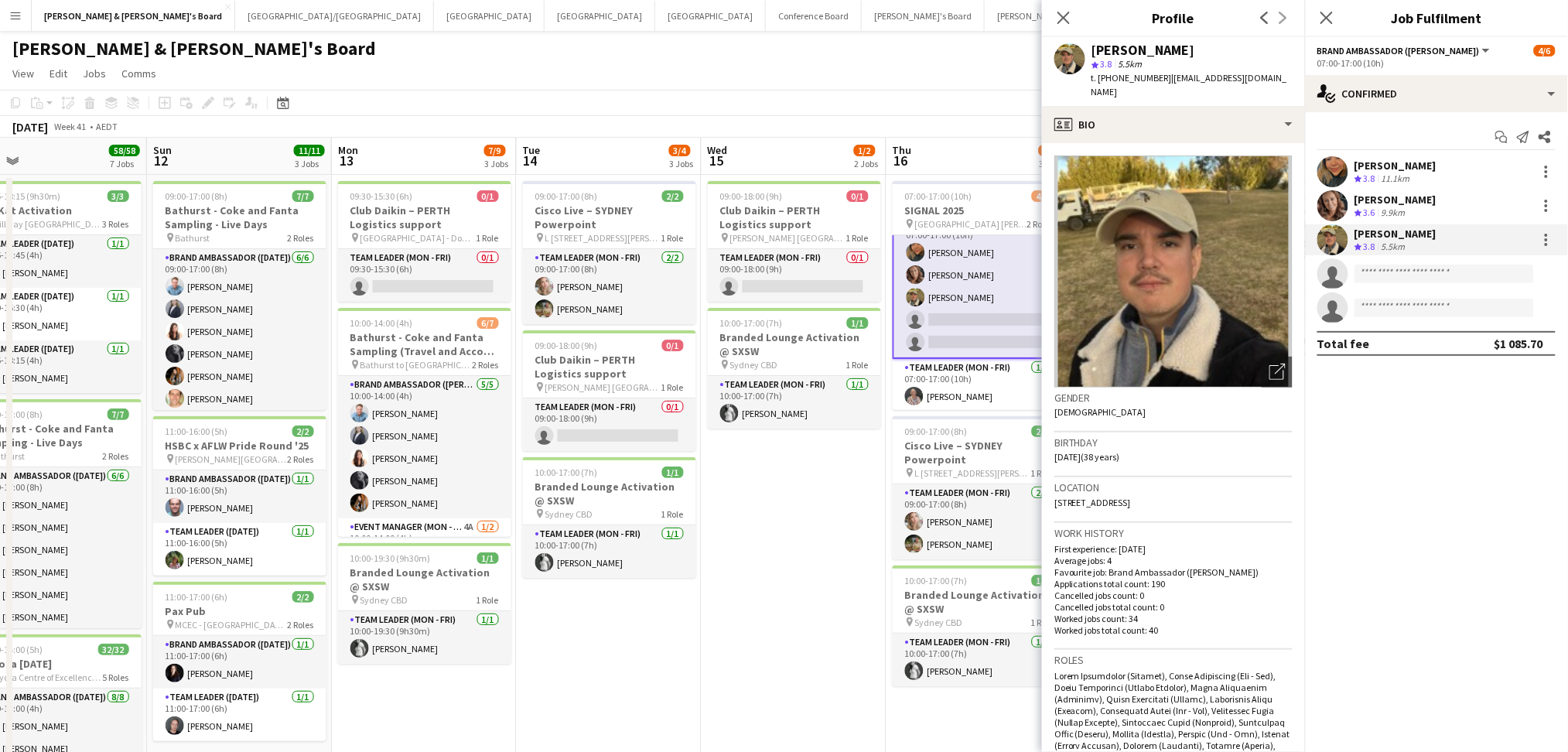
copy span "475062608"
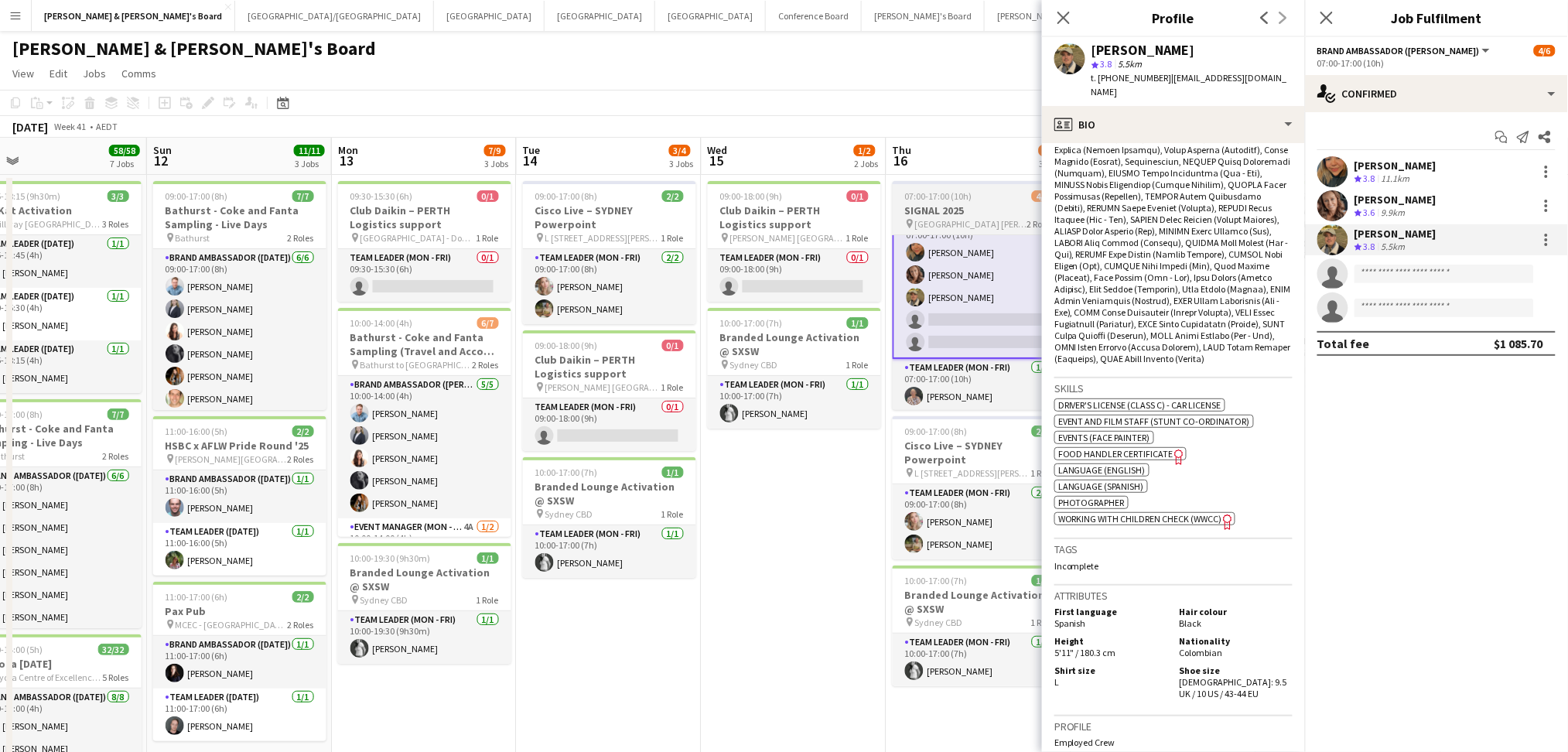
click at [931, 226] on span "Doltone House Jones Bay Wharf" at bounding box center [971, 224] width 113 height 12
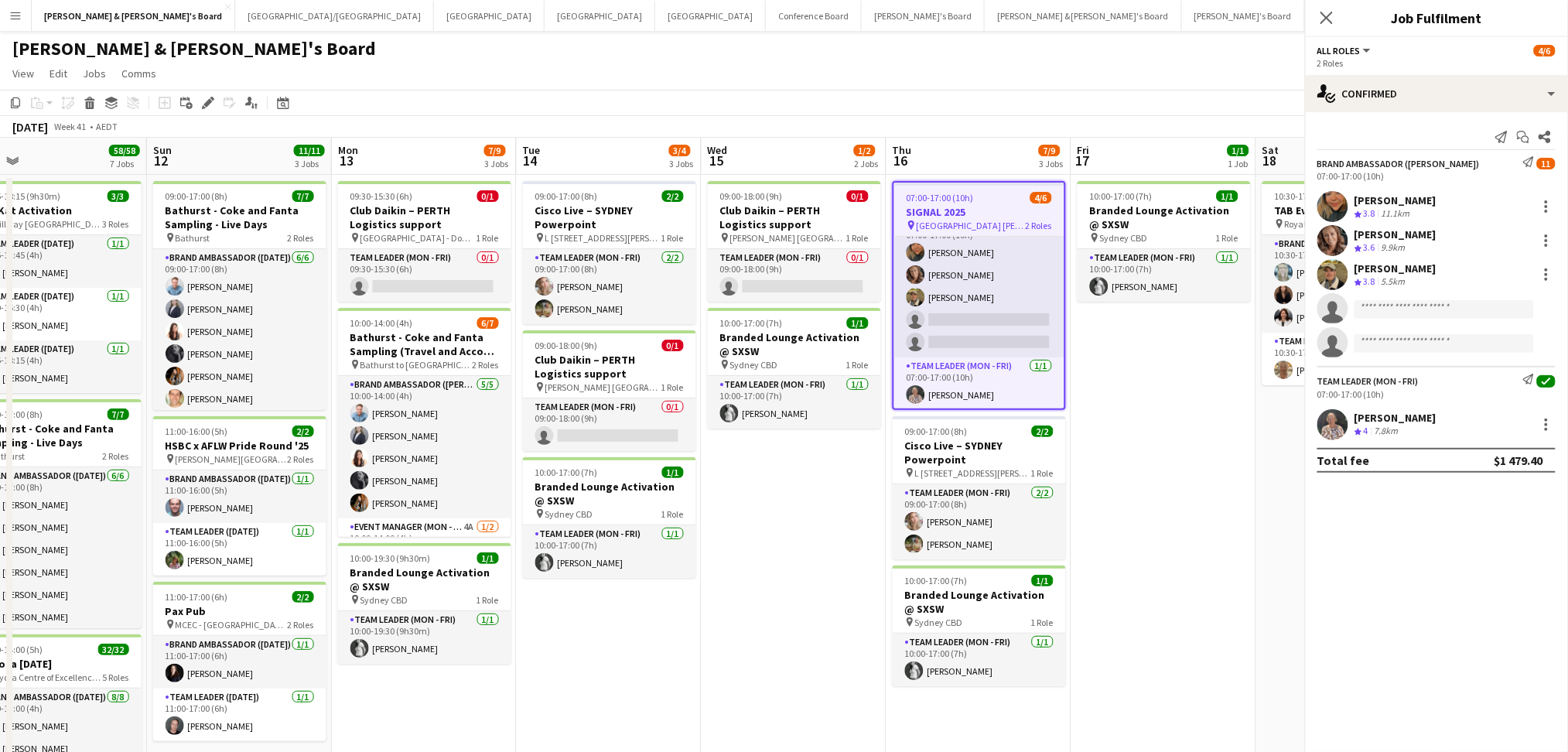
scroll to position [21, 0]
click at [945, 219] on span "Doltone House Jones Bay Wharf" at bounding box center [971, 225] width 109 height 12
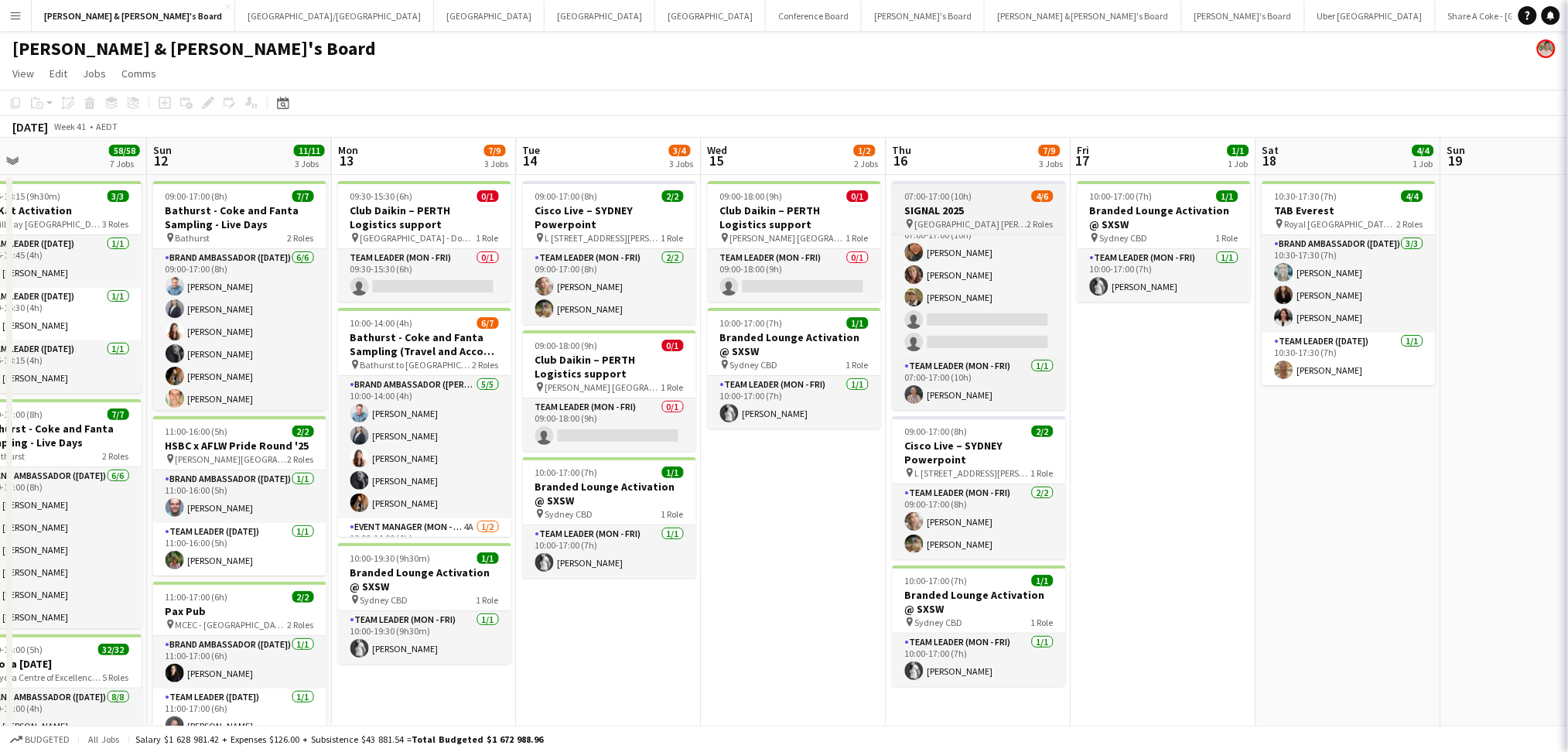
click at [951, 215] on h3 "SIGNAL 2025" at bounding box center [978, 211] width 173 height 14
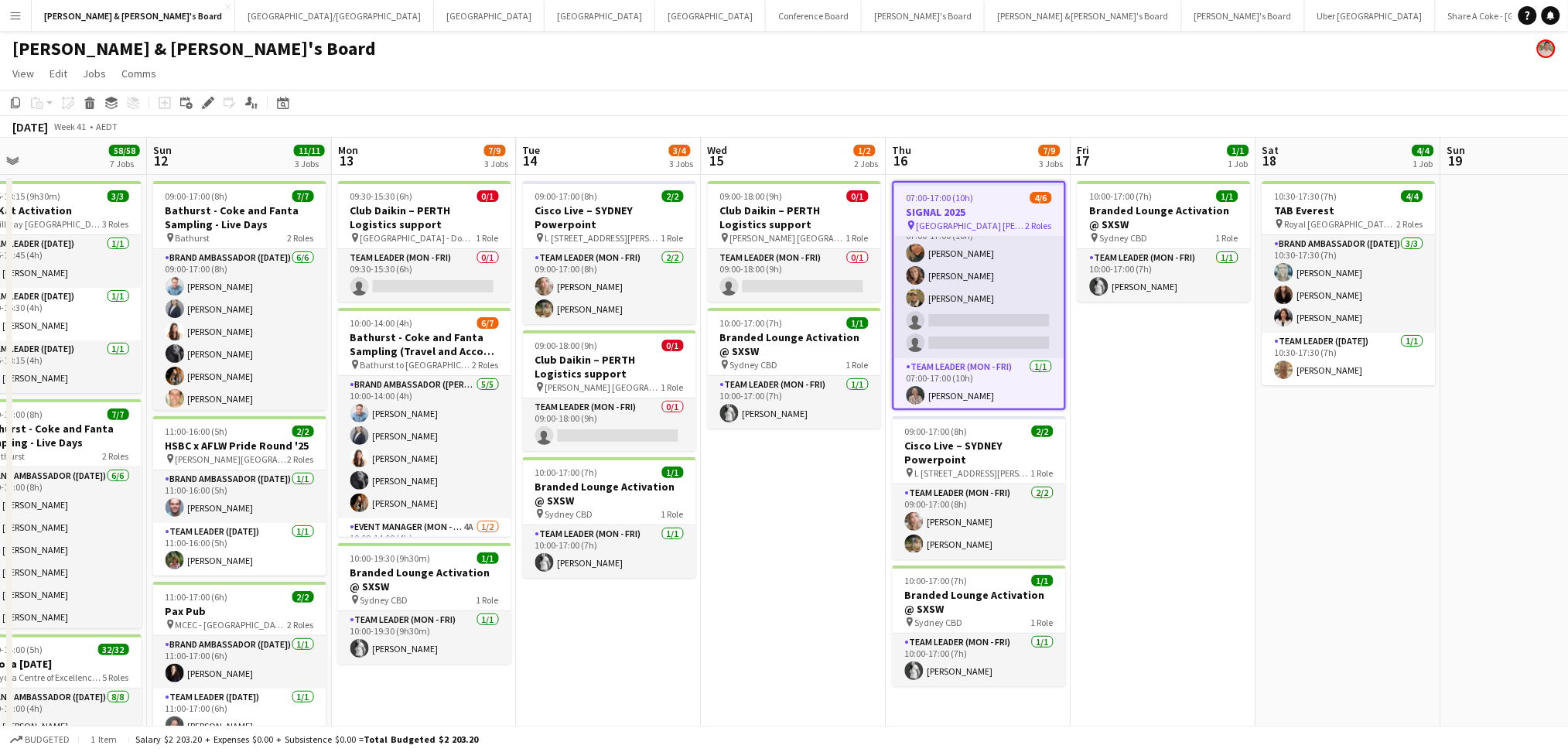
click at [951, 215] on h3 "SIGNAL 2025" at bounding box center [979, 212] width 170 height 14
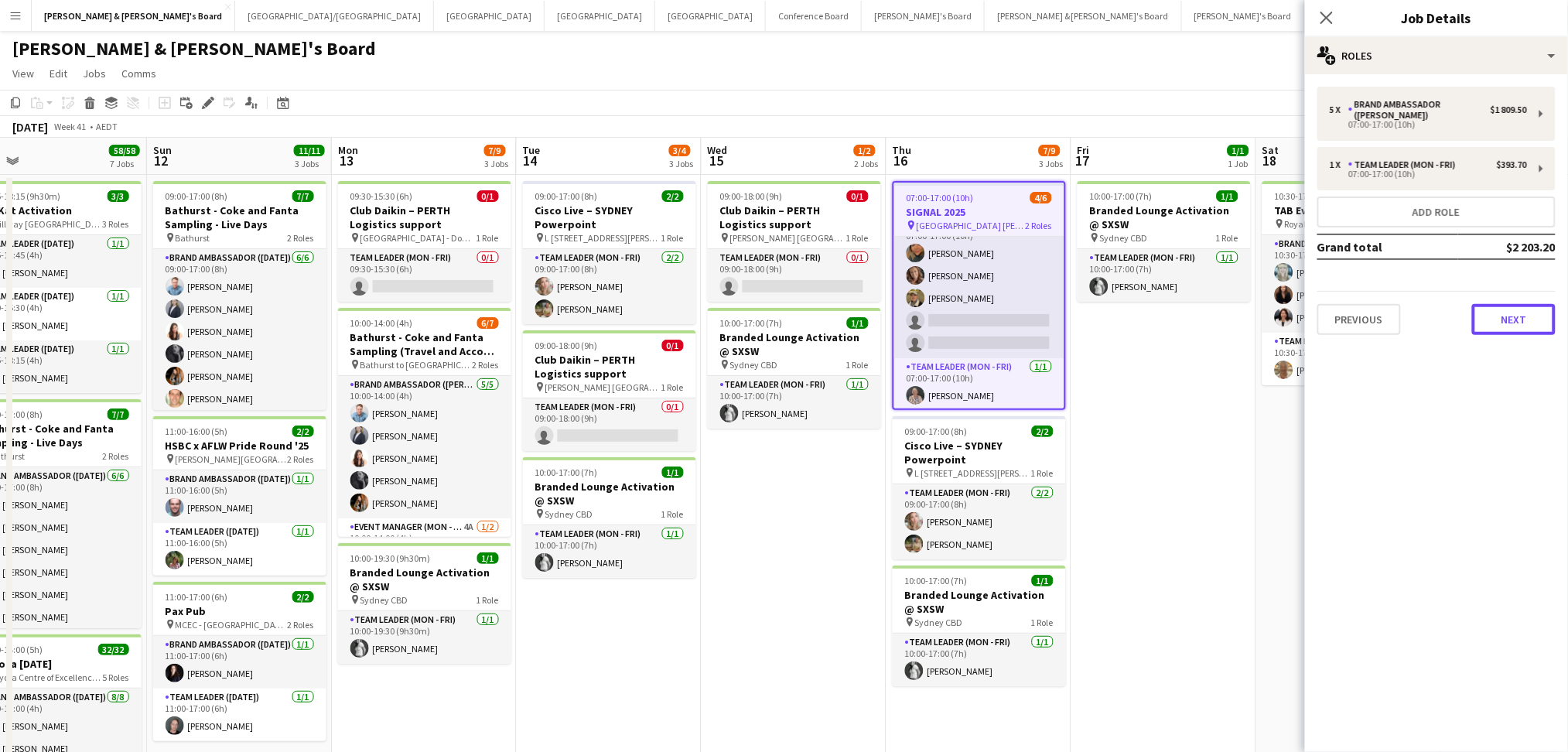
click at [1506, 308] on button "Next" at bounding box center [1513, 319] width 83 height 31
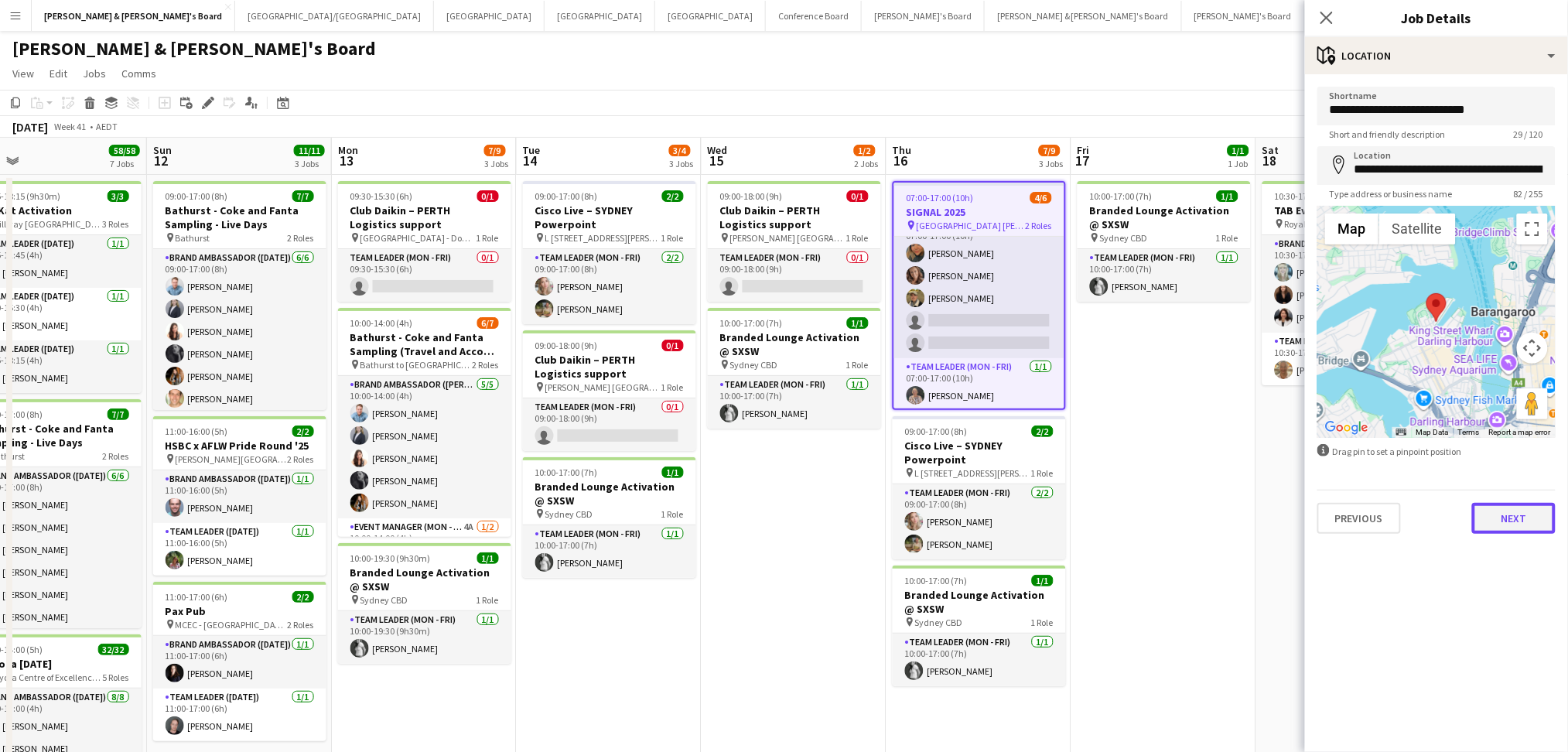
click at [1507, 509] on button "Next" at bounding box center [1513, 518] width 83 height 31
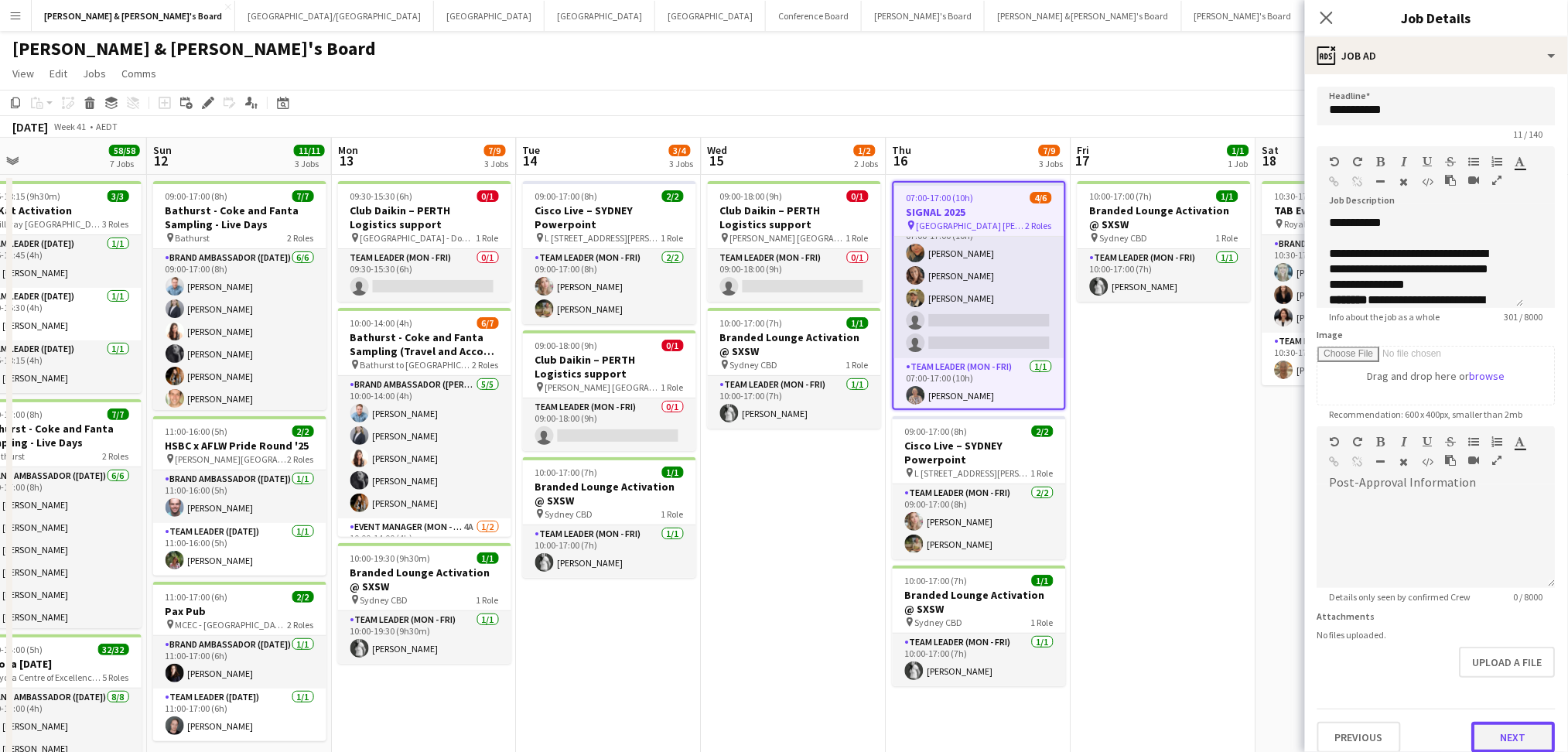
scroll to position [0, 0]
click at [1487, 727] on button "Next" at bounding box center [1513, 737] width 83 height 31
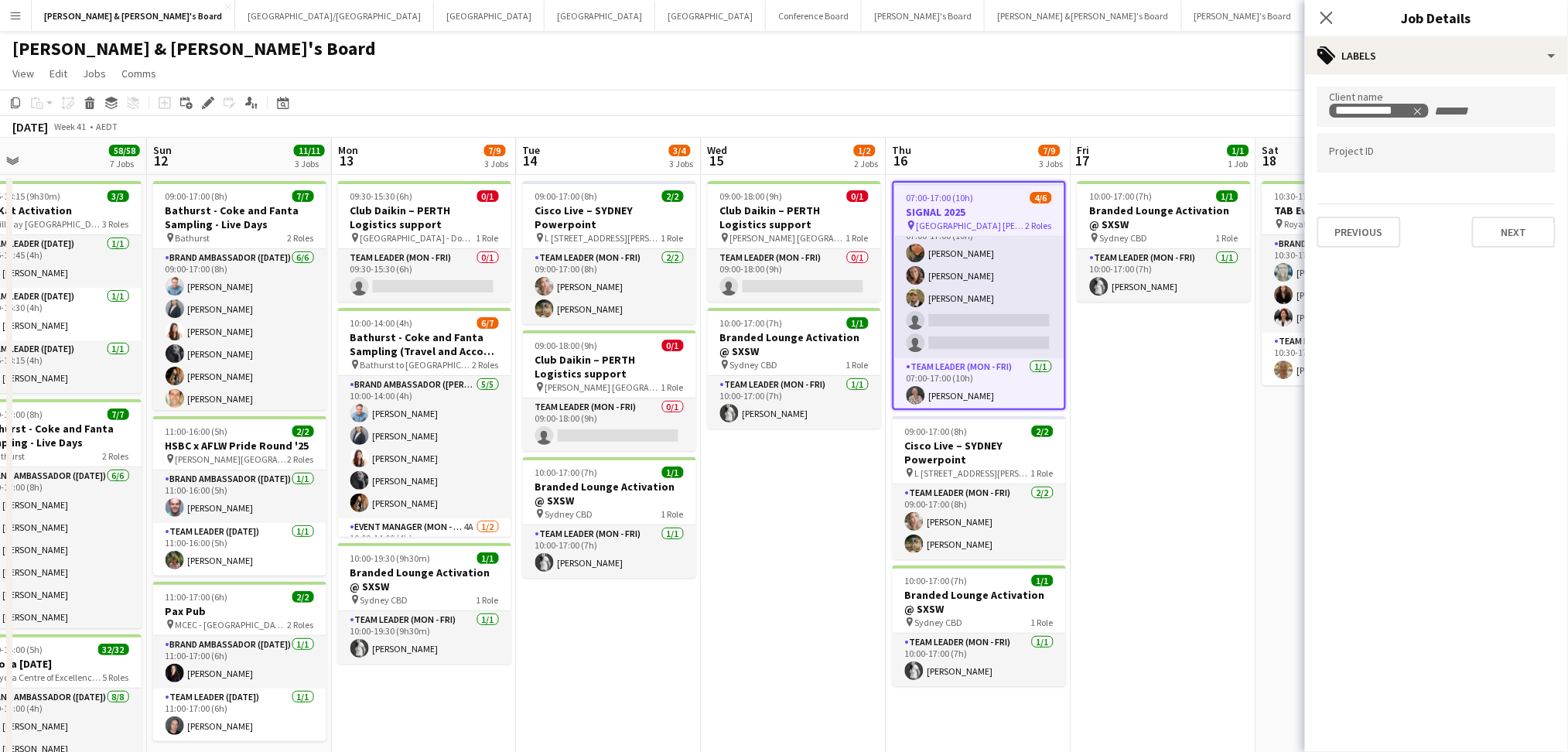
click at [1470, 396] on mat-expansion-panel "**********" at bounding box center [1436, 413] width 263 height 678
